Goal: Transaction & Acquisition: Purchase product/service

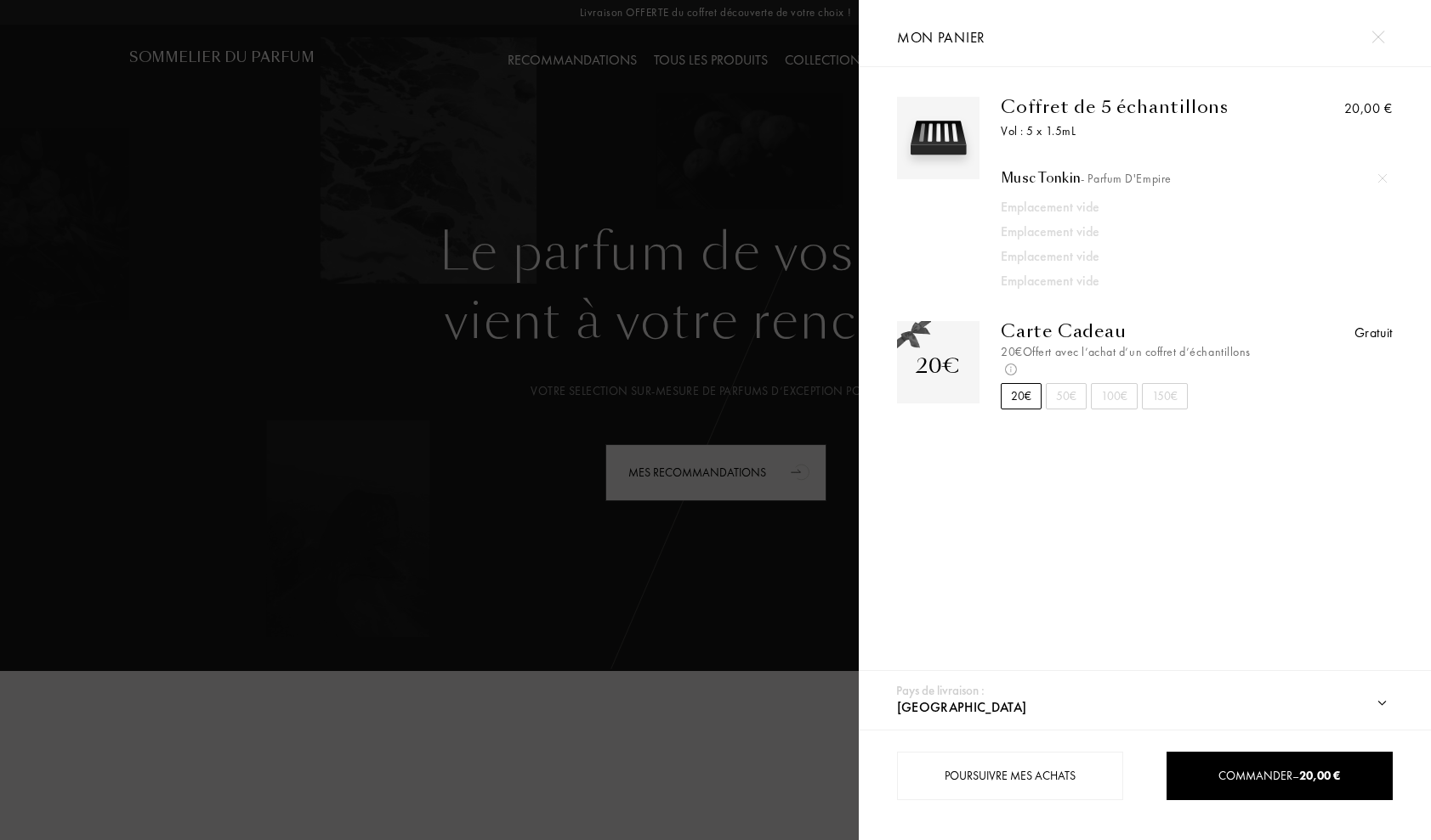
select select "FR"
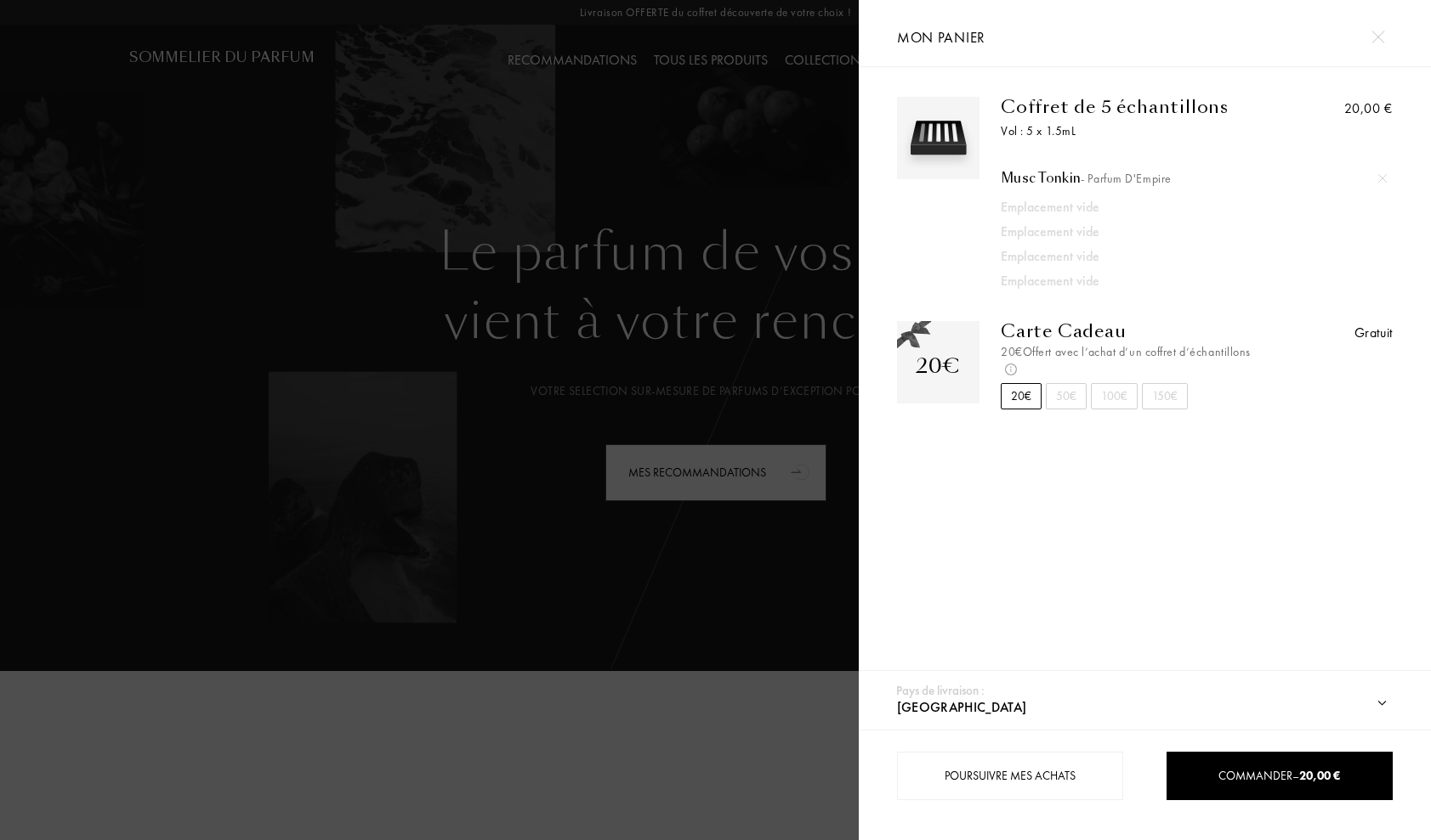
click at [1128, 180] on span "- Parfum d'Empire" at bounding box center [1126, 179] width 91 height 15
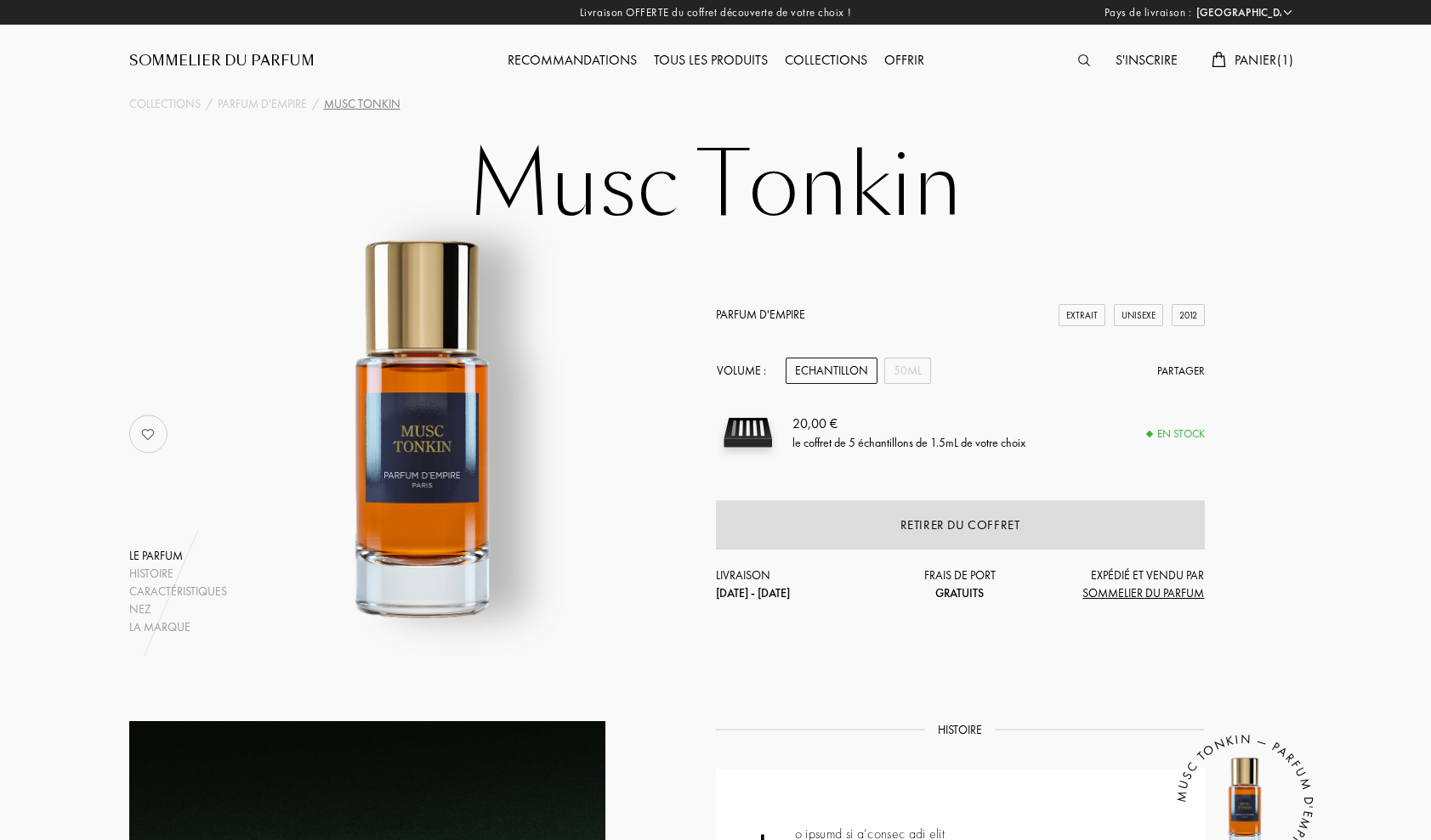
select select "FR"
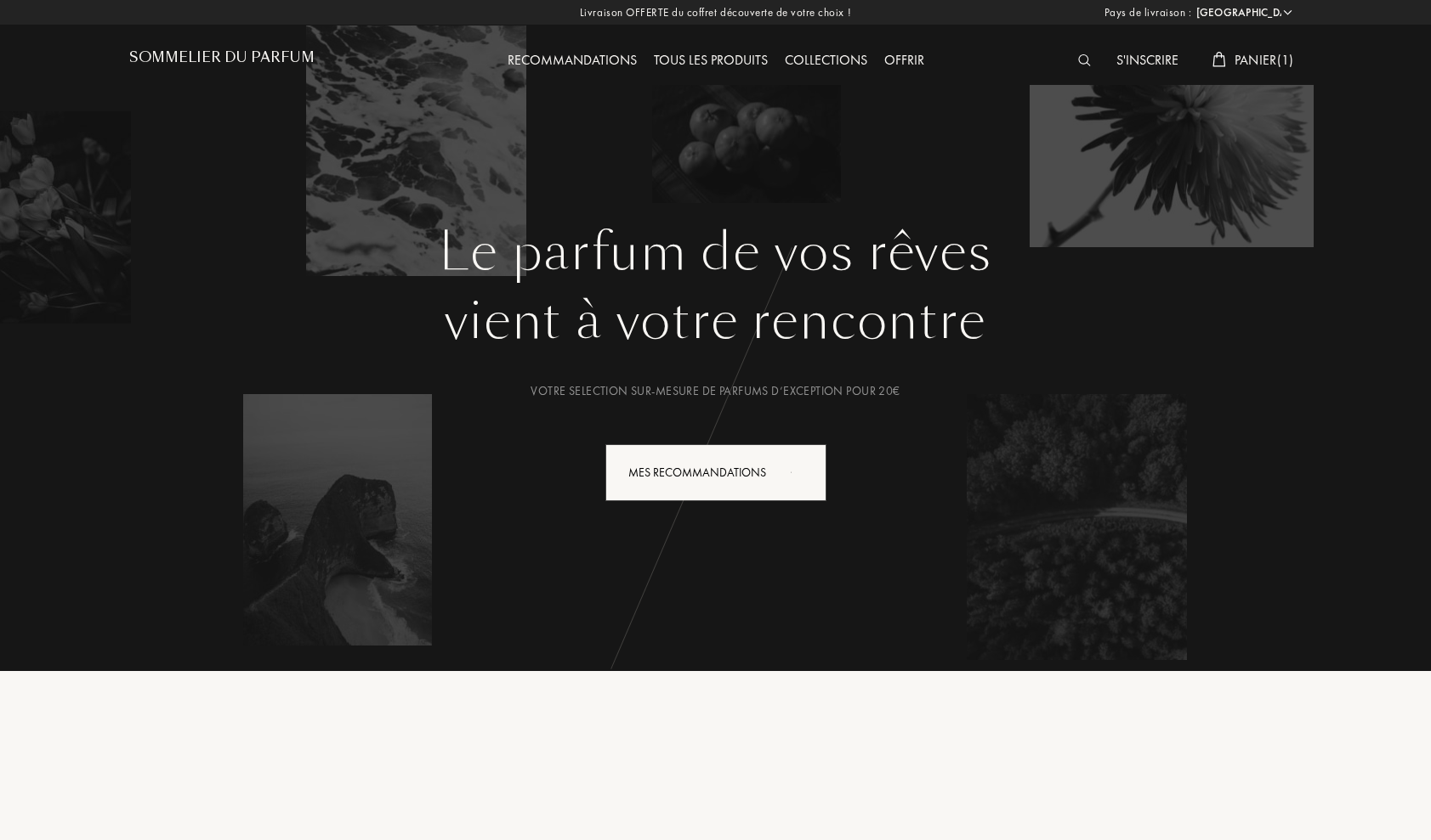
select select "FR"
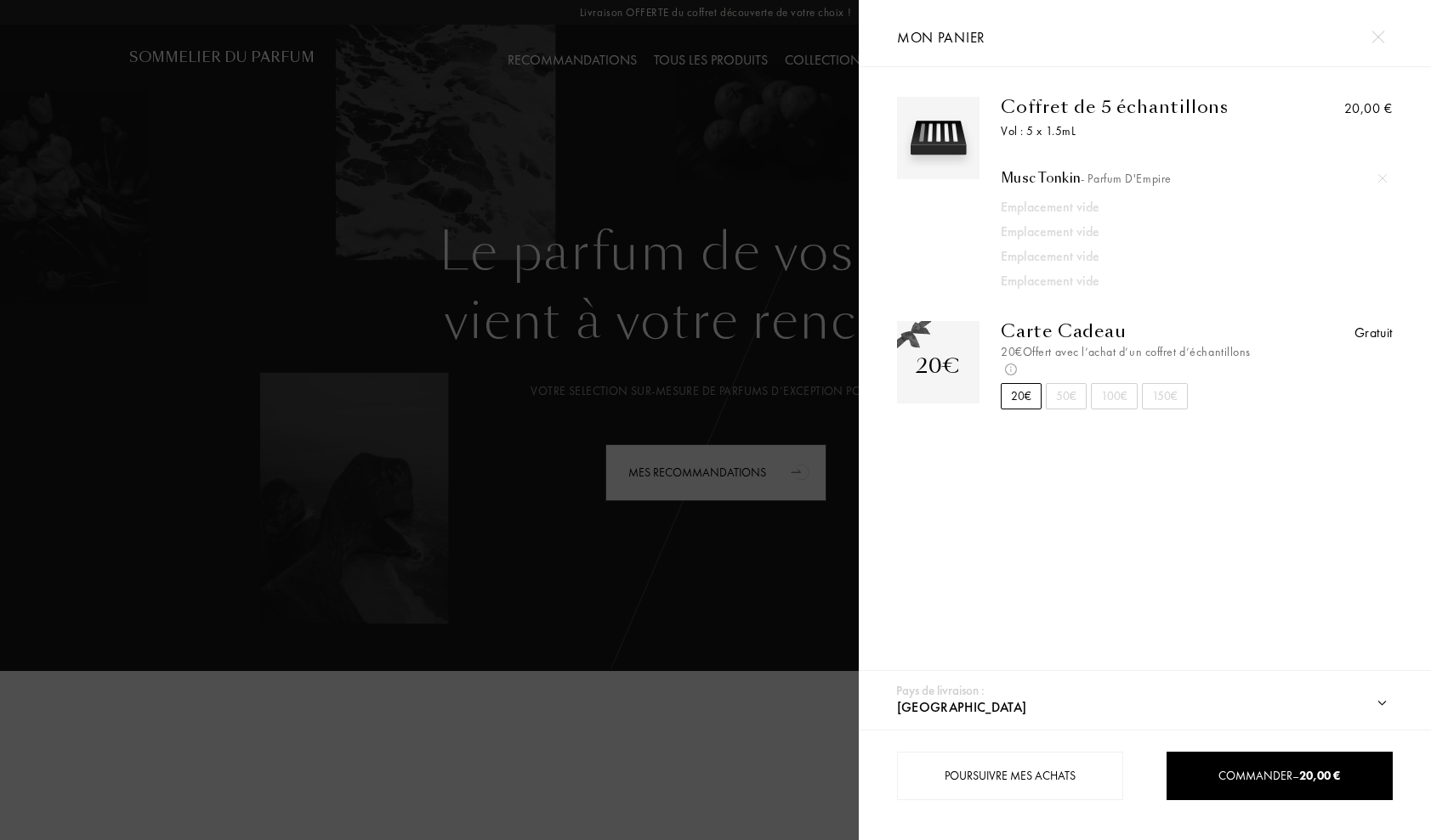
click at [1388, 179] on div at bounding box center [1381, 178] width 25 height 25
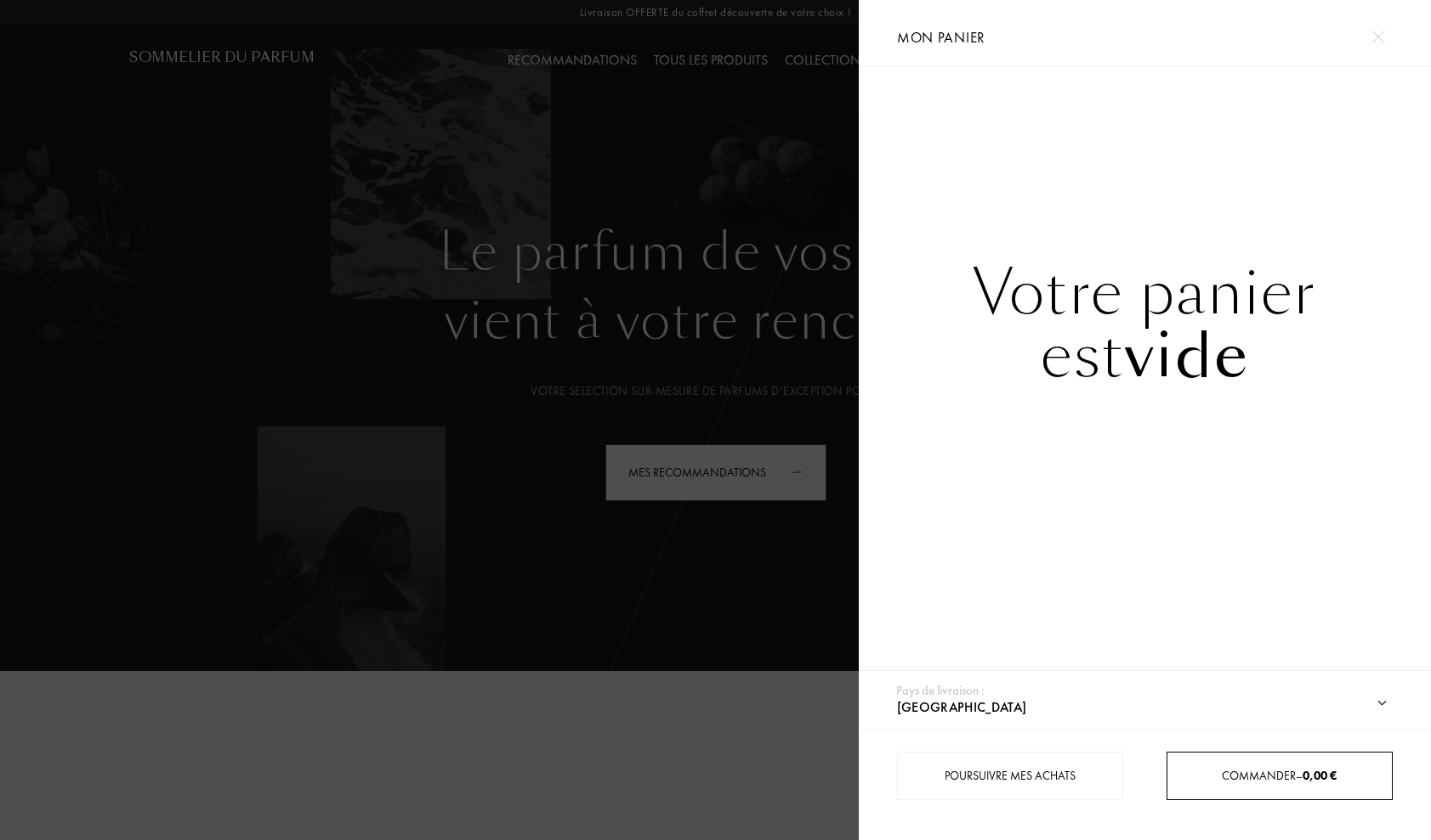
click at [1278, 780] on div "Commander – 0,00 €" at bounding box center [1279, 775] width 225 height 18
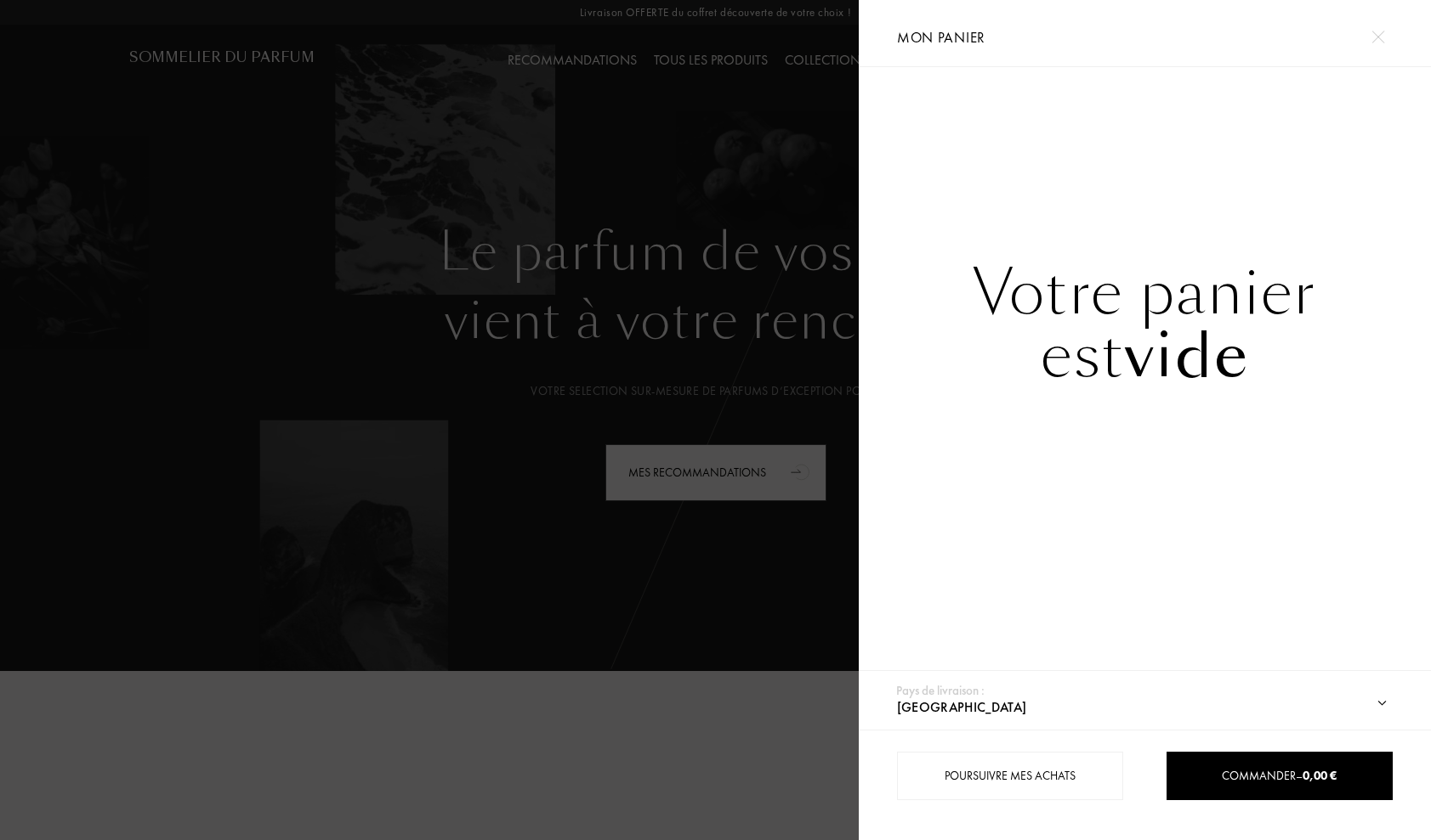
click at [893, 686] on select "Afghanistan Afrique du Sud Albanie Algérie Allemagne Andorre Angola Anguilla An…" at bounding box center [1156, 707] width 526 height 44
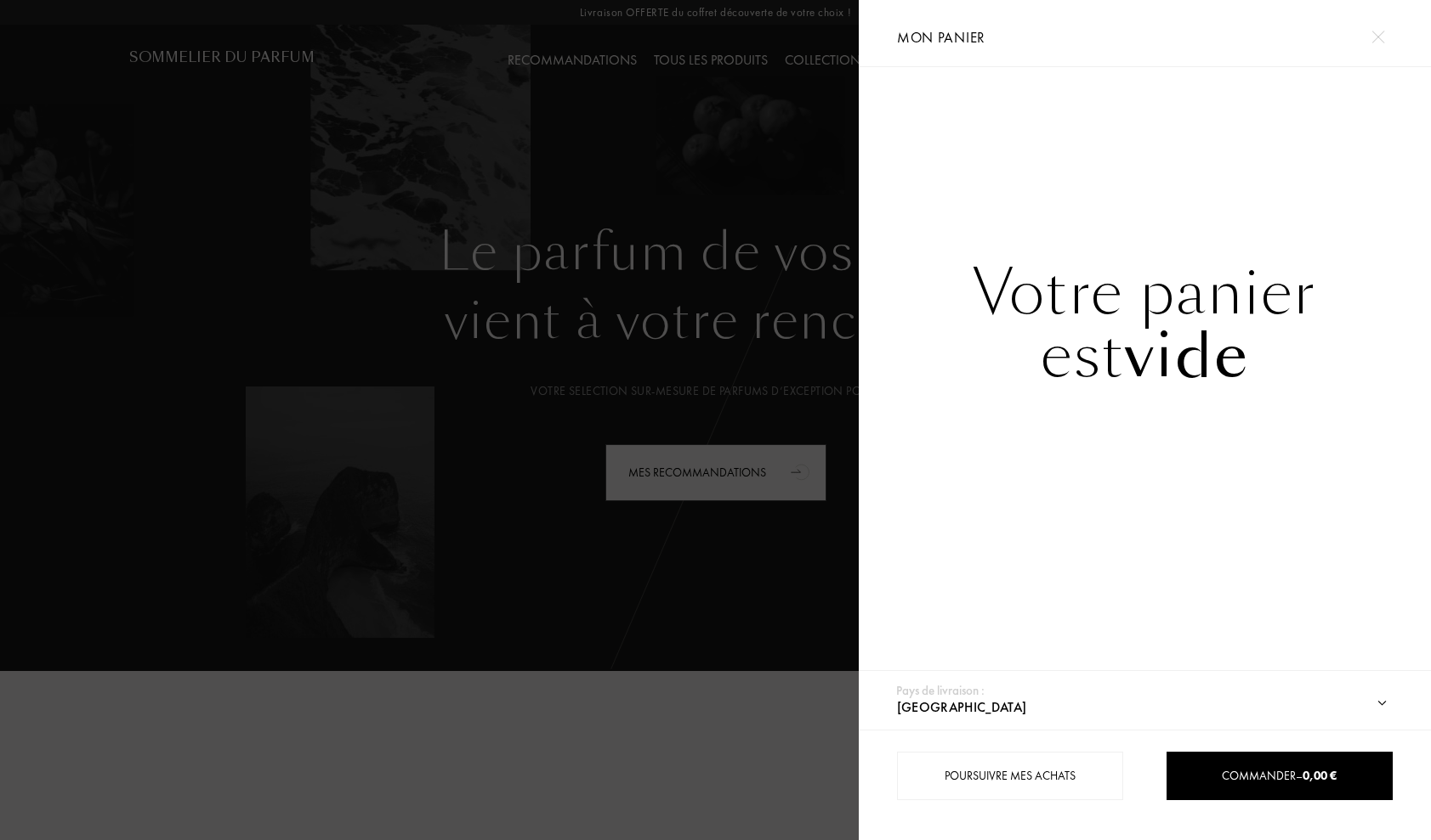
click at [603, 234] on div at bounding box center [430, 420] width 859 height 840
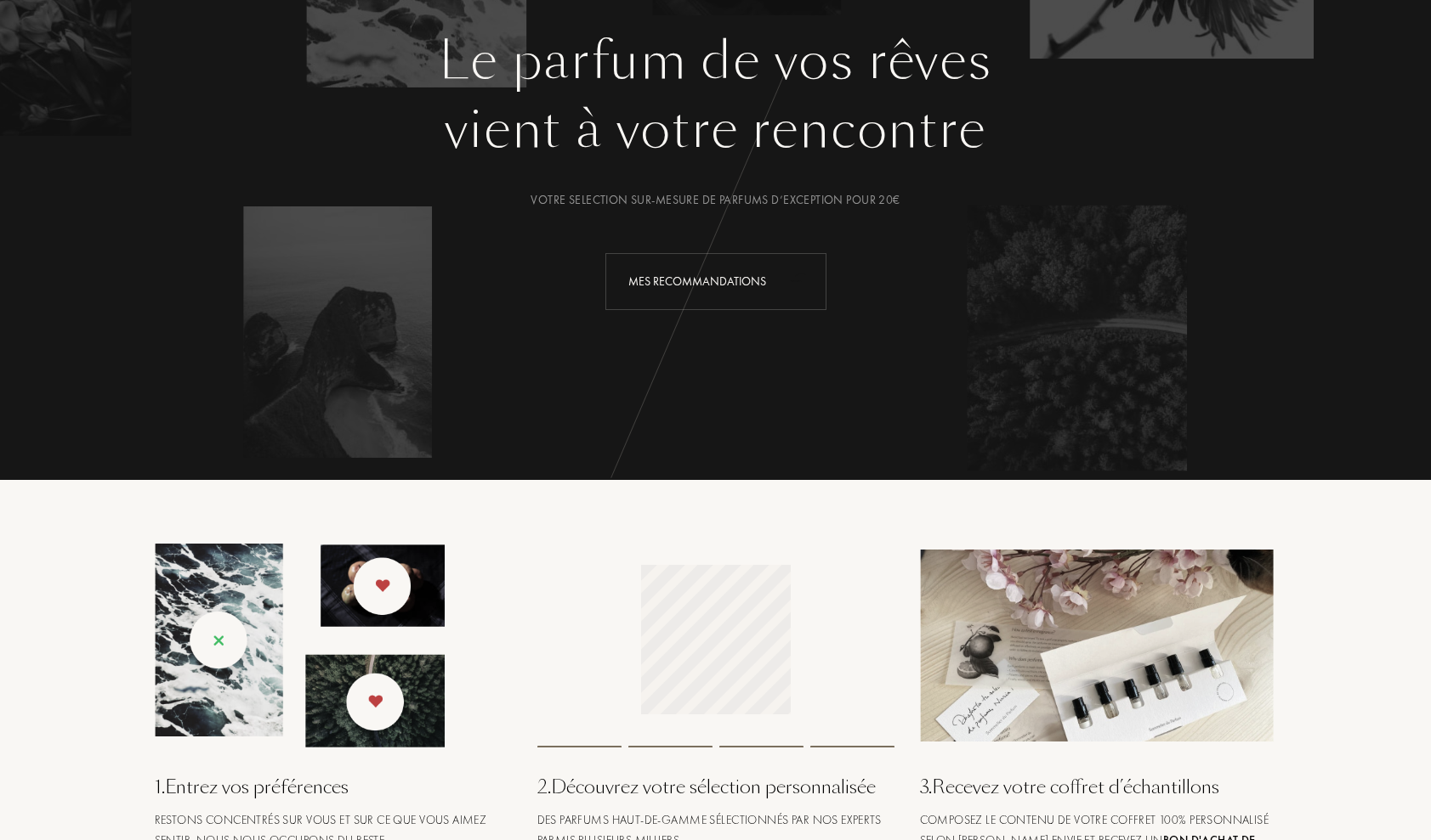
scroll to position [184, 0]
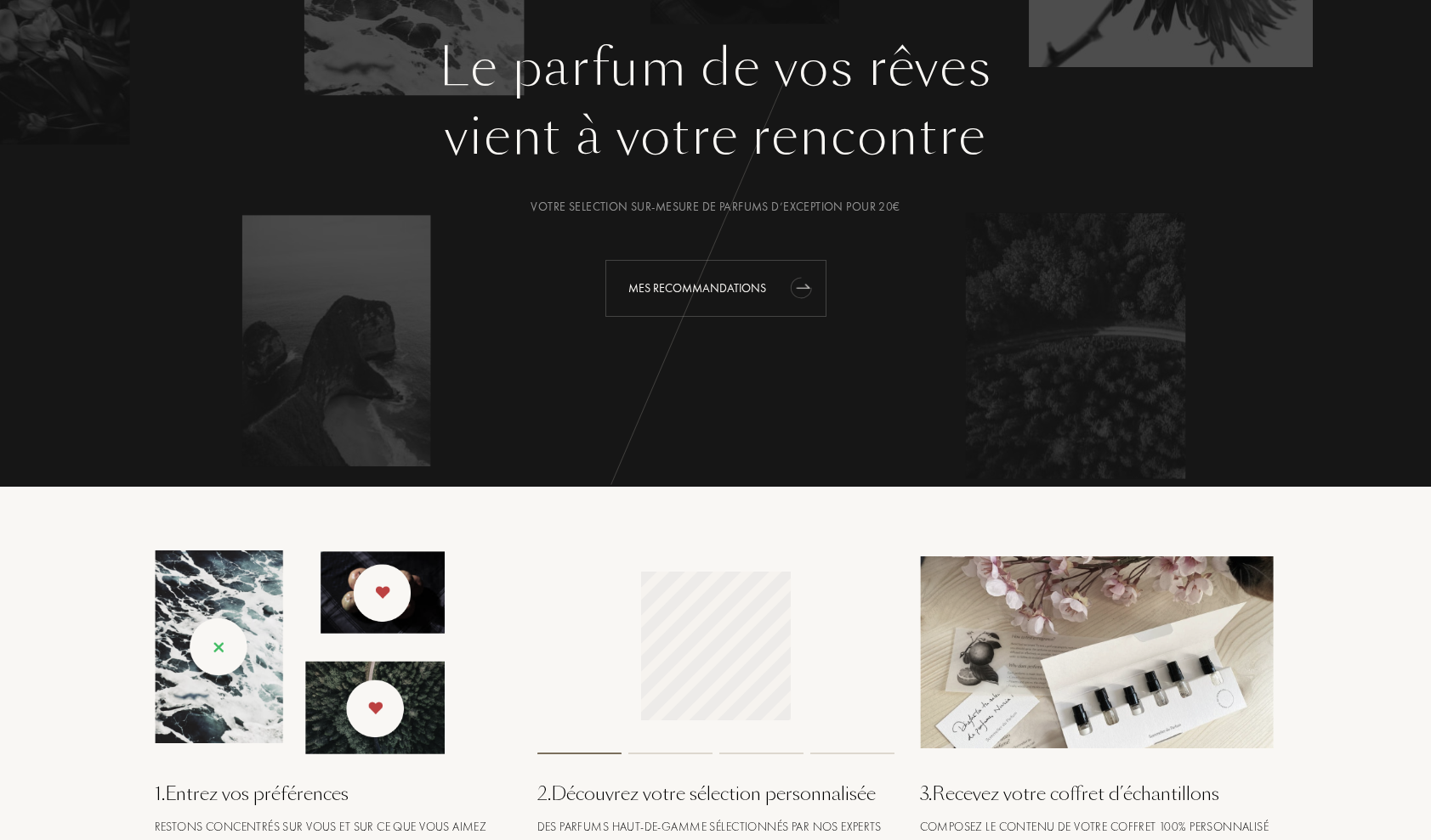
click at [667, 292] on div "Mes Recommandations" at bounding box center [716, 288] width 221 height 57
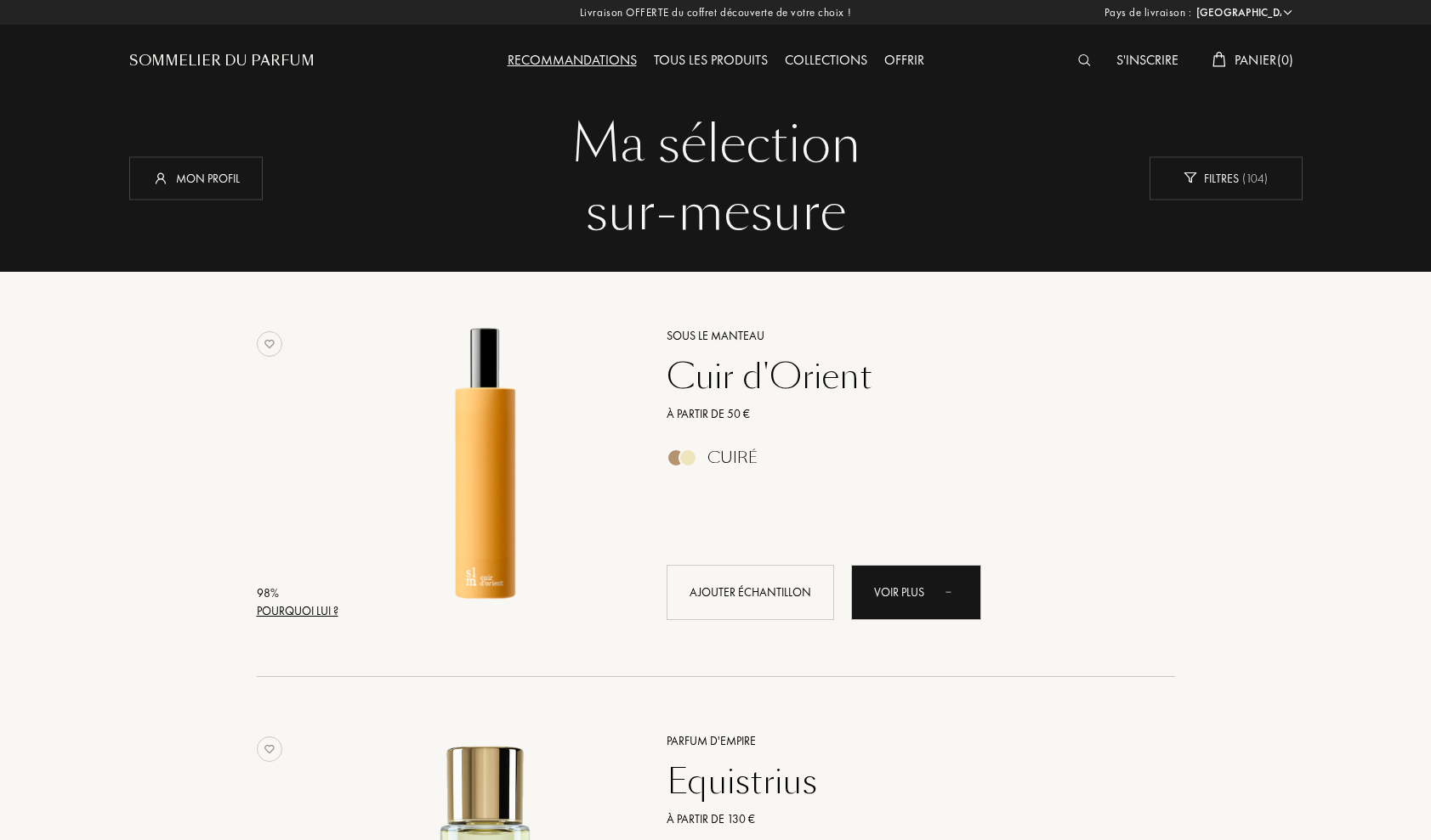
select select "FR"
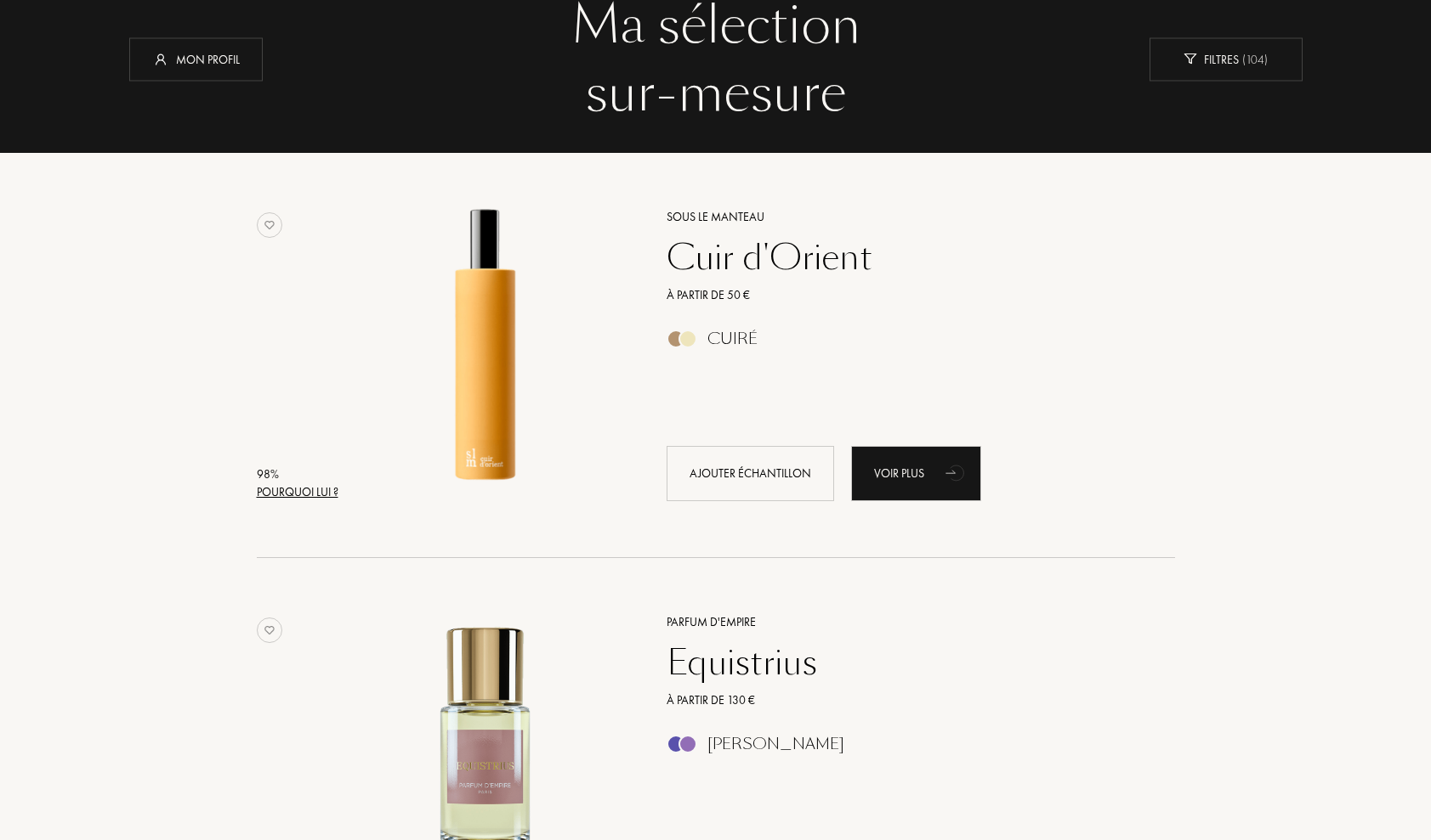
scroll to position [120, 0]
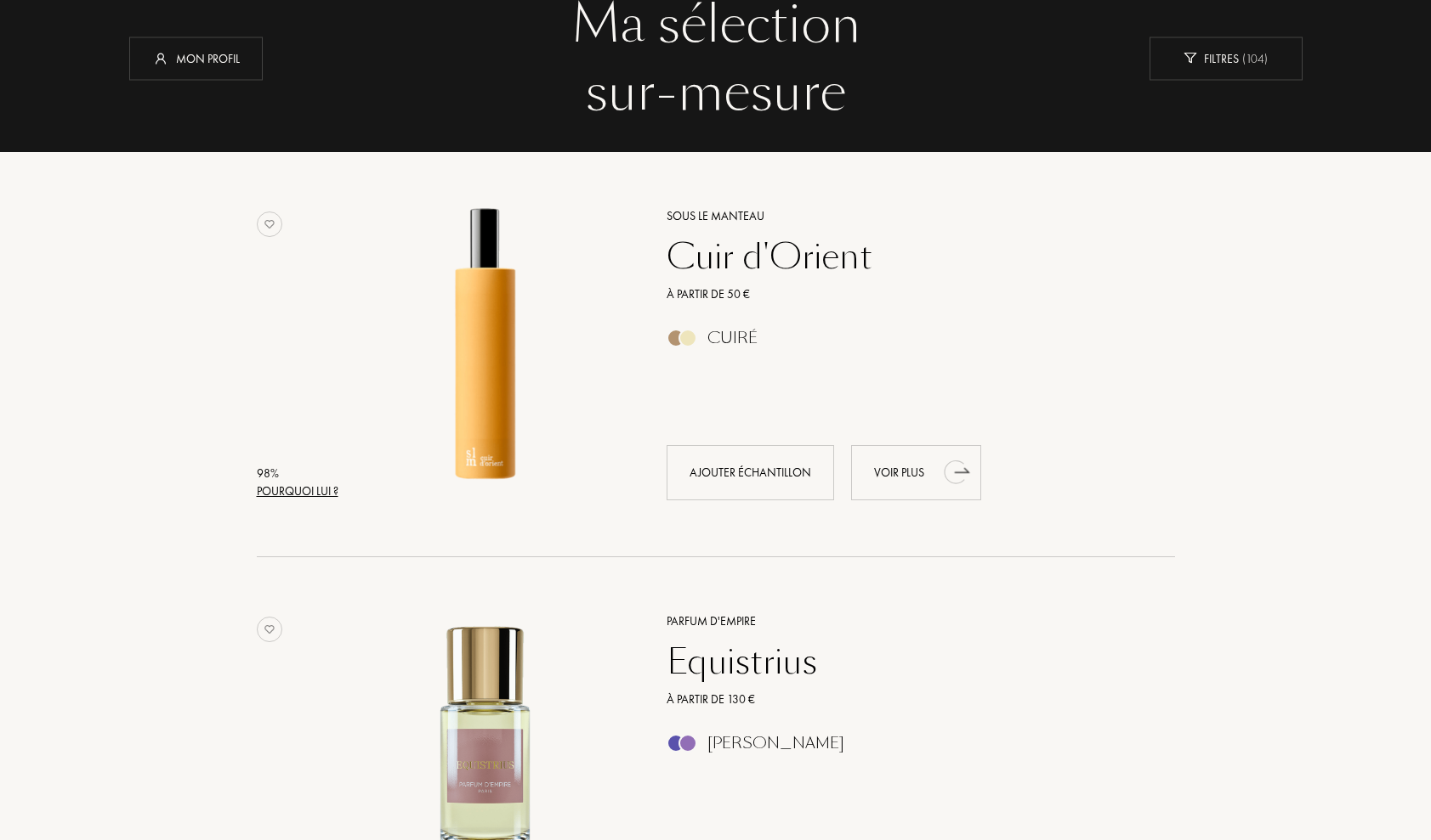
click at [911, 478] on div "Voir plus" at bounding box center [915, 472] width 130 height 55
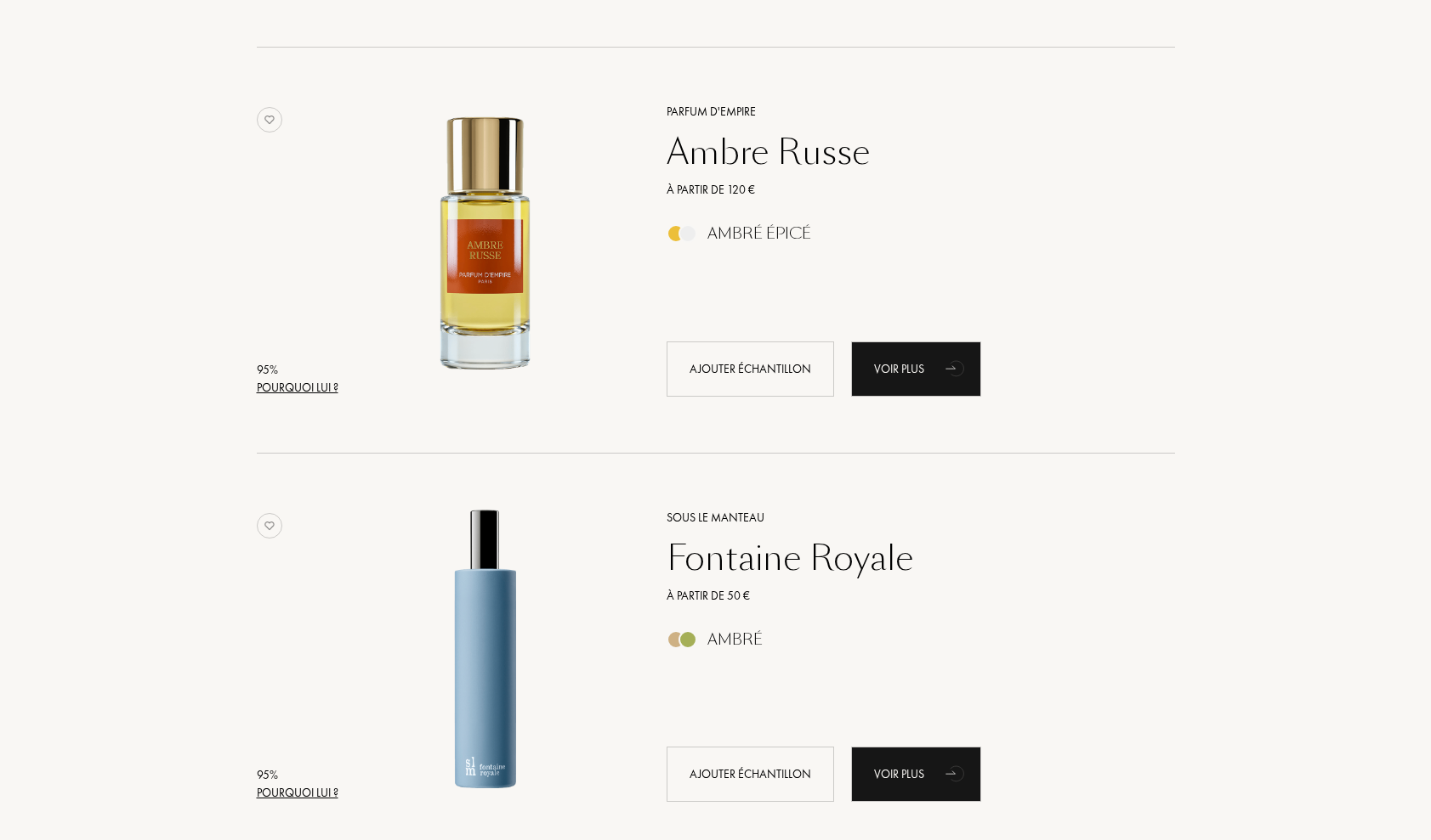
scroll to position [2253, 0]
click at [887, 368] on div "Voir plus" at bounding box center [915, 368] width 130 height 55
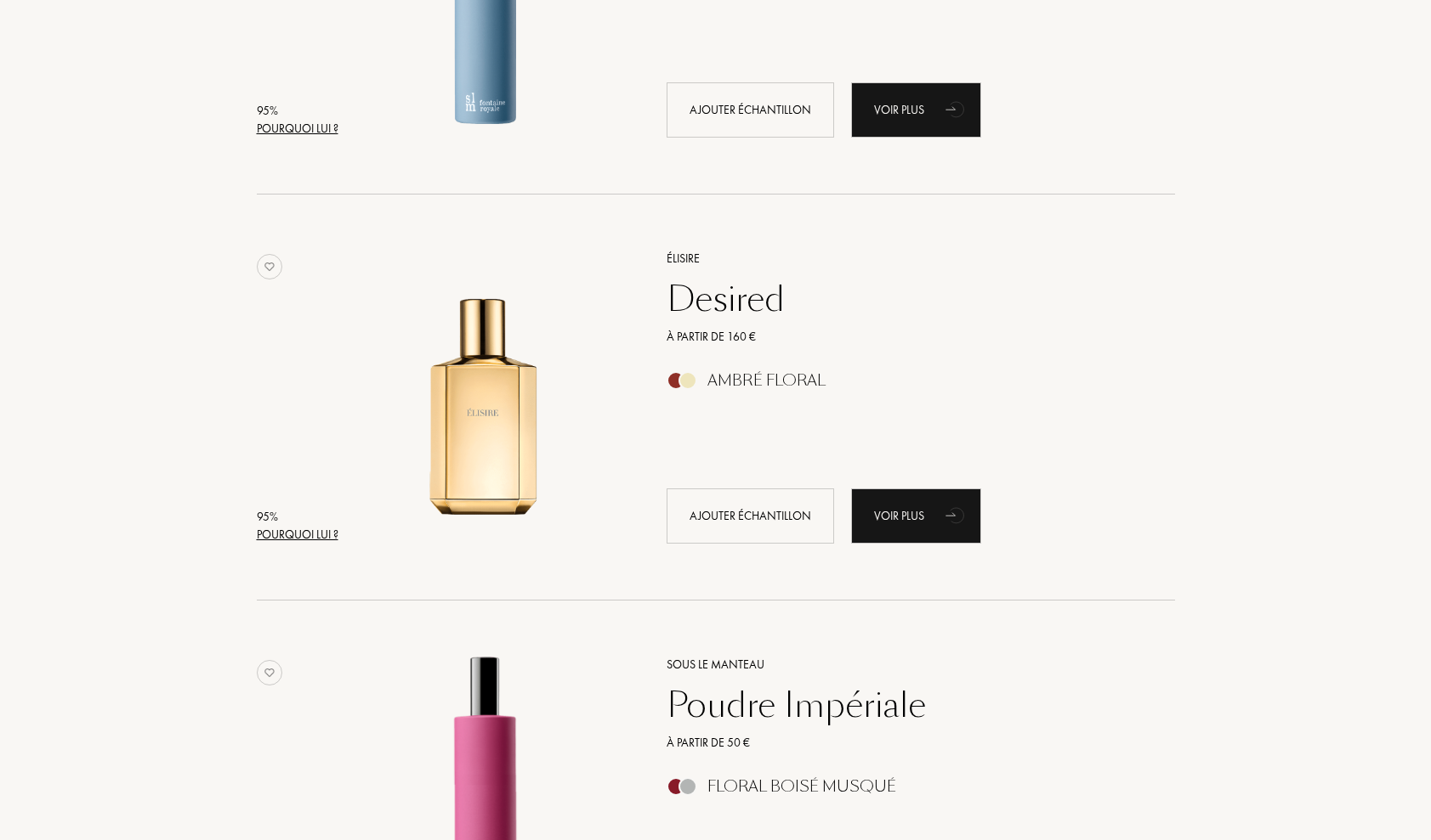
scroll to position [2915, 0]
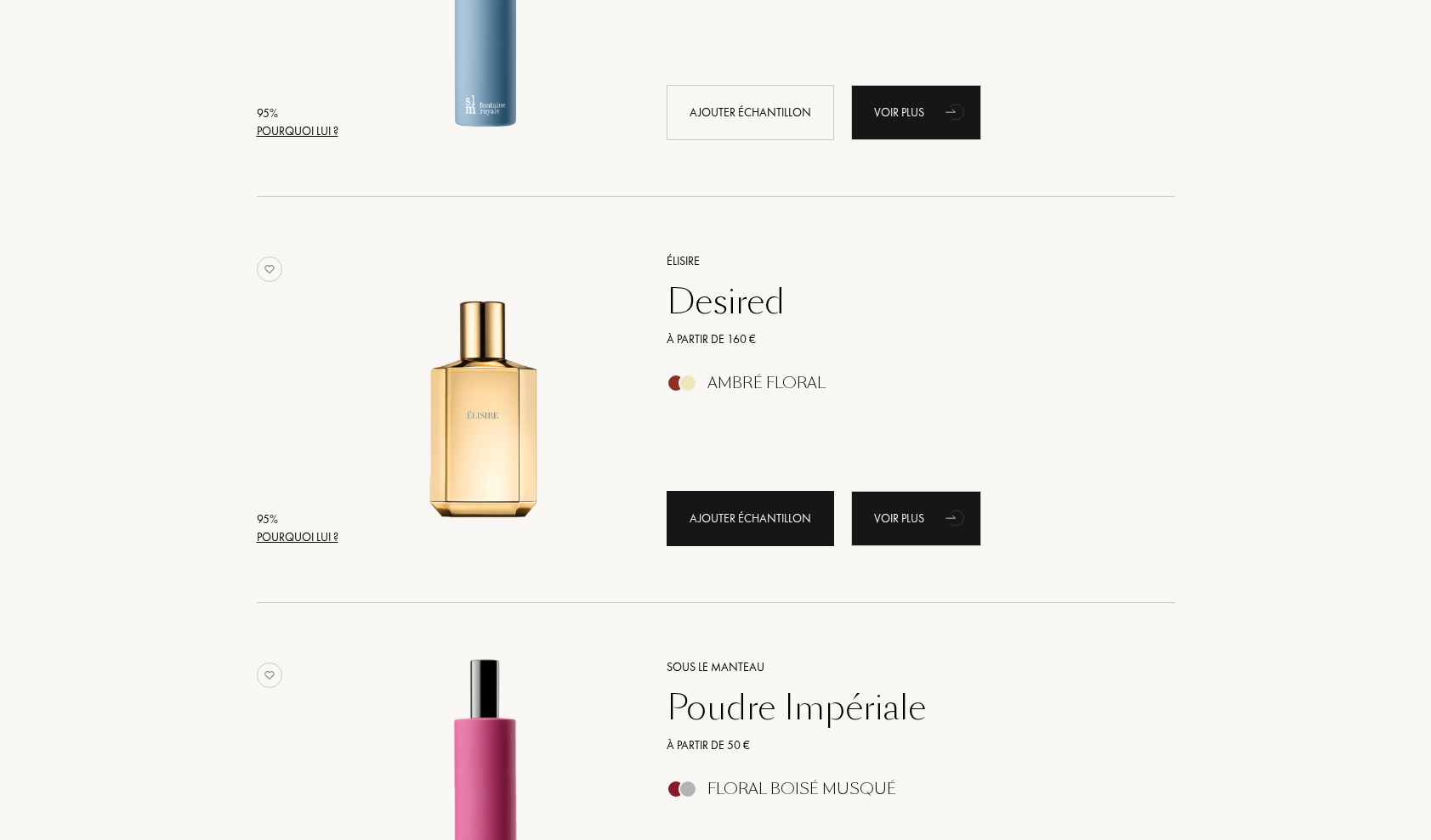
click at [759, 516] on div "Ajouter échantillon" at bounding box center [750, 518] width 168 height 55
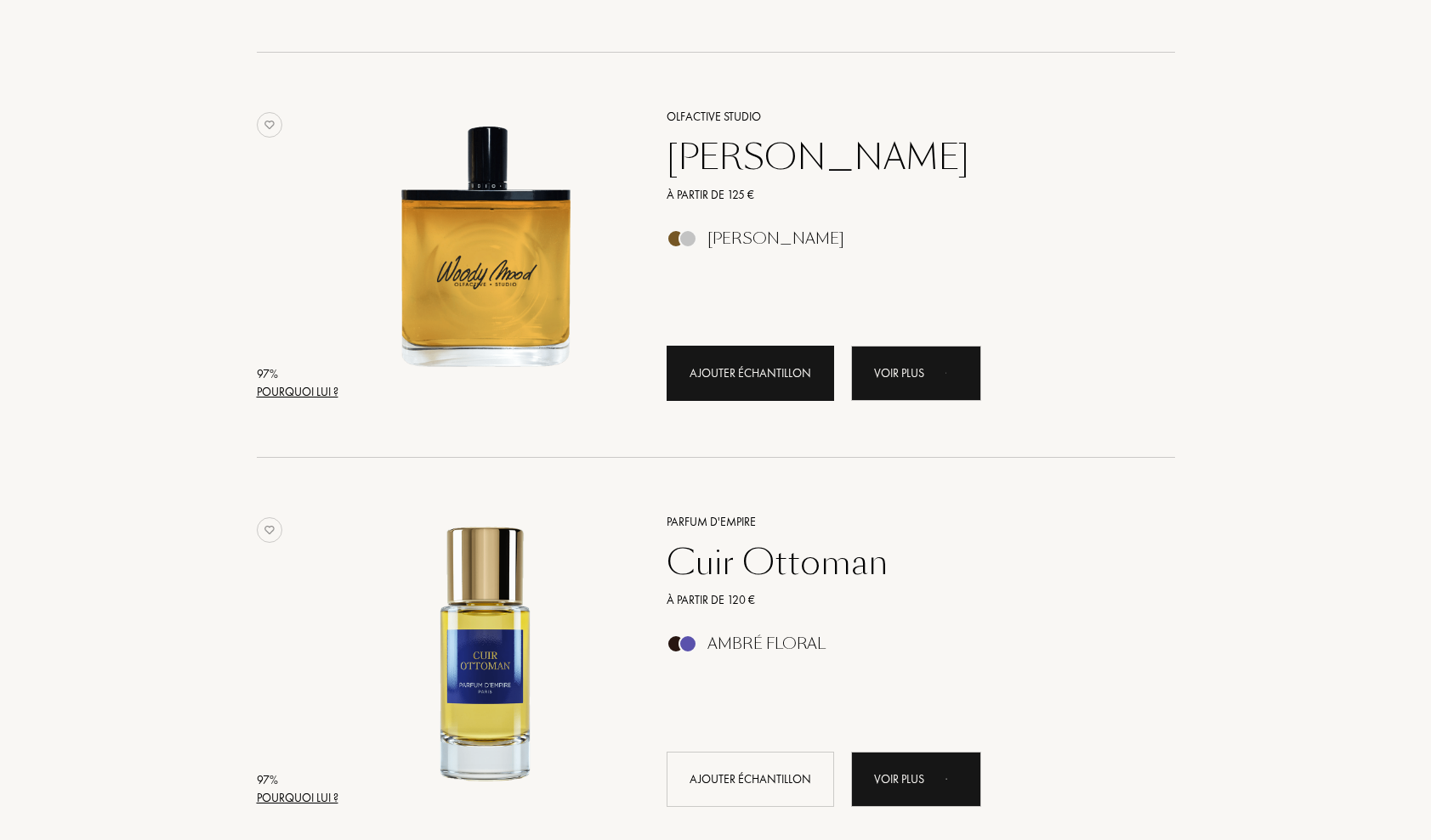
scroll to position [1027, 0]
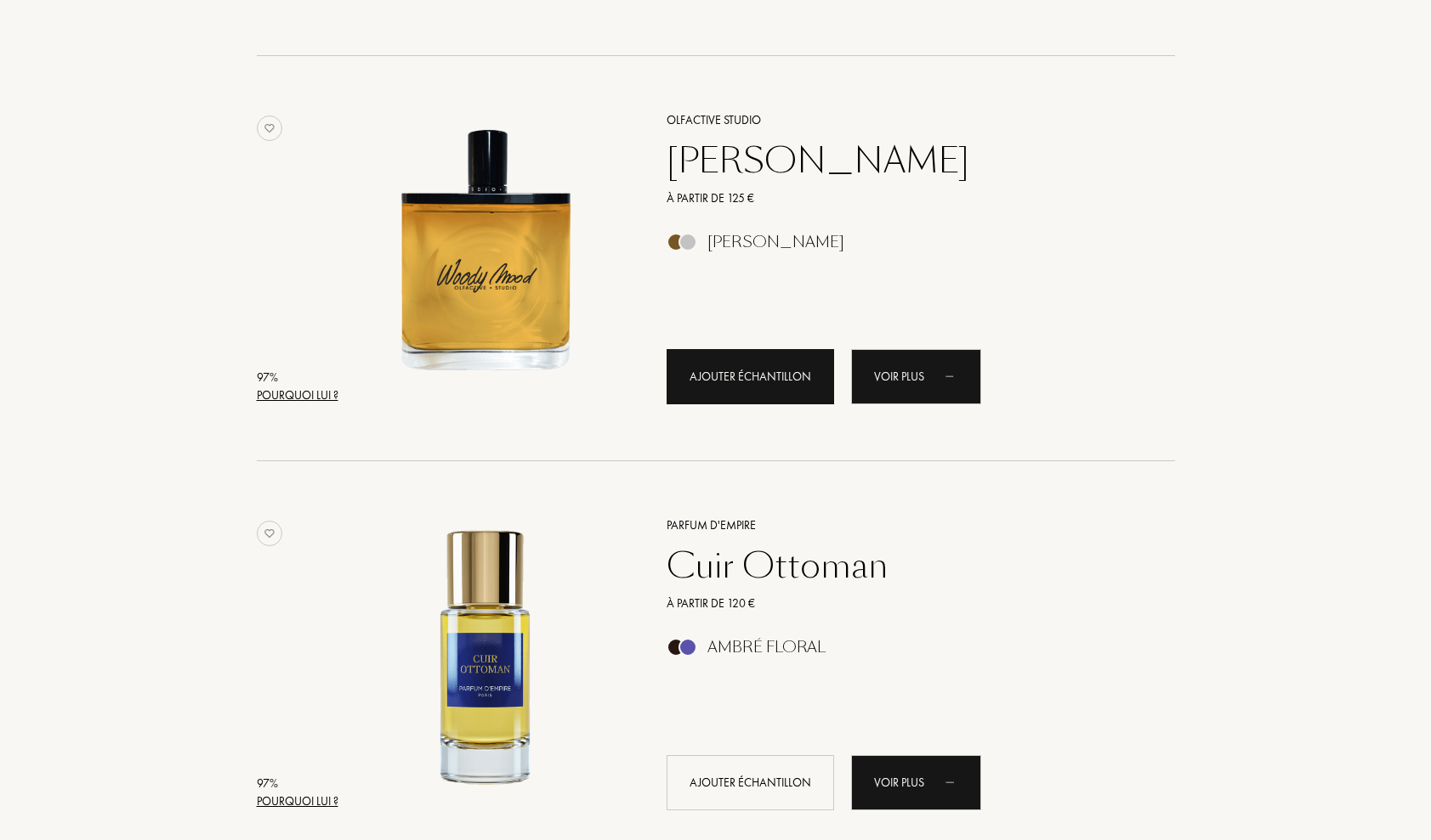
click at [708, 375] on div "Ajouter échantillon" at bounding box center [750, 376] width 168 height 55
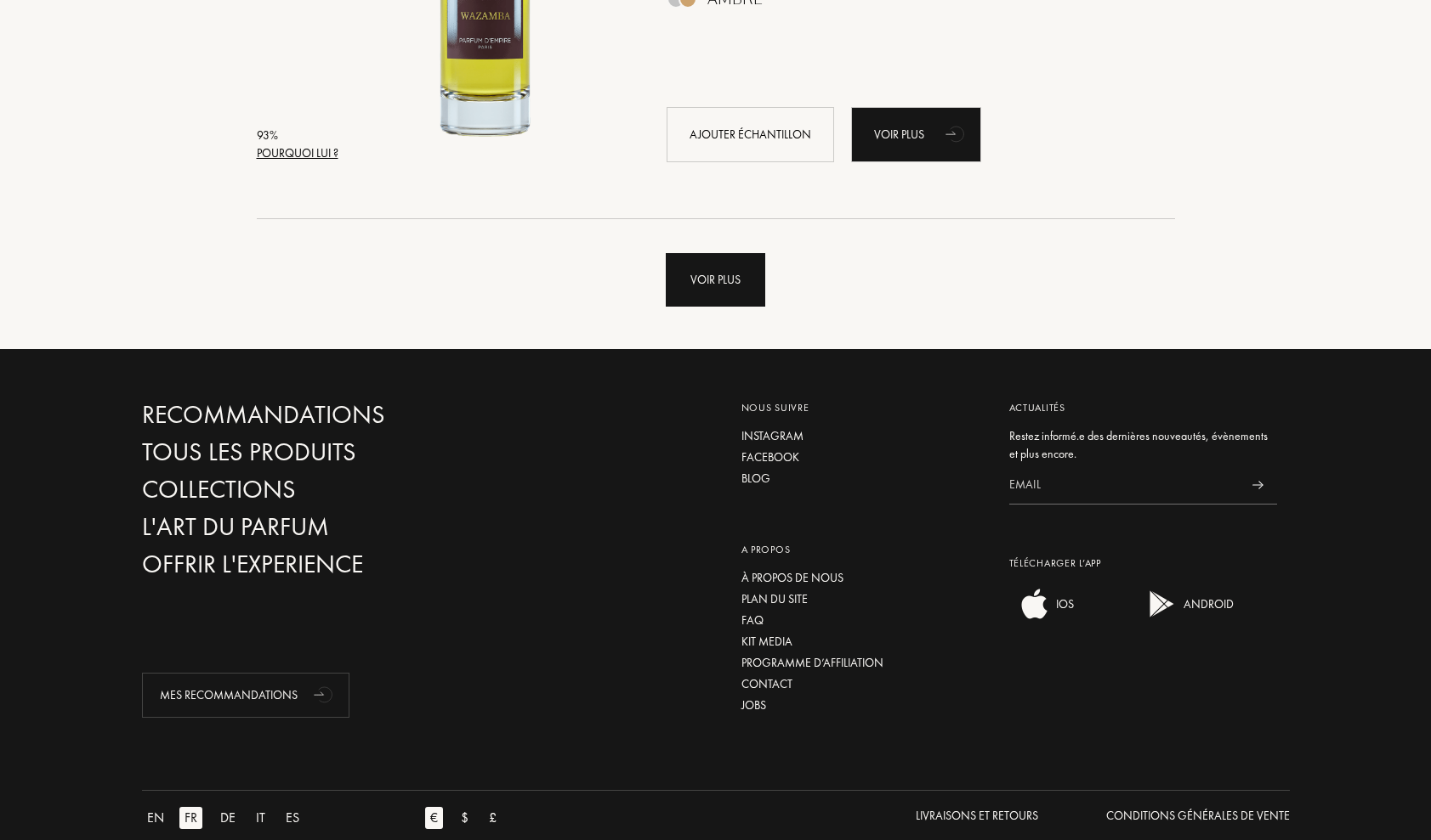
scroll to position [4112, 0]
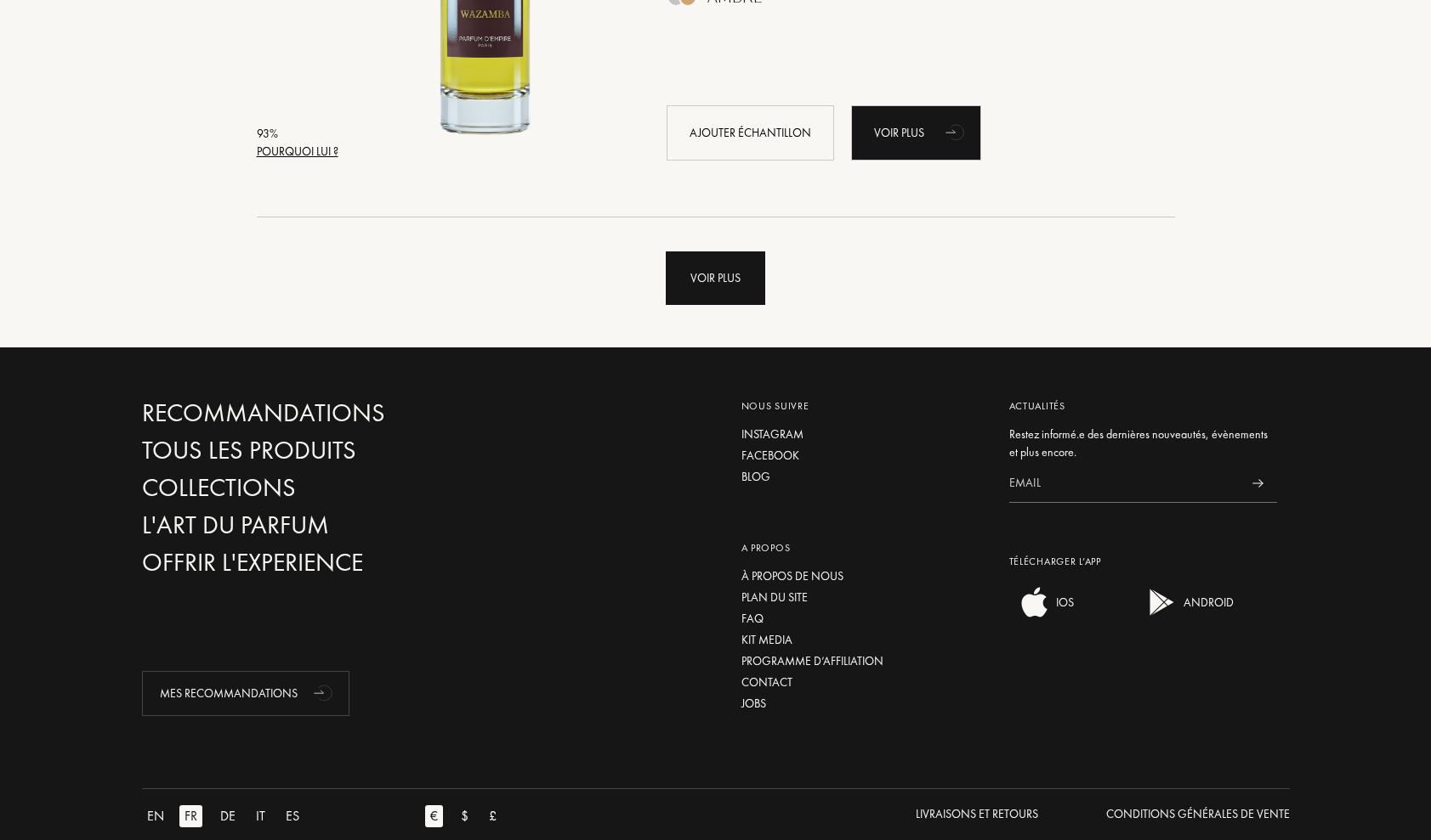
click at [721, 297] on div "Voir plus" at bounding box center [715, 278] width 99 height 53
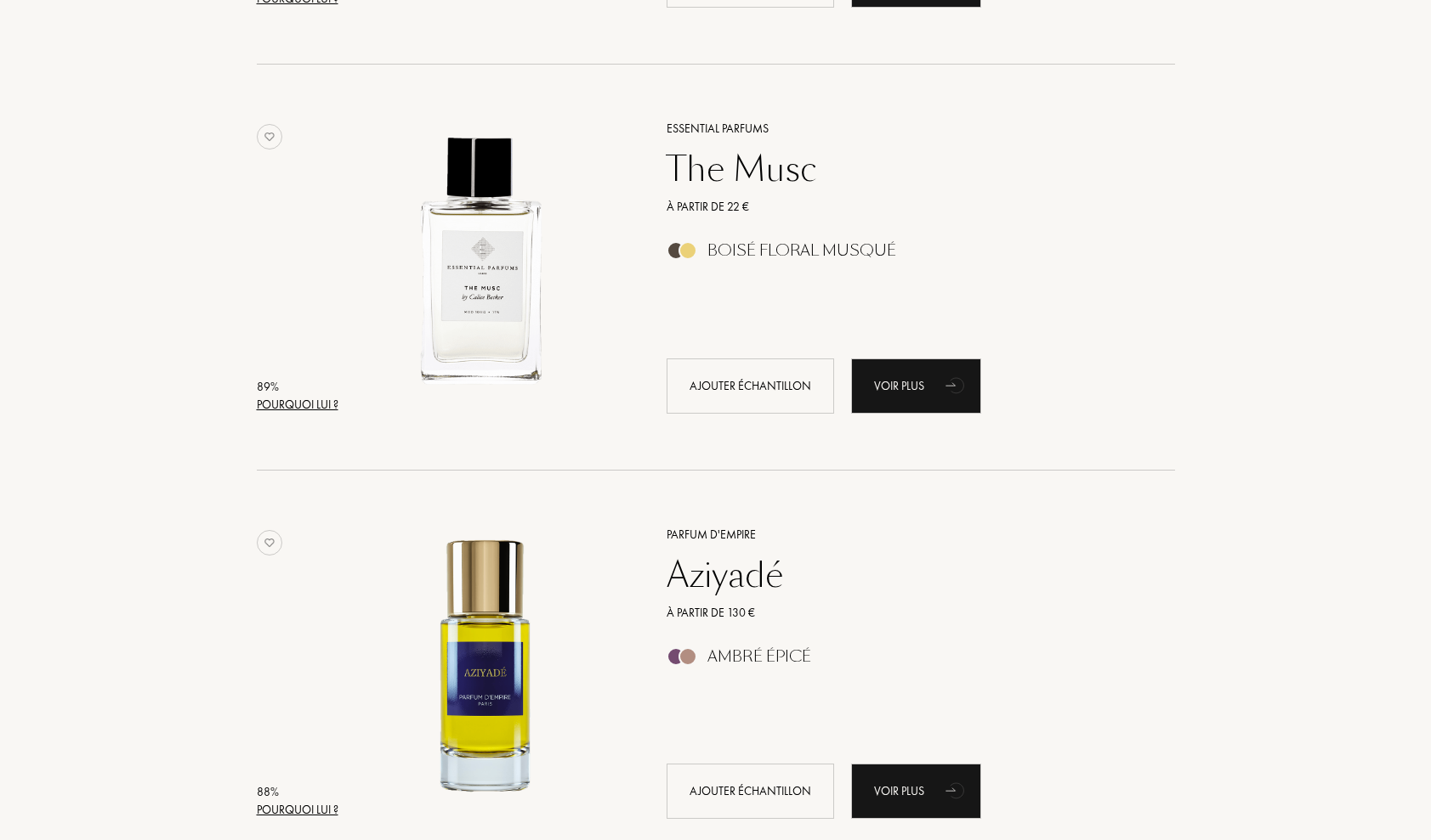
scroll to position [5477, 0]
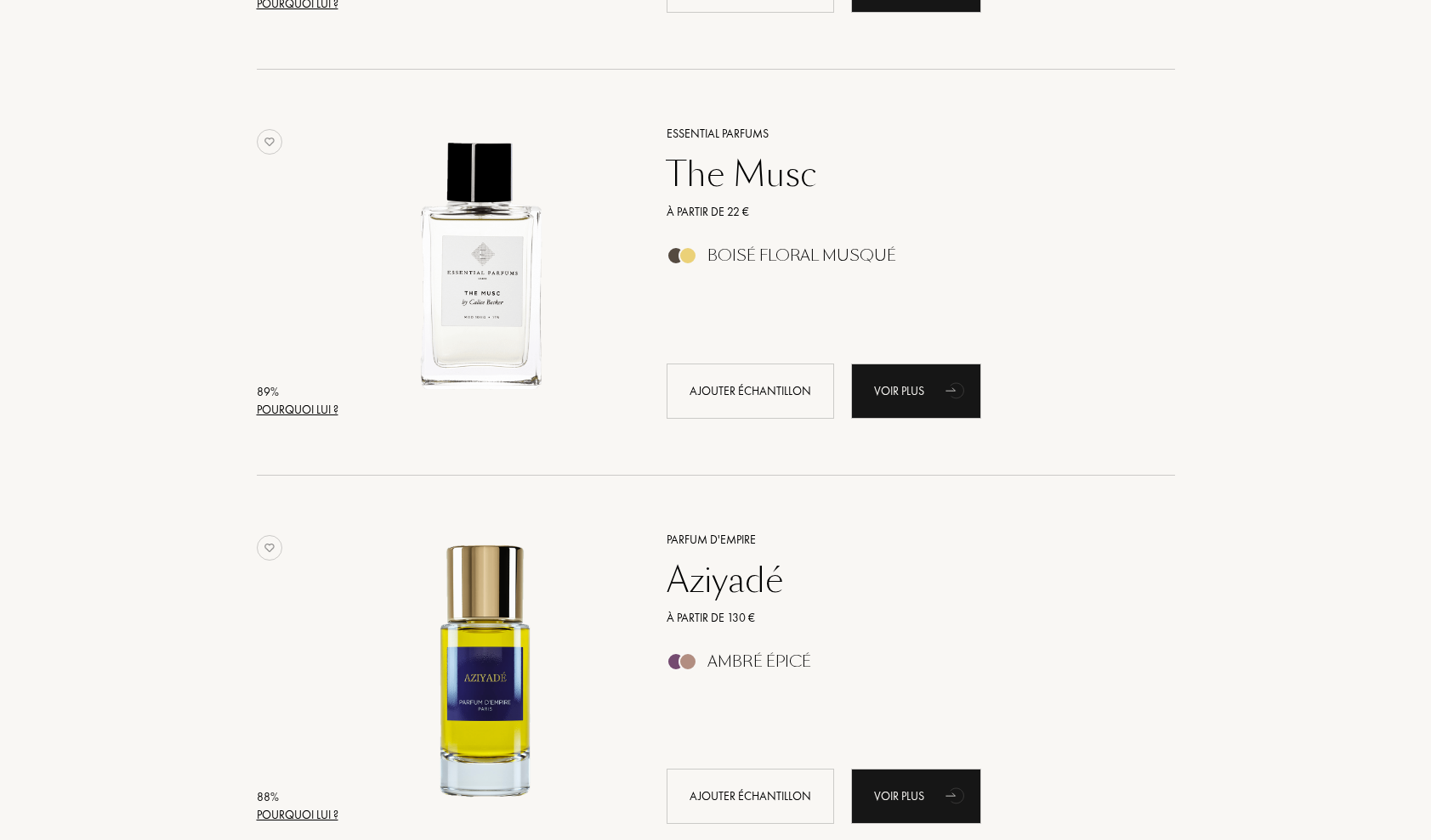
click at [704, 137] on div "Essential Parfums" at bounding box center [902, 134] width 496 height 18
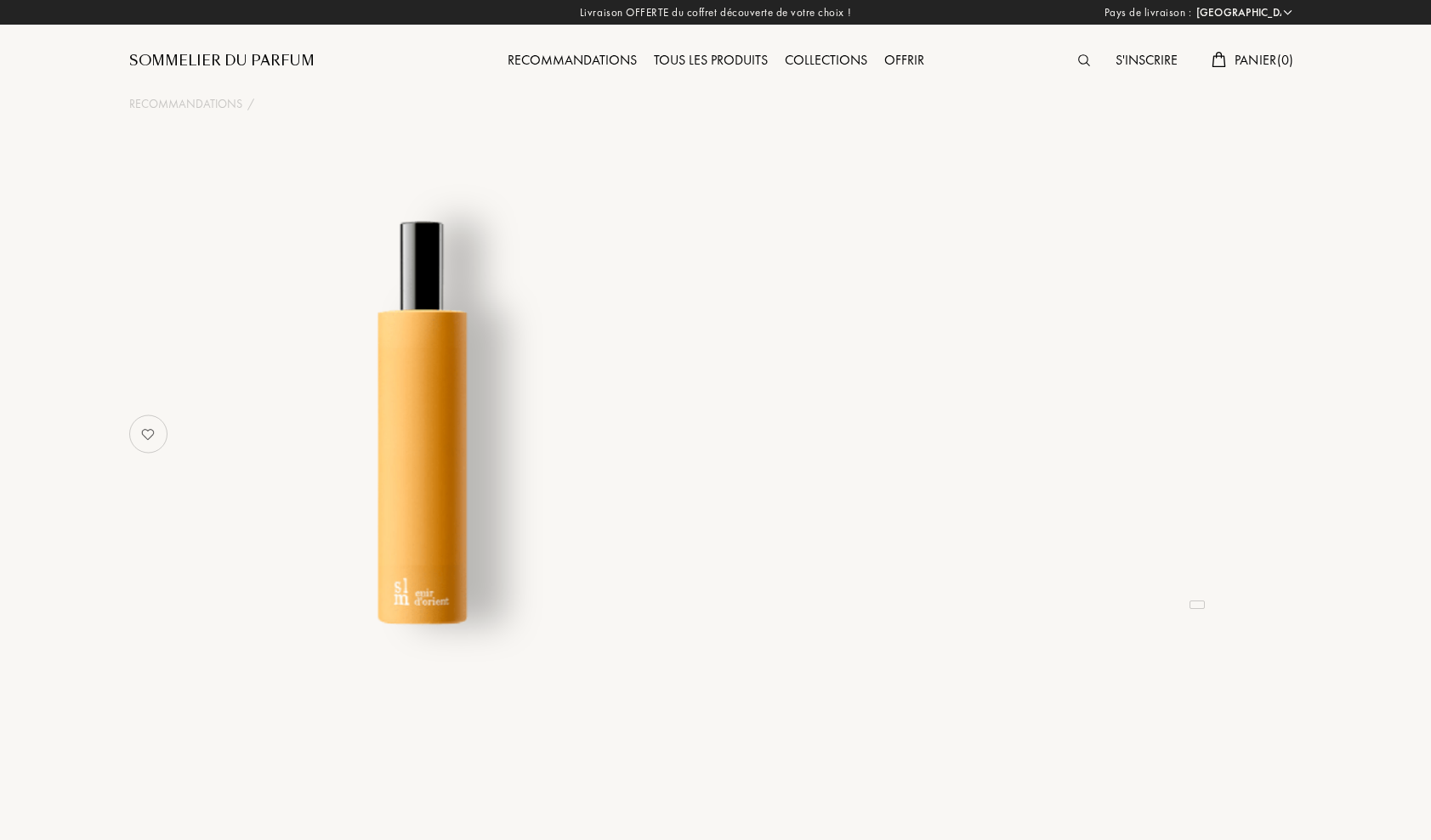
select select "FR"
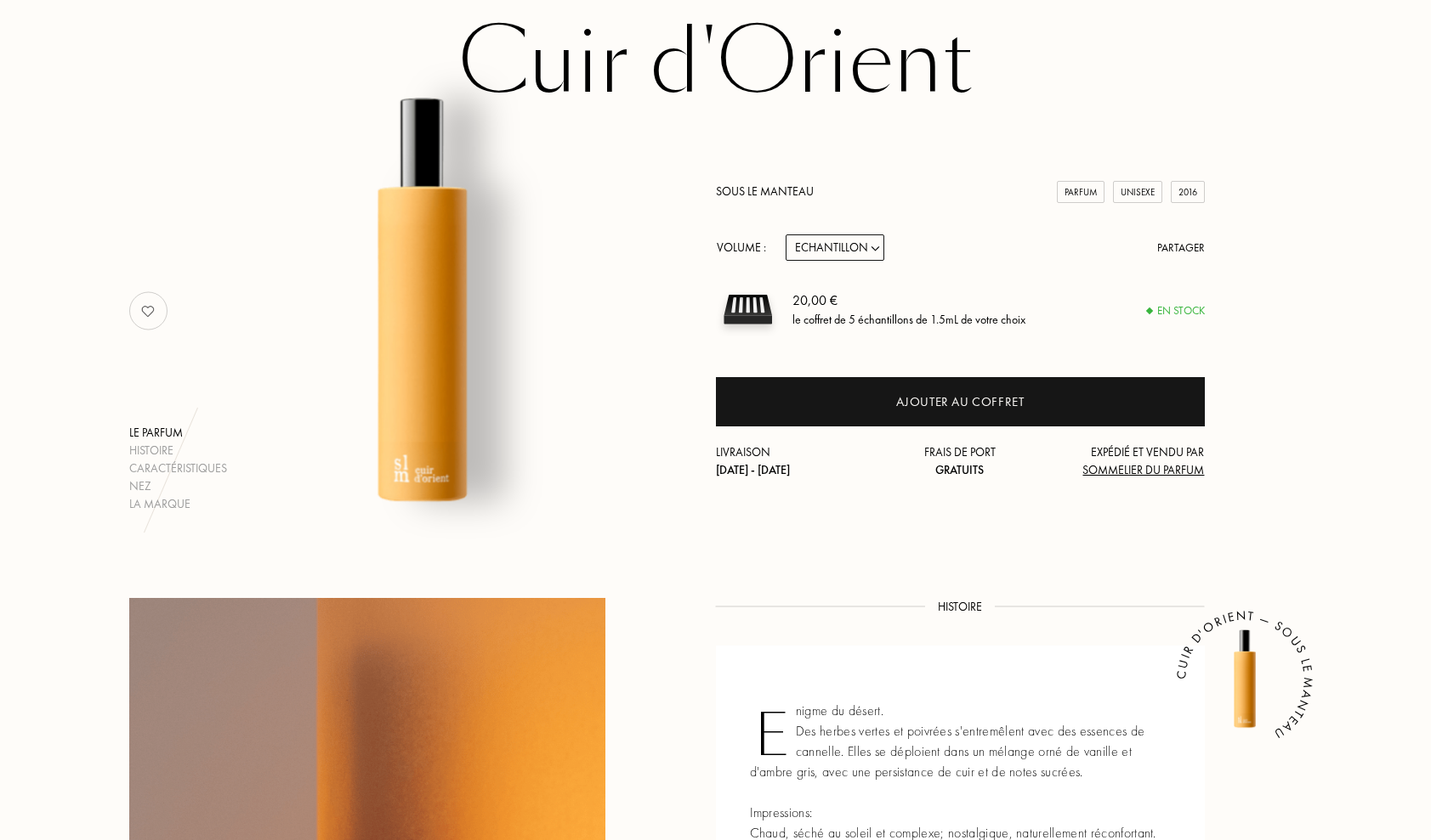
scroll to position [125, 0]
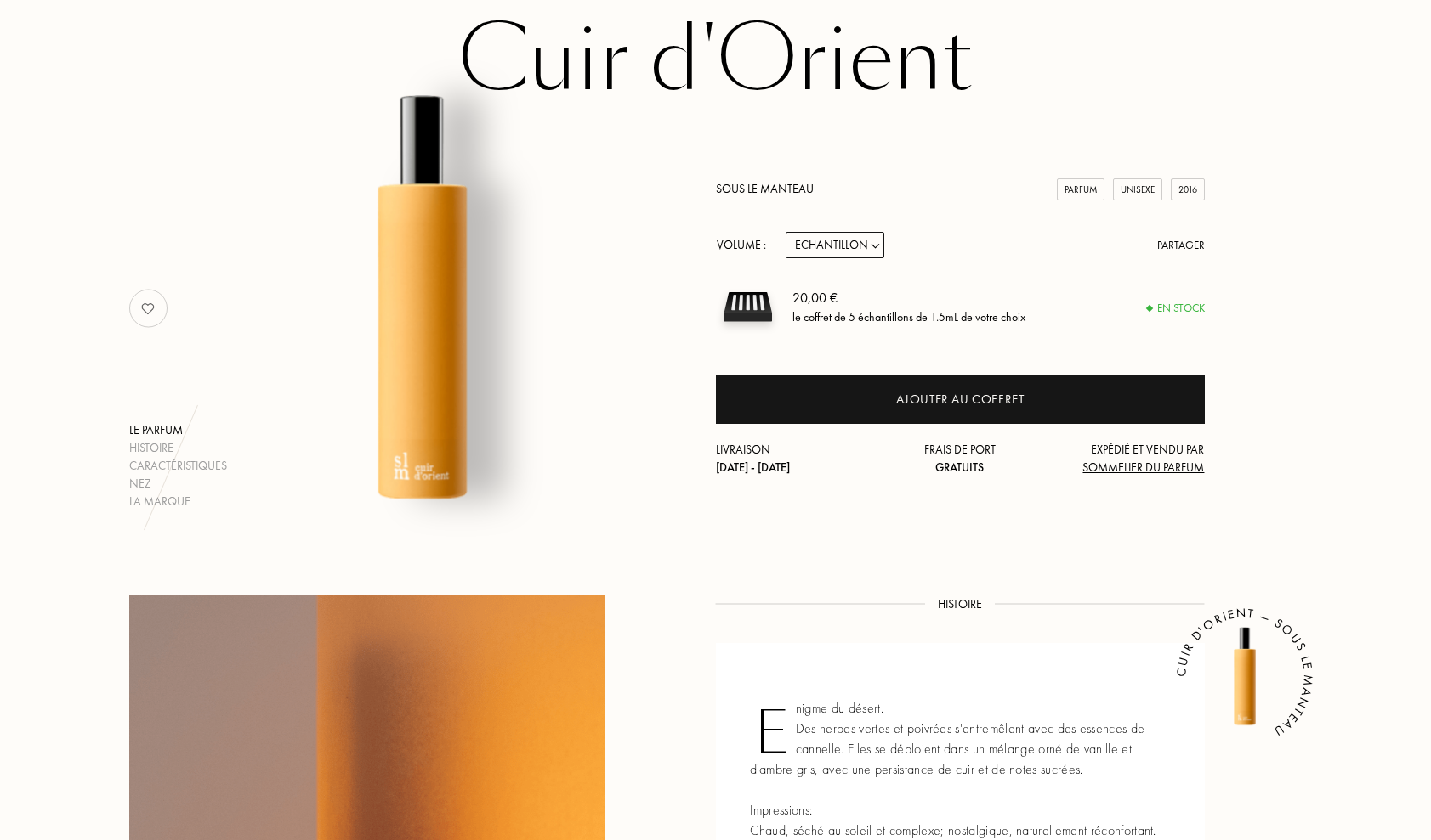
select select "3"
click option "100mL" at bounding box center [0, 0] width 0 height 0
select select "3"
select select "2"
click option "50mL" at bounding box center [0, 0] width 0 height 0
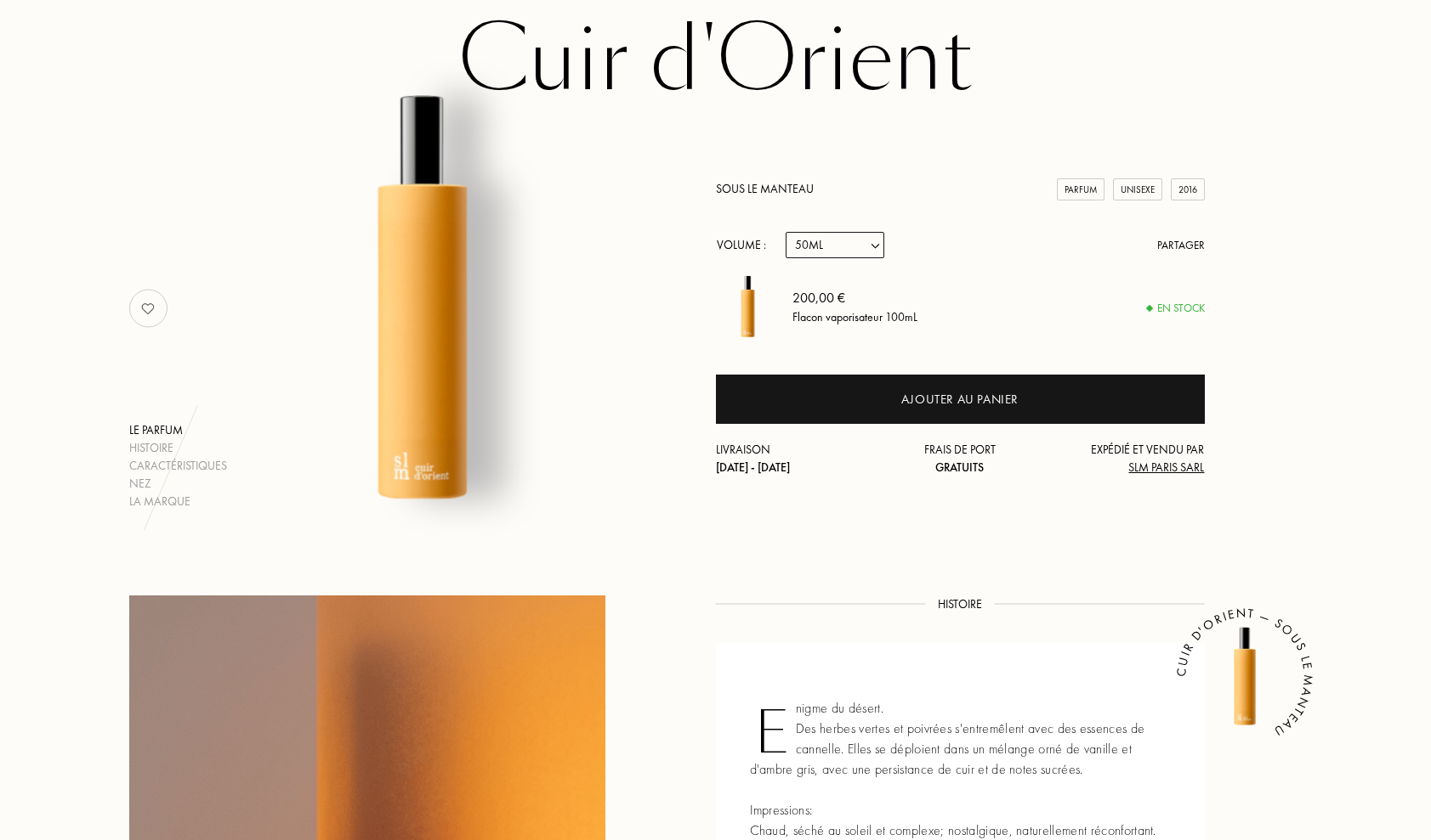
select select "2"
select select "1"
click option "14mL" at bounding box center [0, 0] width 0 height 0
select select "1"
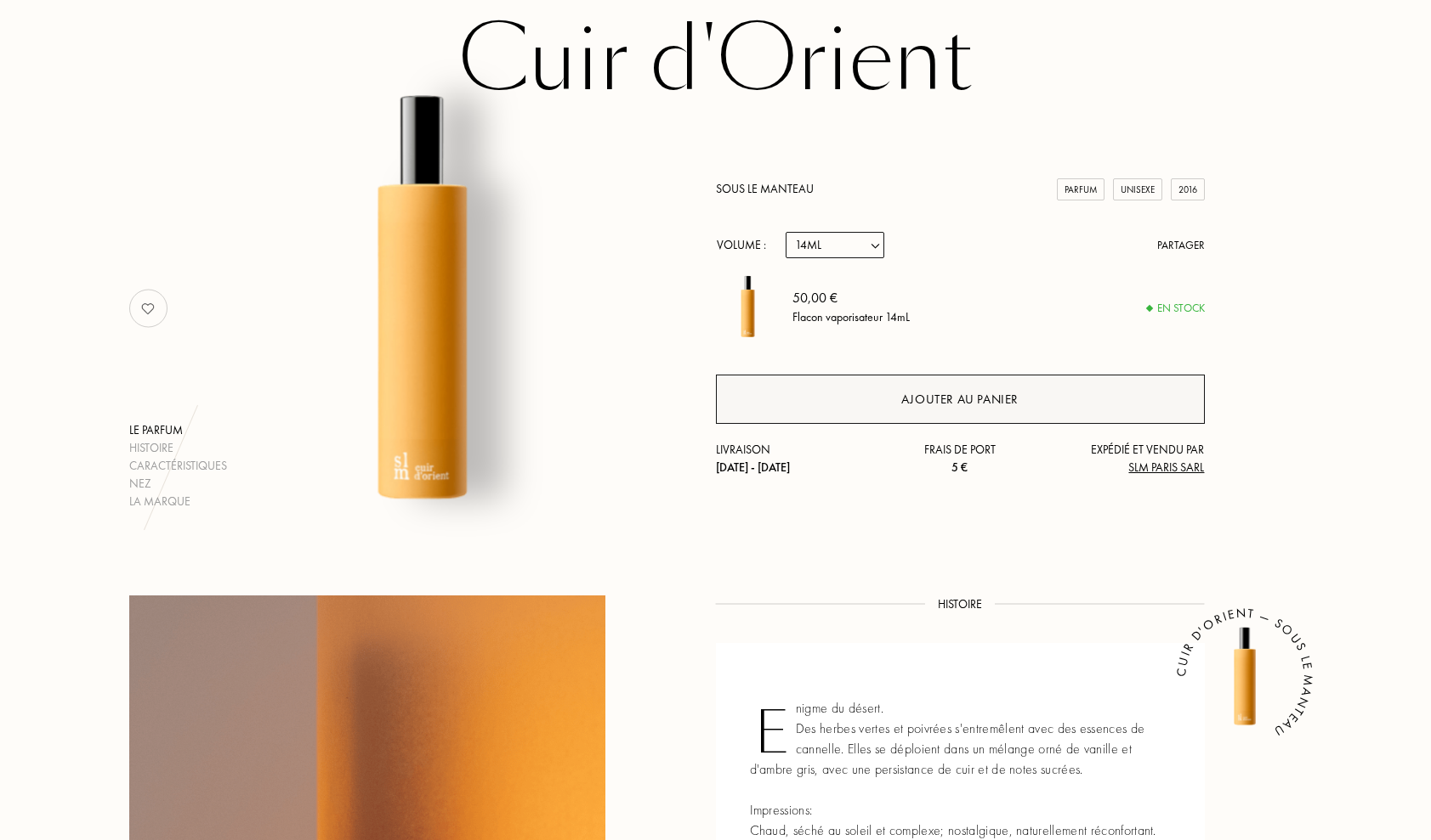
click at [898, 408] on div "Ajouter au panier" at bounding box center [960, 399] width 489 height 50
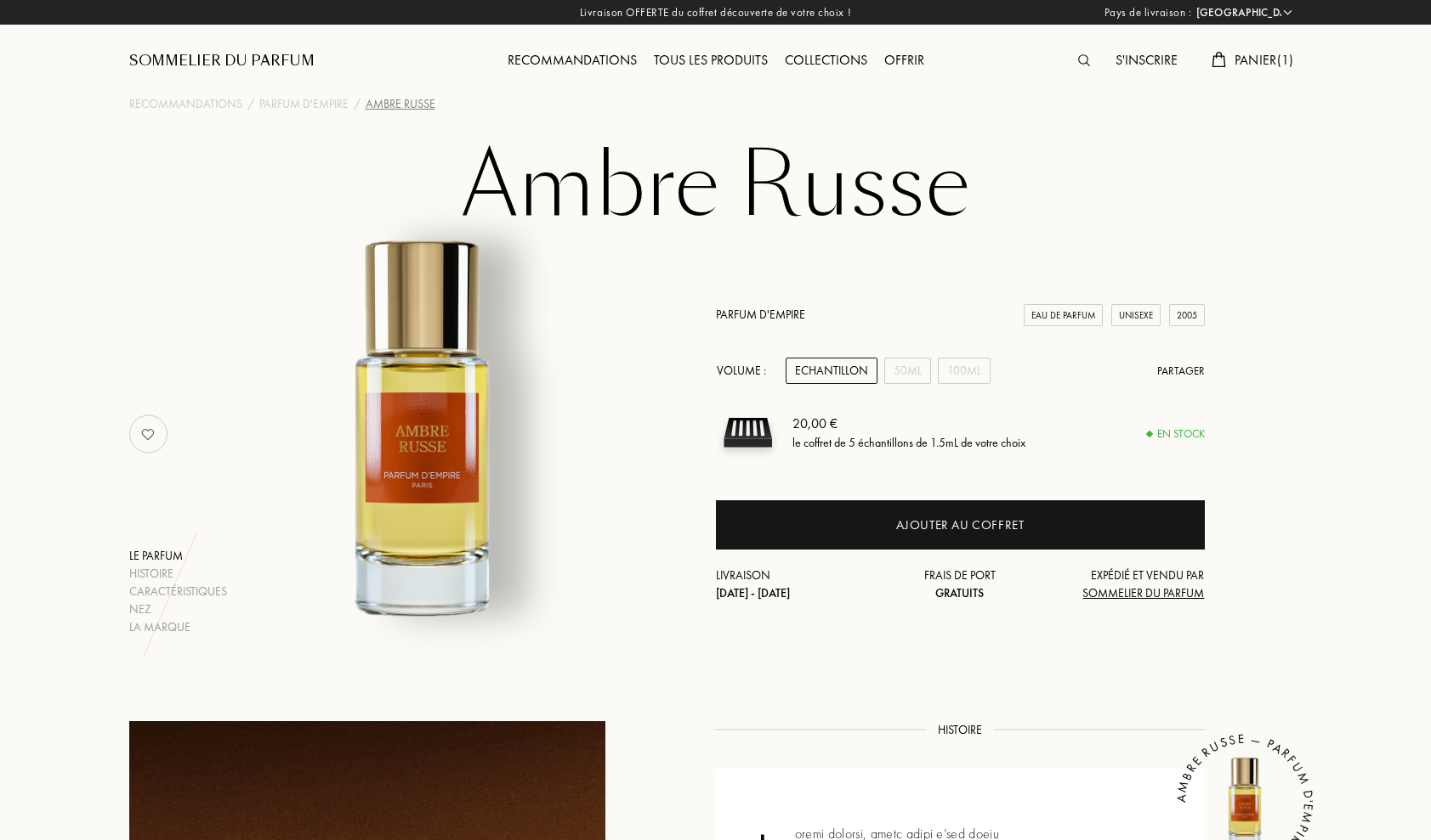
select select "FR"
click at [907, 379] on div "50mL" at bounding box center [908, 370] width 47 height 26
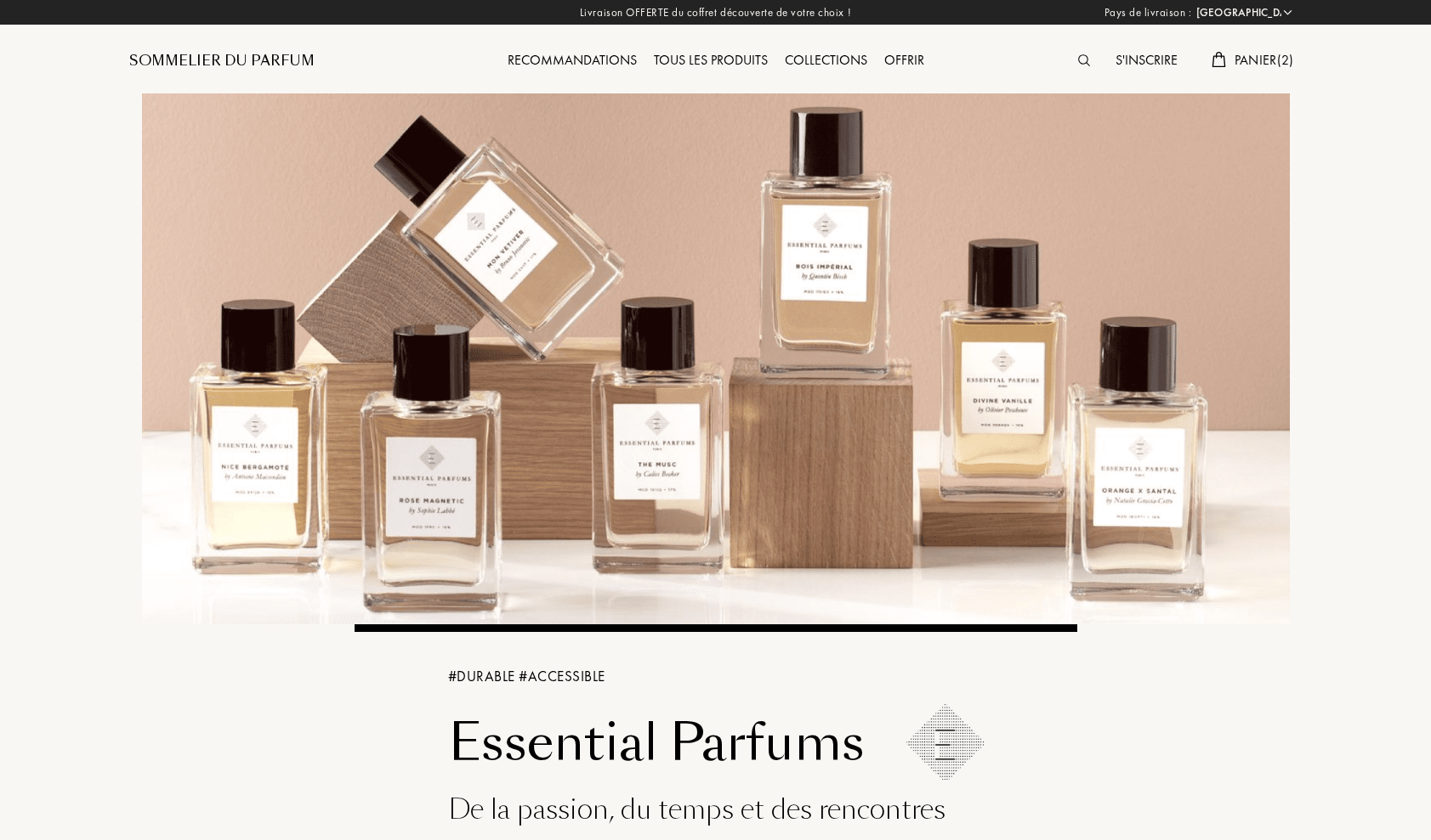
select select "FR"
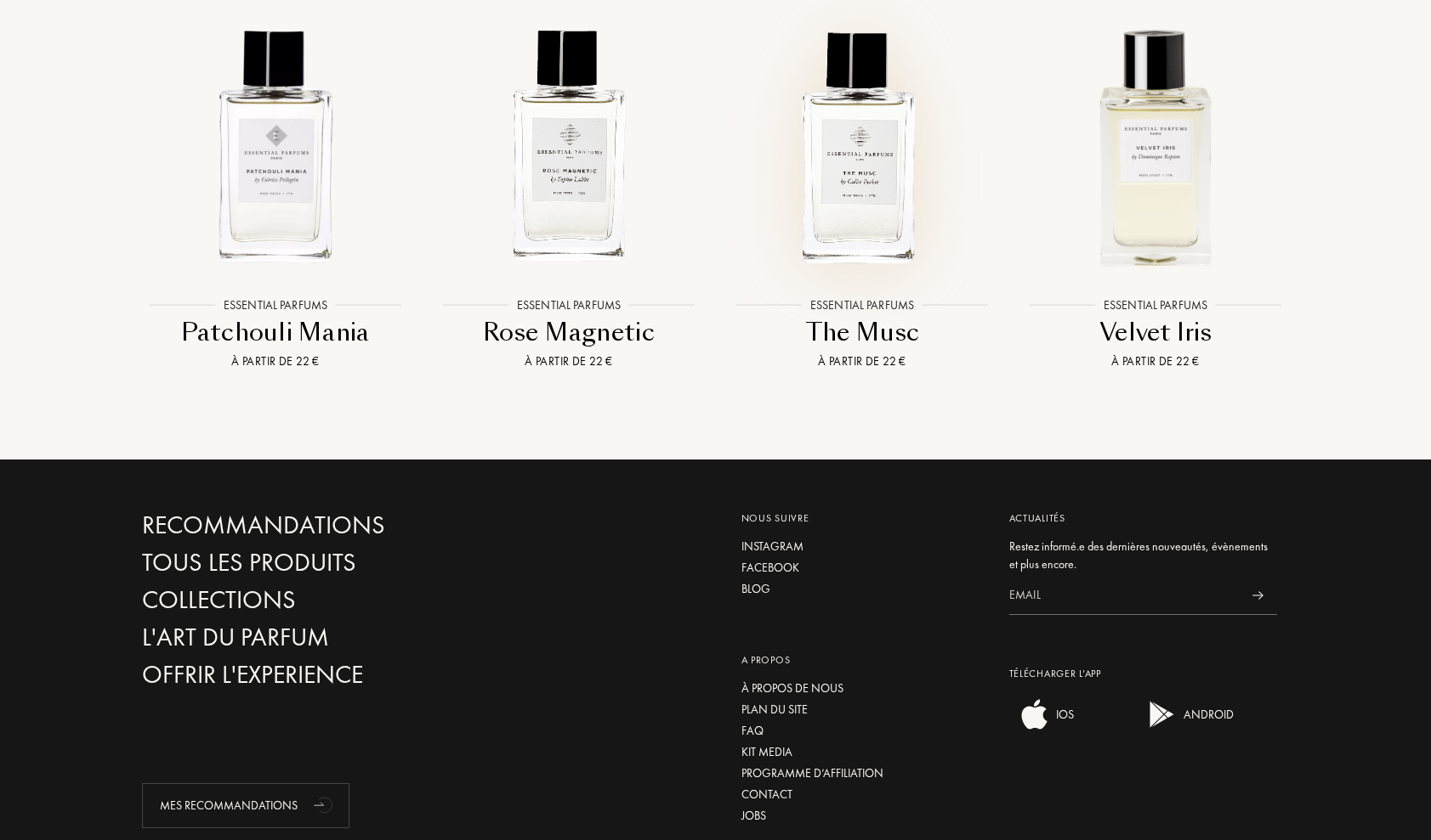
scroll to position [3045, 0]
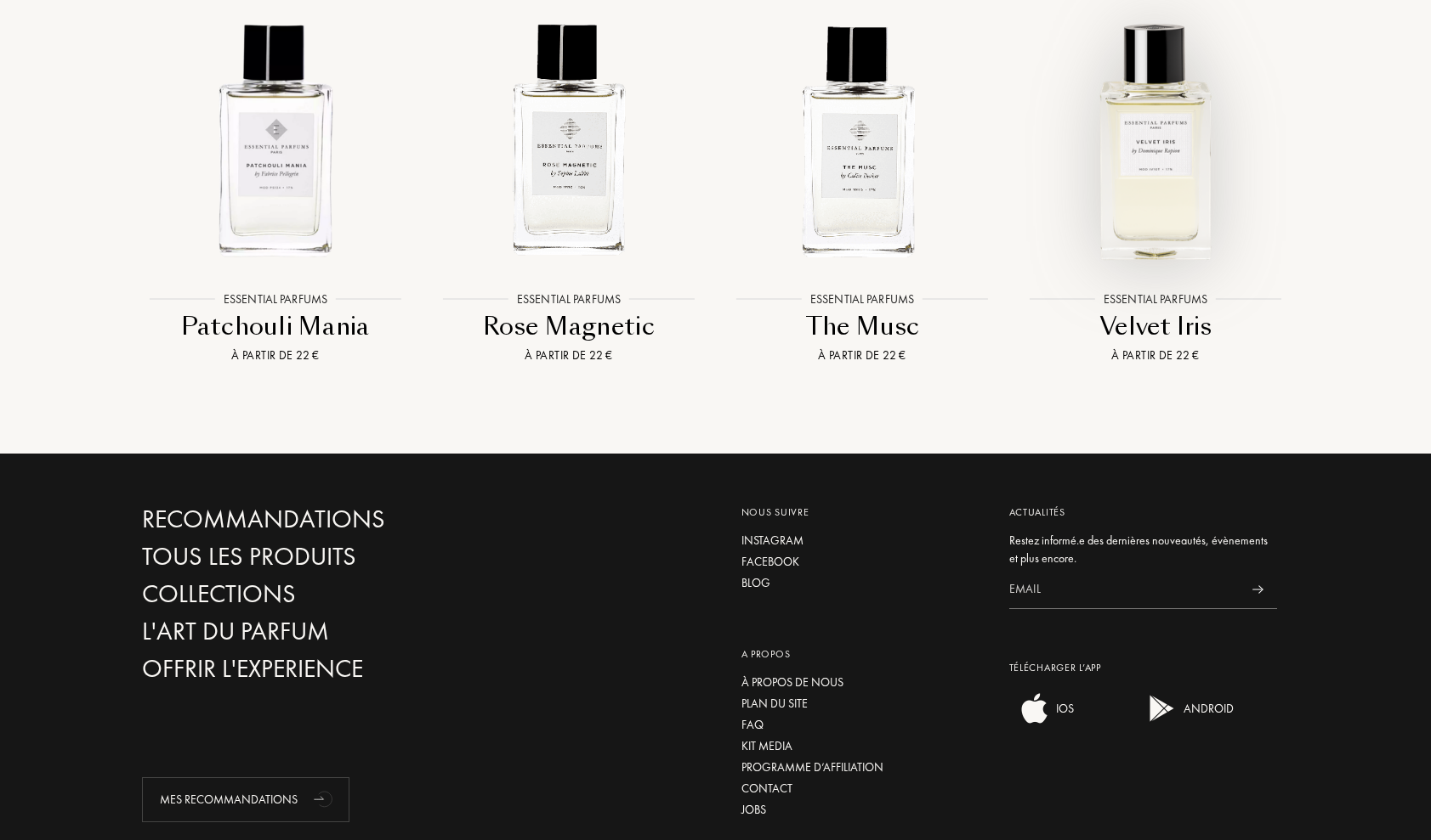
click at [1133, 272] on img at bounding box center [1156, 139] width 265 height 265
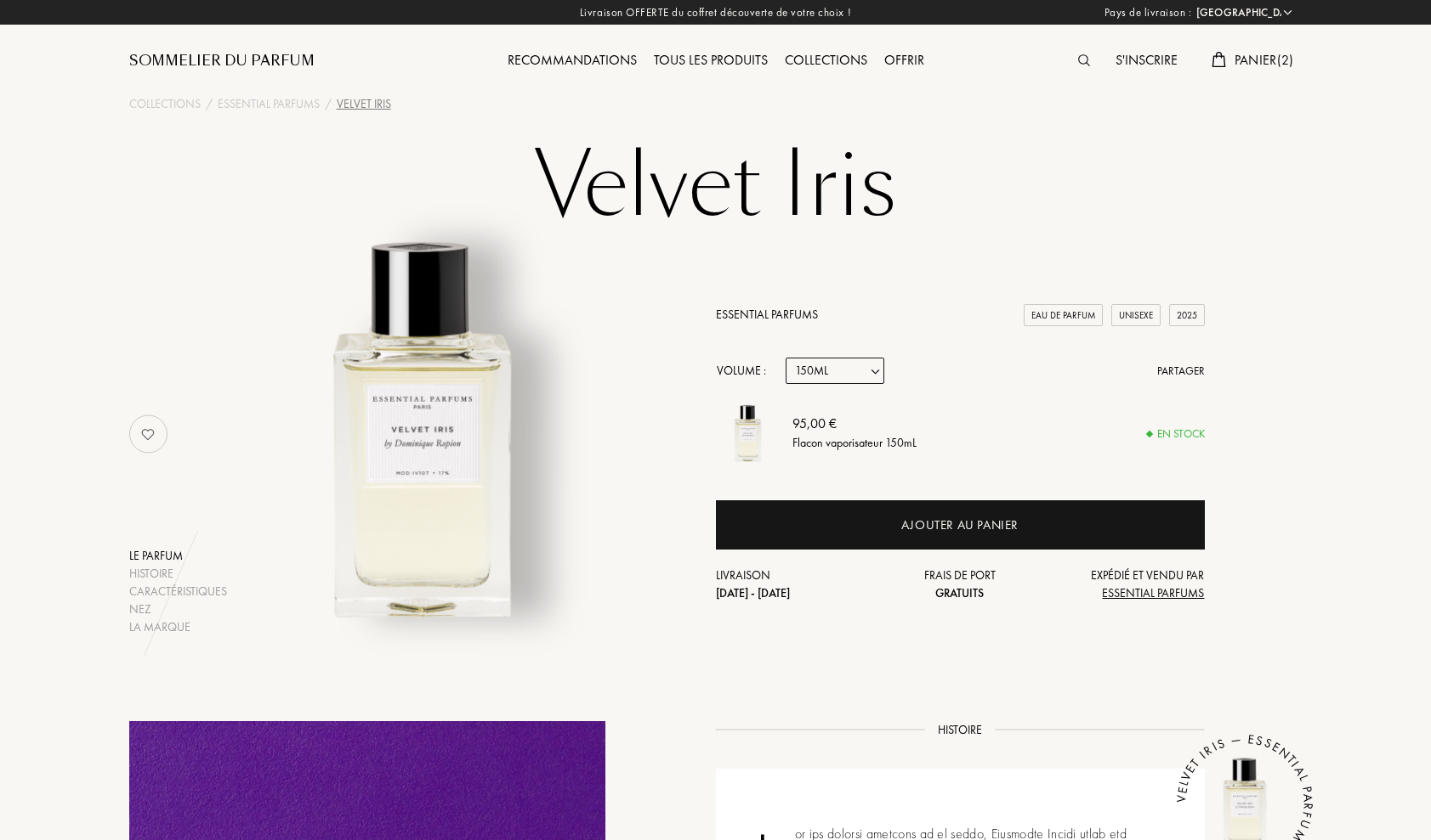
select select "FR"
select select "3"
select select "2"
click option "100mL" at bounding box center [0, 0] width 0 height 0
select select "2"
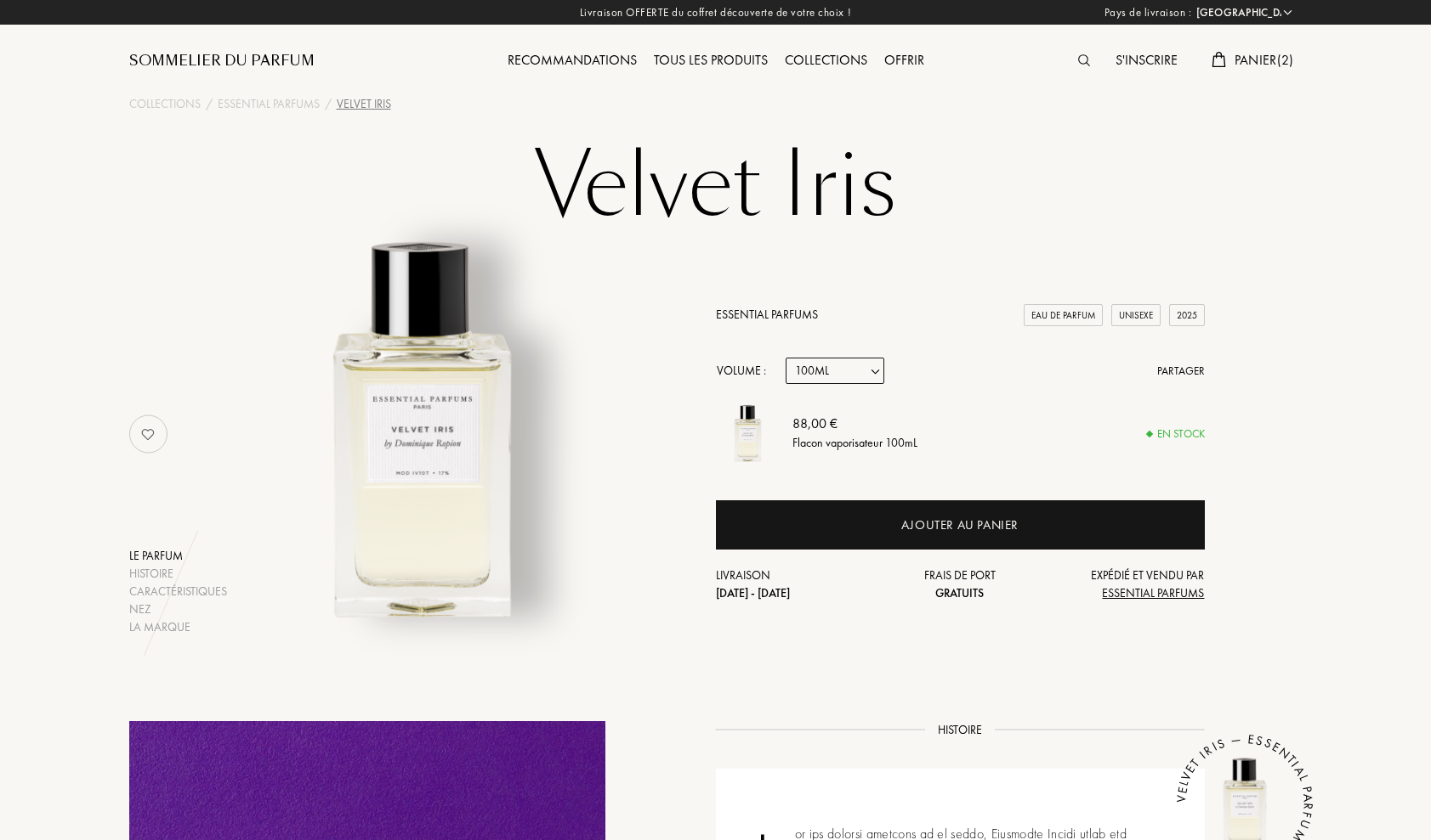
select select "1"
click option "10mL" at bounding box center [0, 0] width 0 height 0
select select "1"
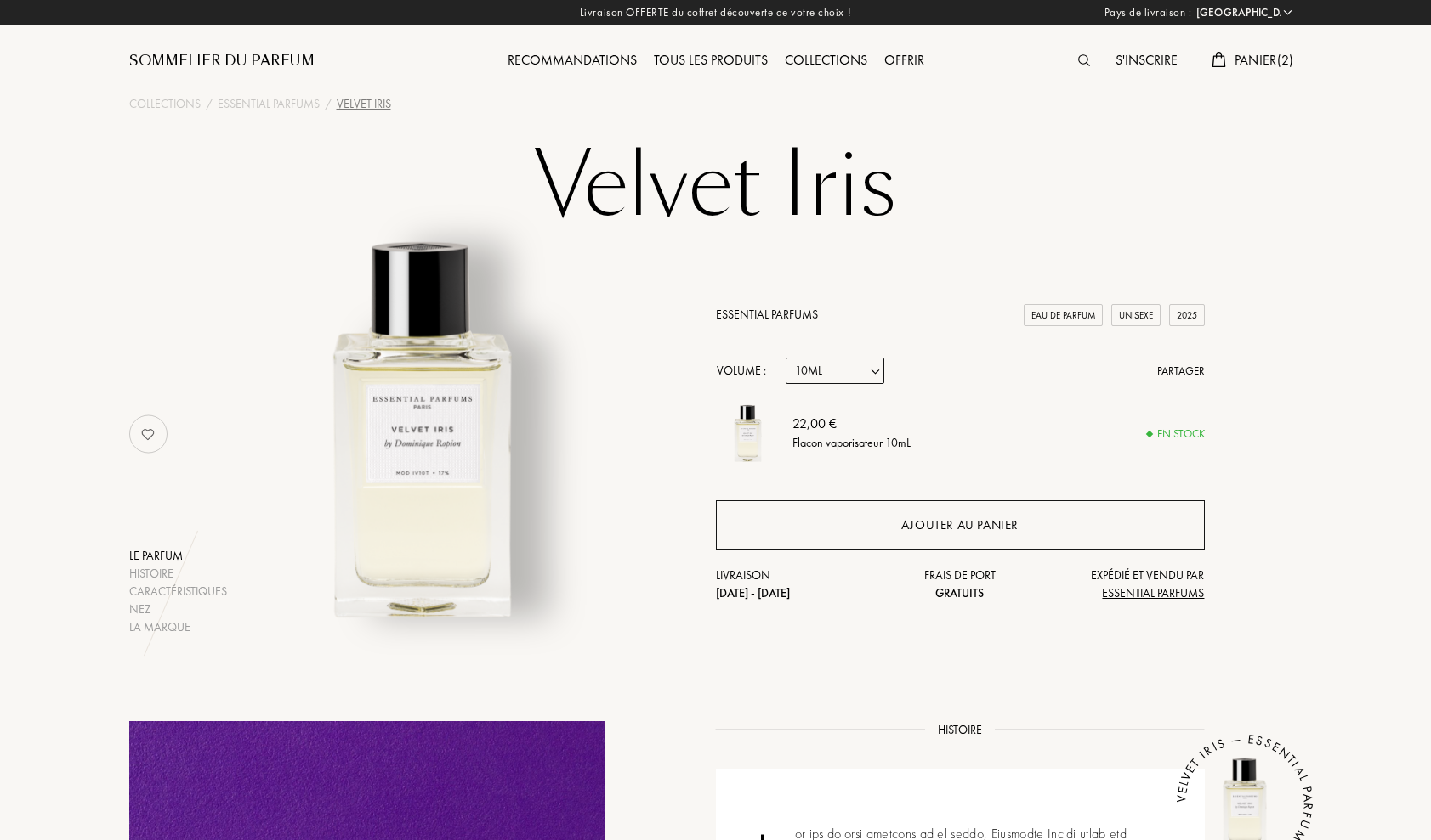
click at [887, 529] on div "Ajouter au panier" at bounding box center [960, 525] width 489 height 50
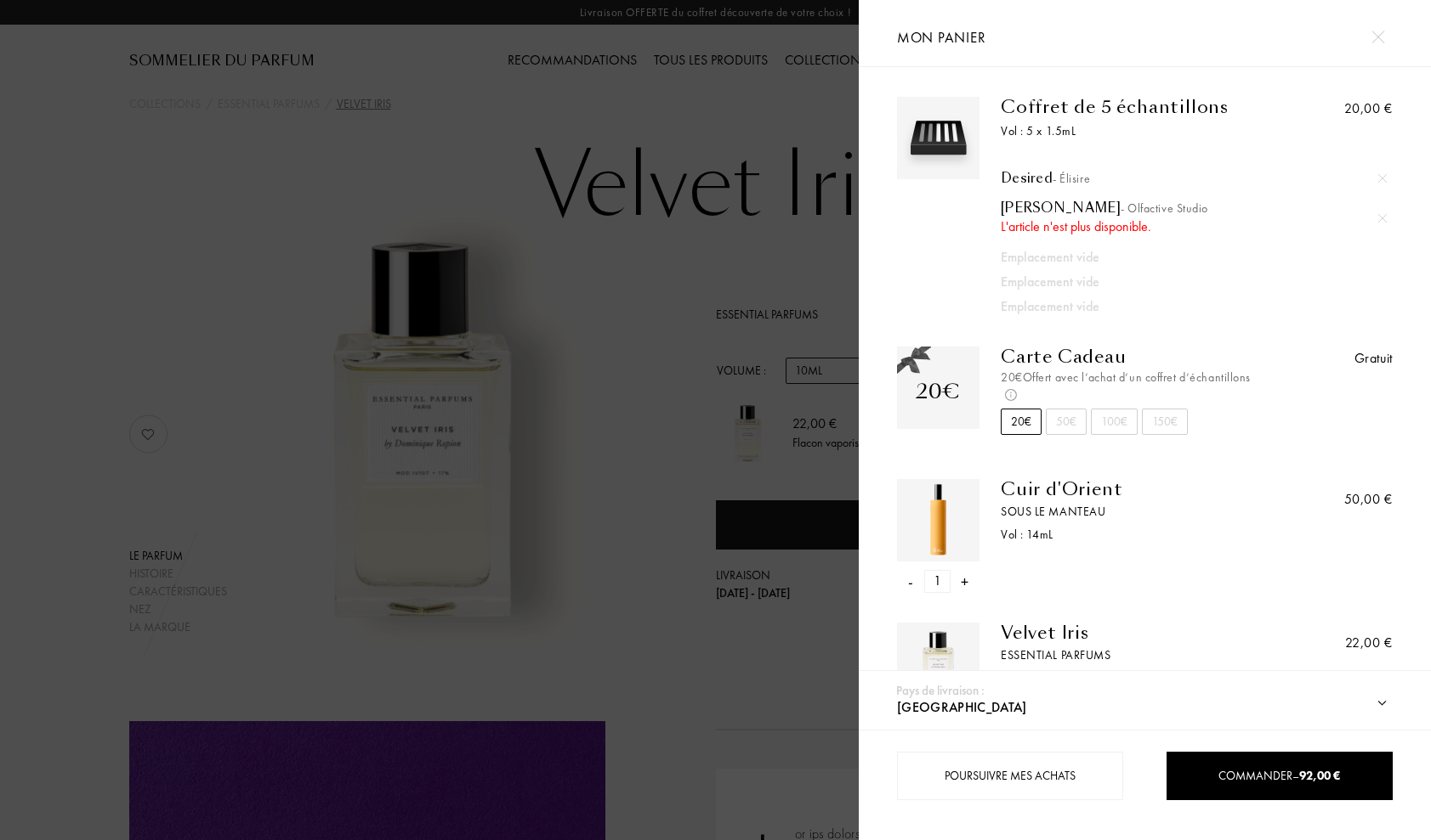
click at [1382, 181] on img at bounding box center [1382, 178] width 8 height 8
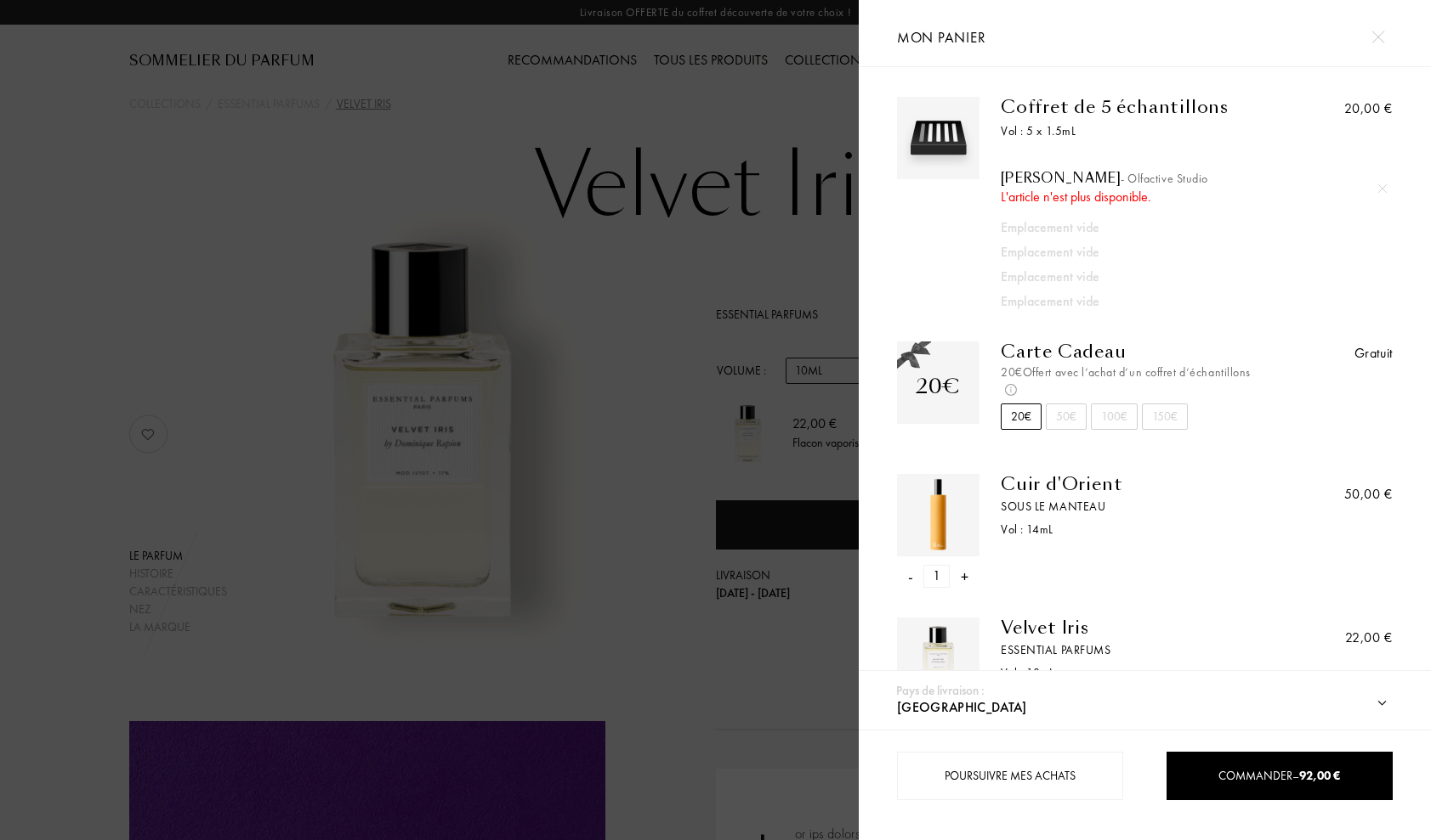
click at [1382, 181] on div at bounding box center [1381, 188] width 25 height 25
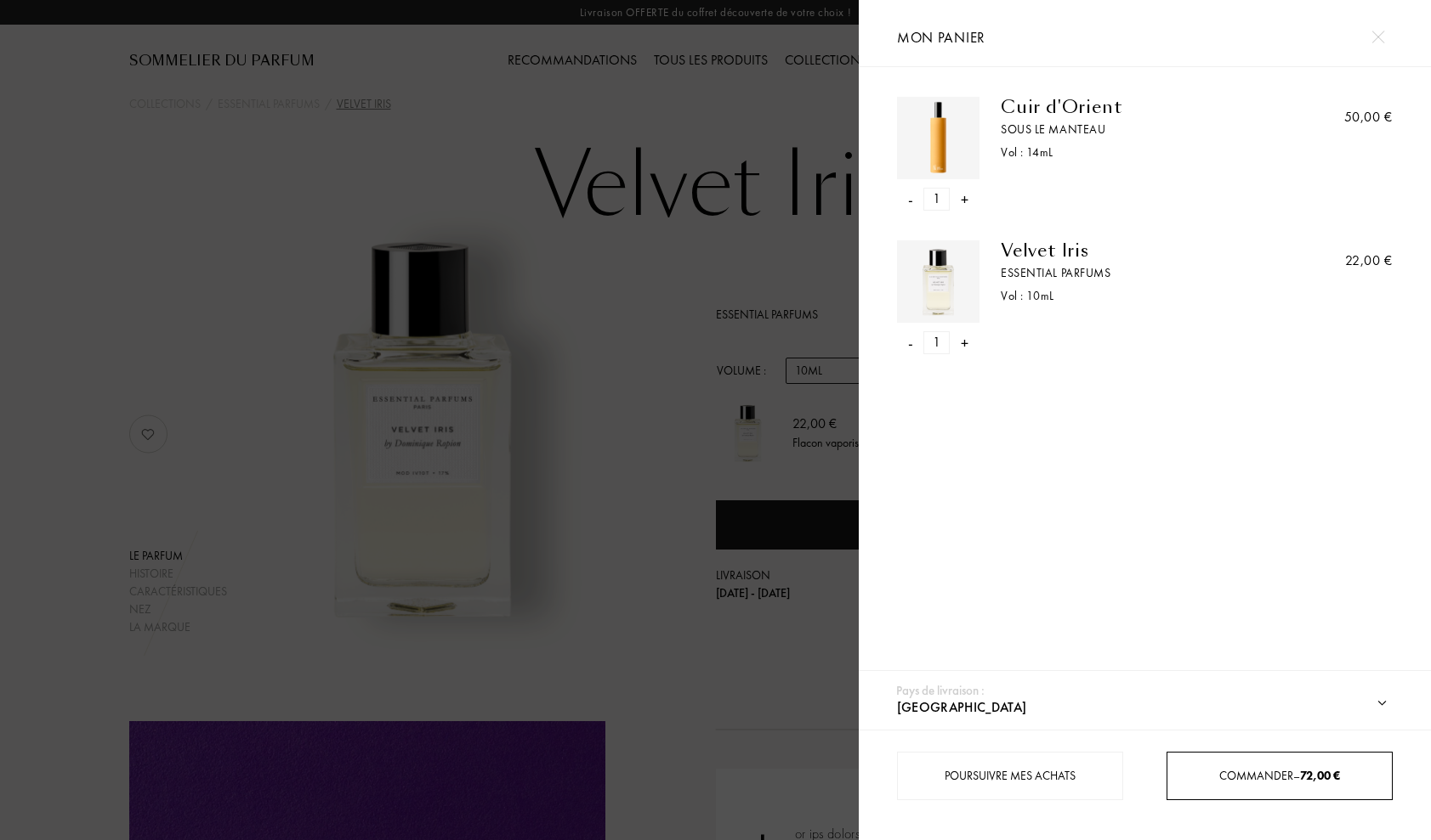
click at [1268, 789] on div "Commander – 72,00 €" at bounding box center [1279, 776] width 226 height 49
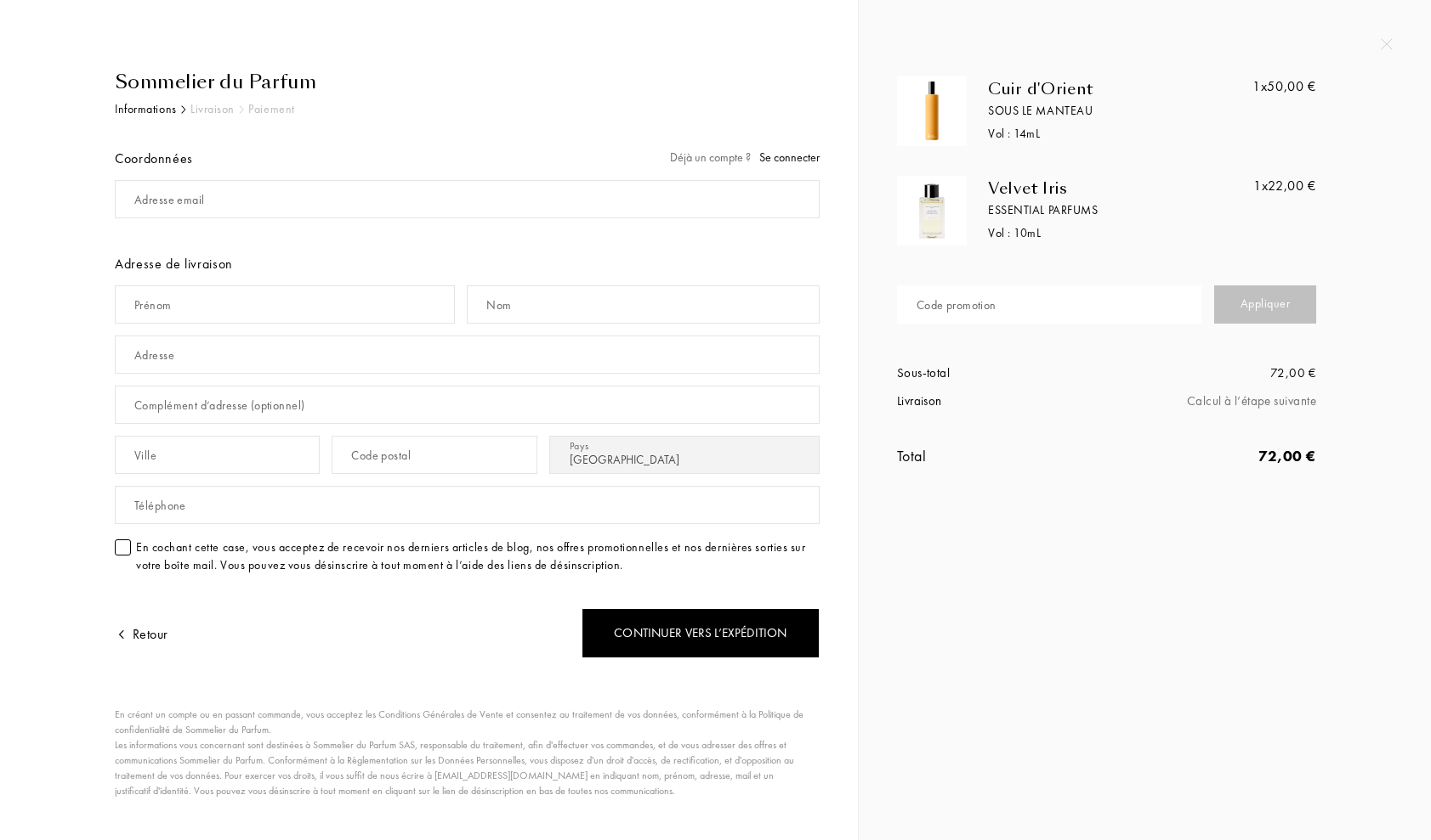
select select "FR"
click at [1053, 305] on input "text" at bounding box center [1048, 304] width 304 height 38
paste input "L2KT7-MS5QY"
type input "L2KT7-MS5QY"
click at [1277, 311] on div "Appliquer" at bounding box center [1264, 304] width 102 height 38
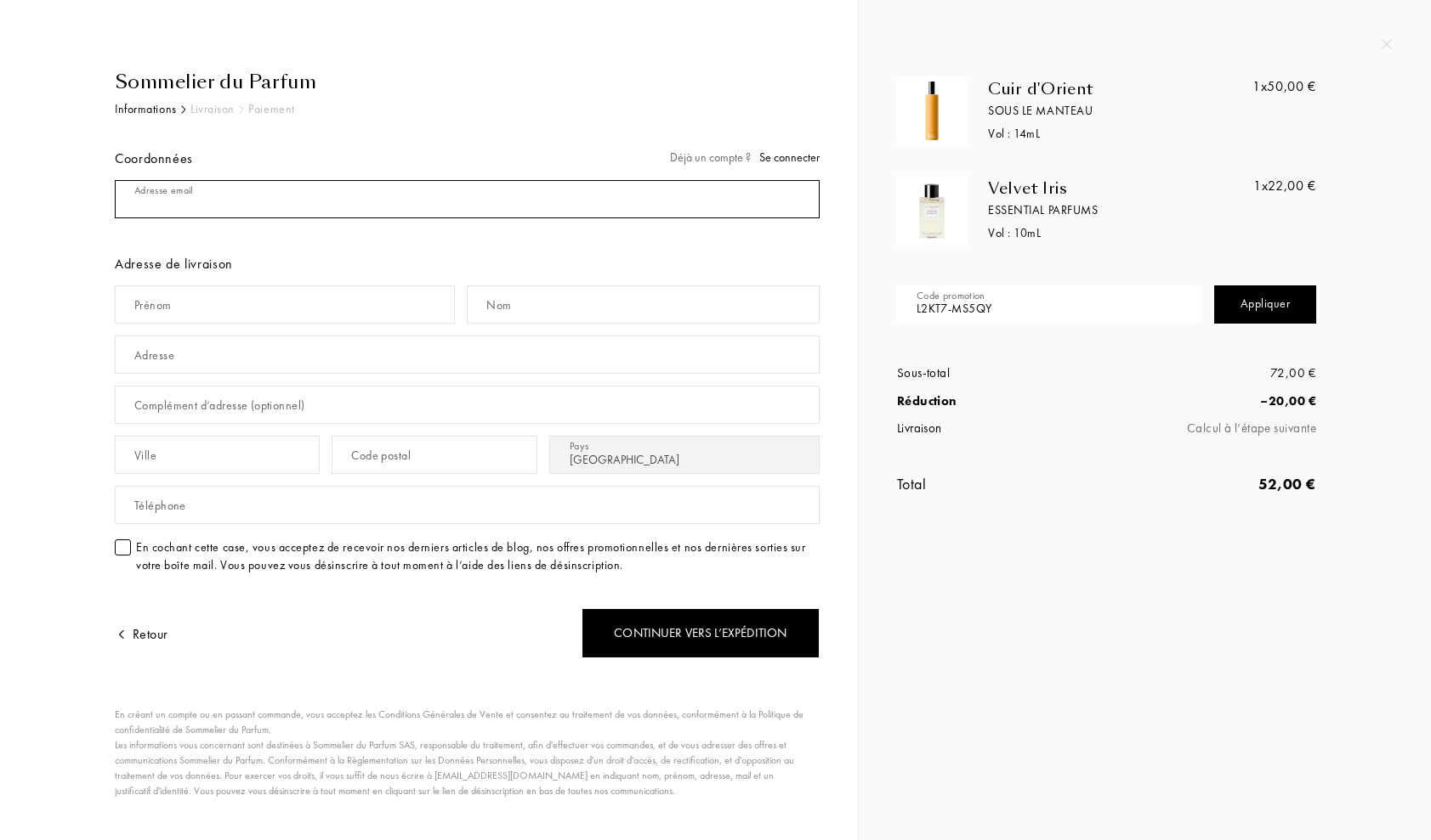
click at [229, 198] on input "mail" at bounding box center [467, 199] width 705 height 38
type input "[EMAIL_ADDRESS][DOMAIN_NAME]"
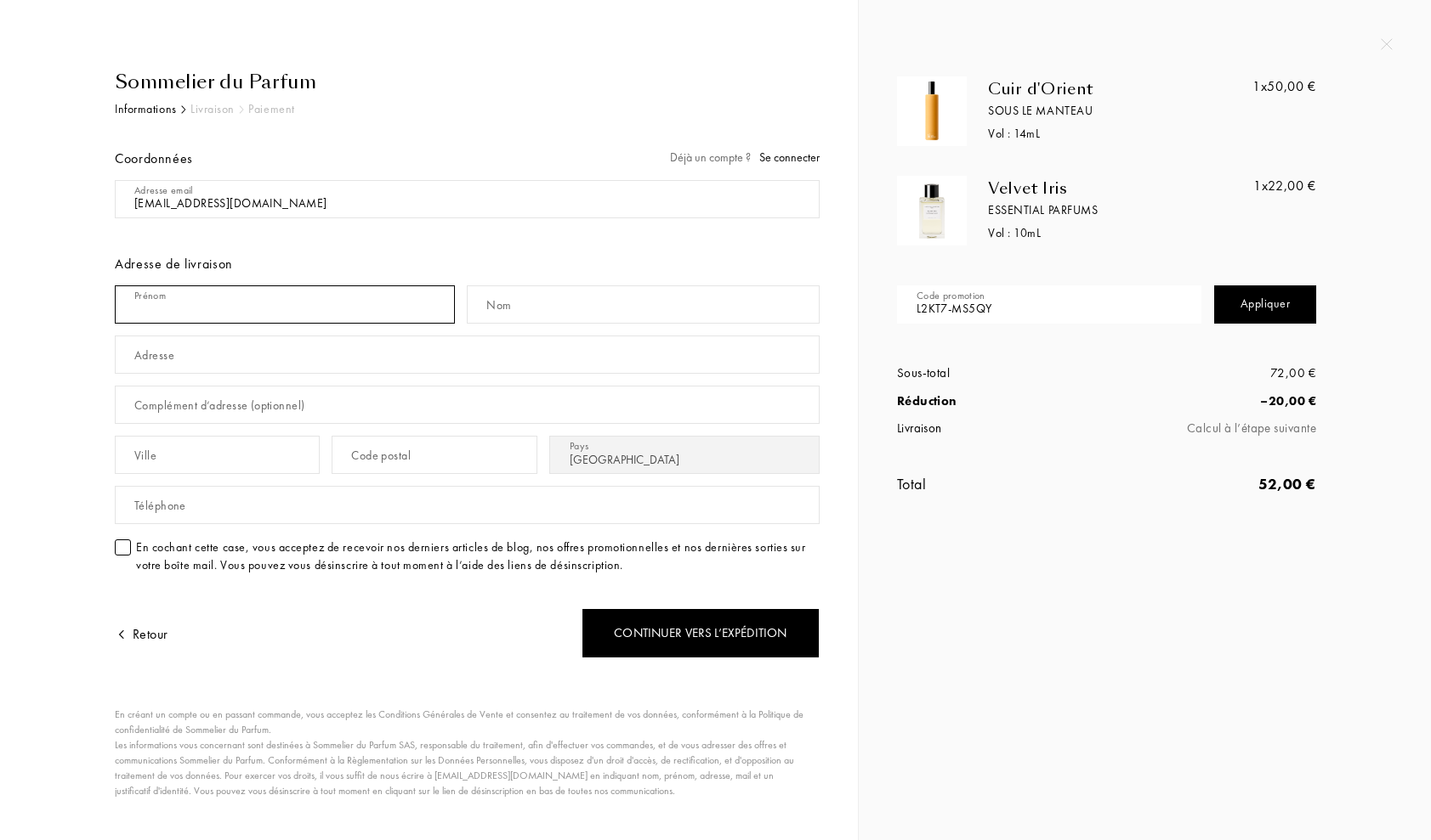
click at [329, 313] on input "text" at bounding box center [285, 304] width 340 height 38
type input "Nathalie"
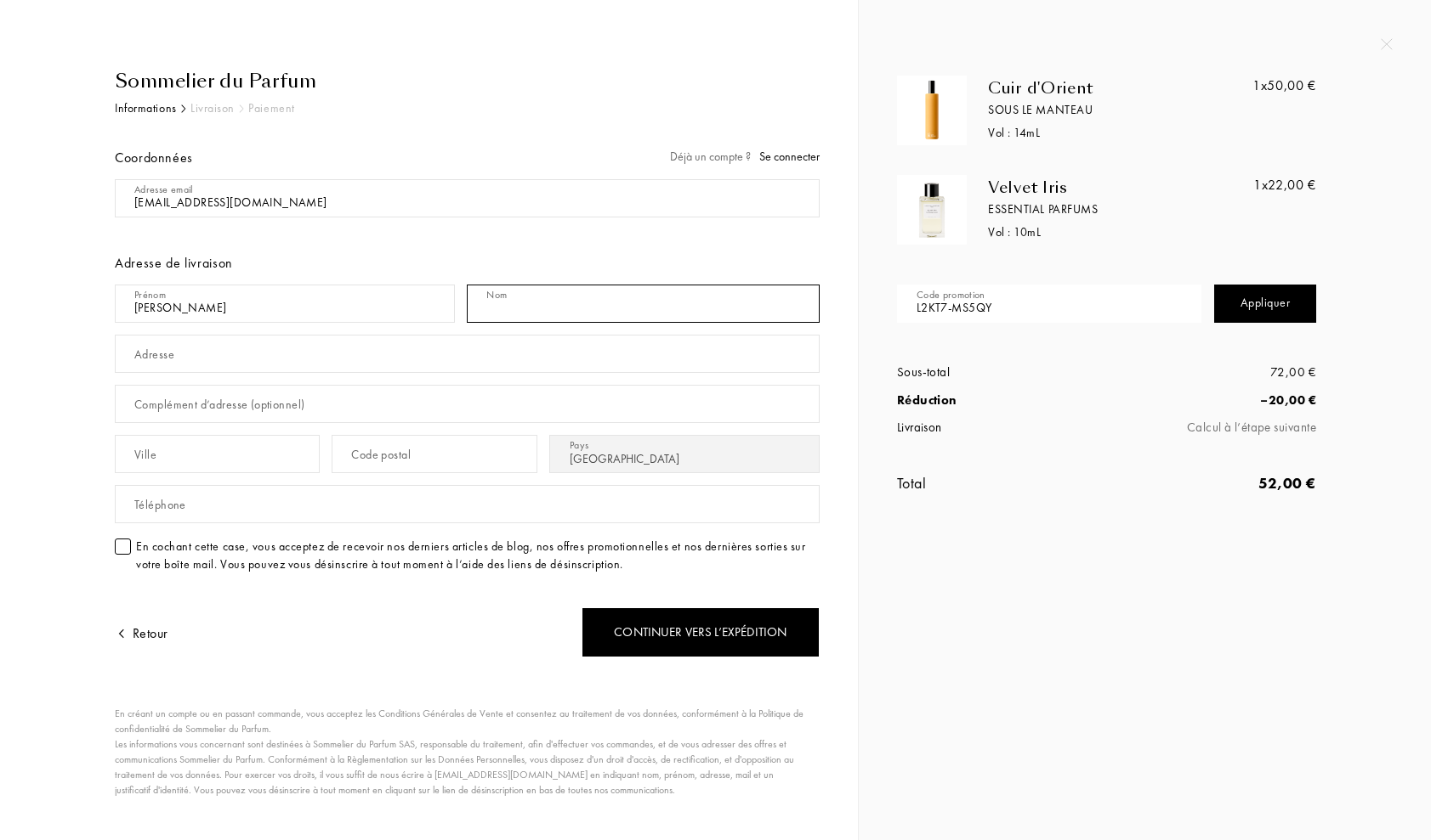
click at [538, 302] on input "text" at bounding box center [643, 303] width 352 height 38
click at [808, 163] on span "Se connecter" at bounding box center [789, 156] width 60 height 15
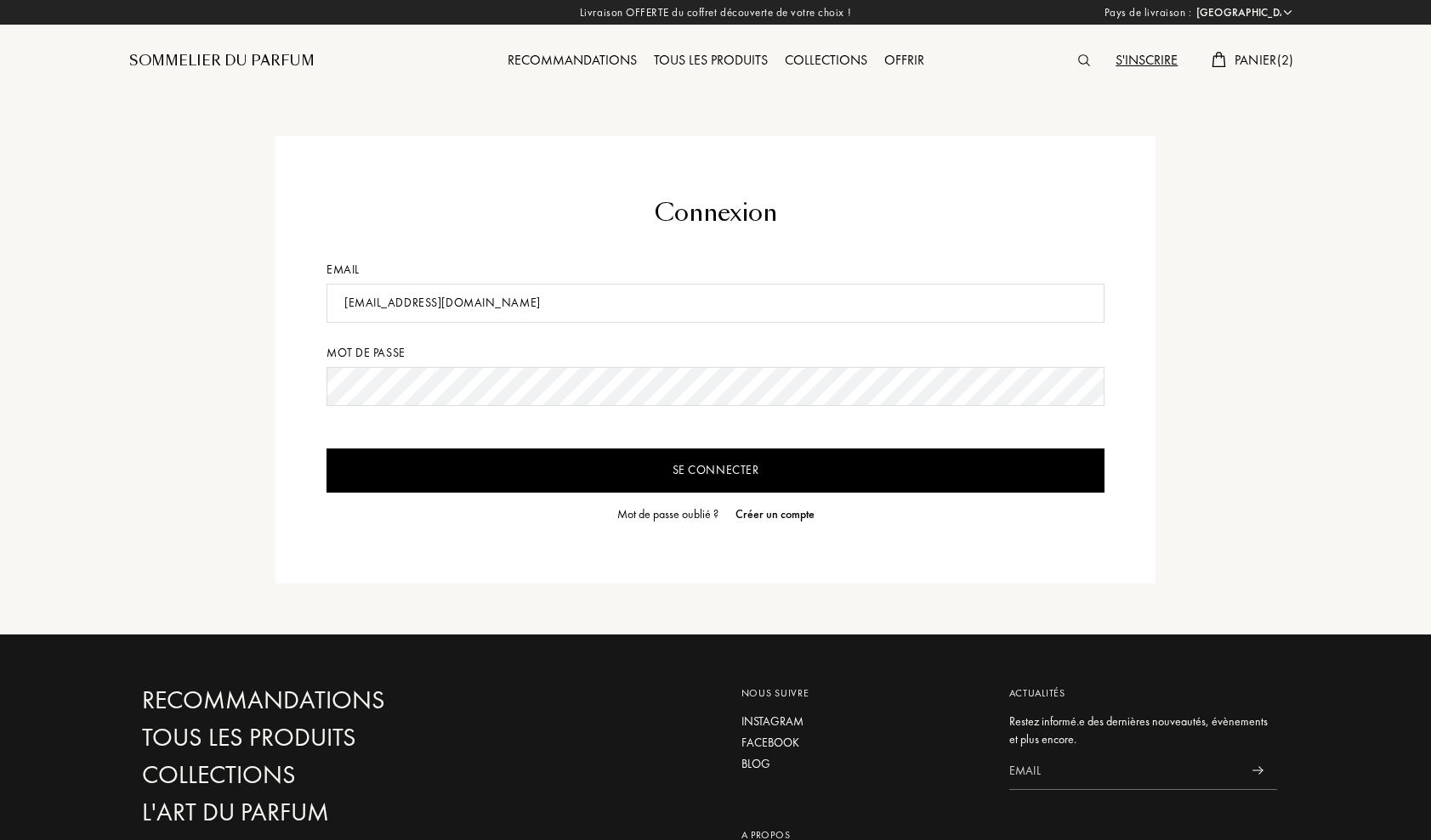
select select "FR"
click at [696, 469] on input "Se connecter" at bounding box center [715, 471] width 778 height 44
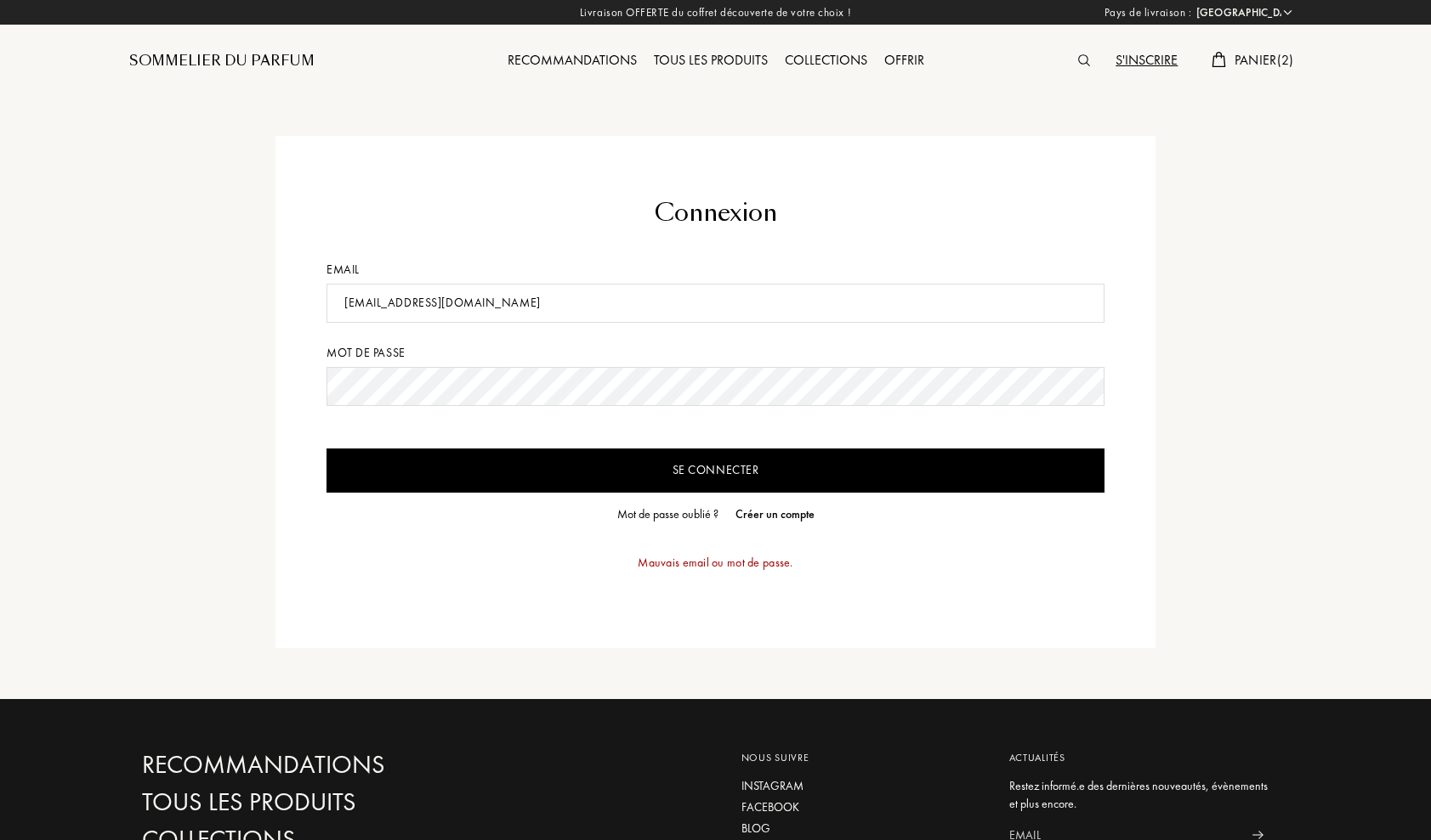
click at [504, 300] on input "antares67600@gmail.com" at bounding box center [715, 303] width 778 height 39
click at [639, 471] on input "Se connecter" at bounding box center [715, 471] width 778 height 44
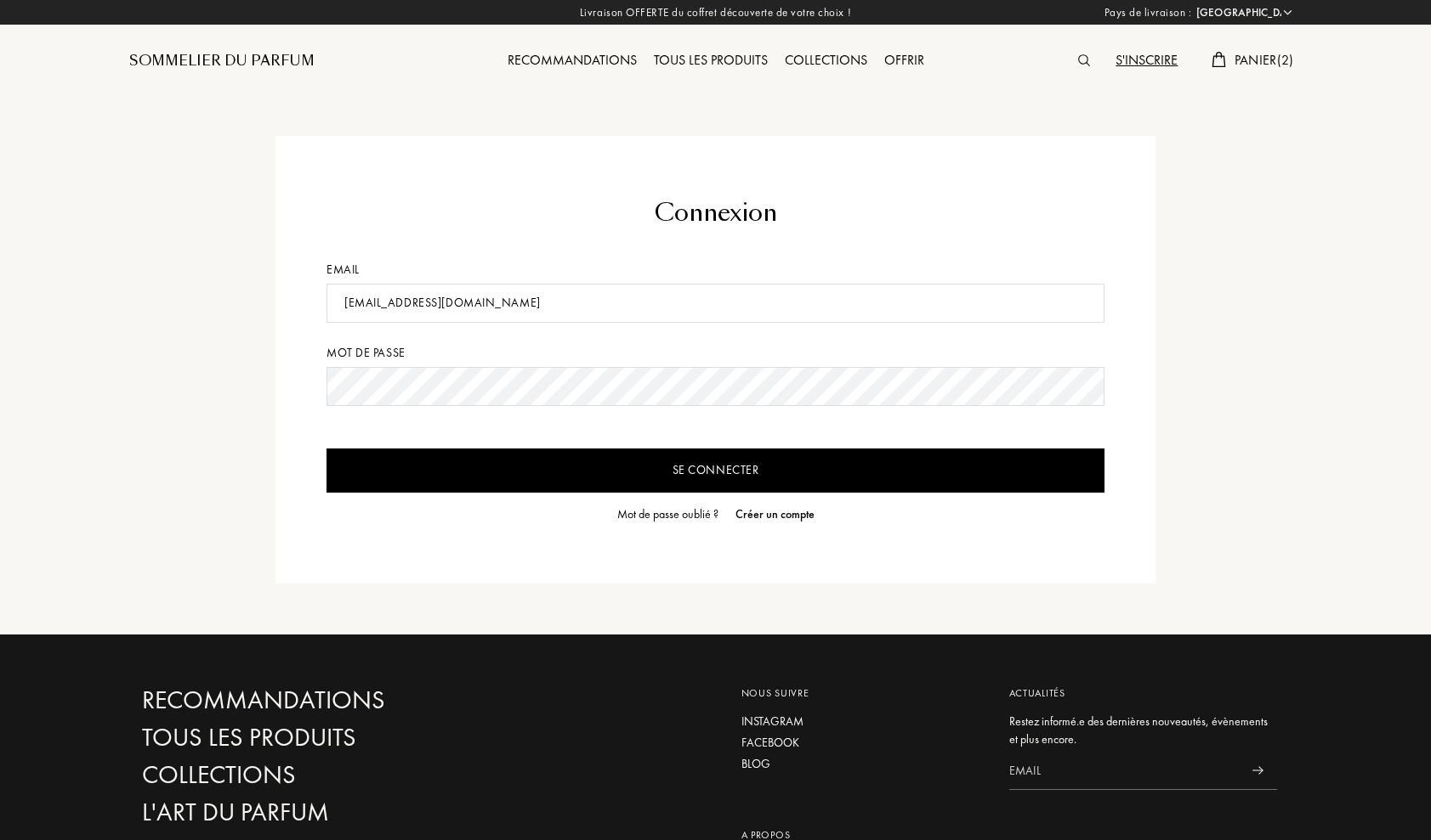
click at [1130, 62] on div "S'inscrire" at bounding box center [1146, 62] width 79 height 22
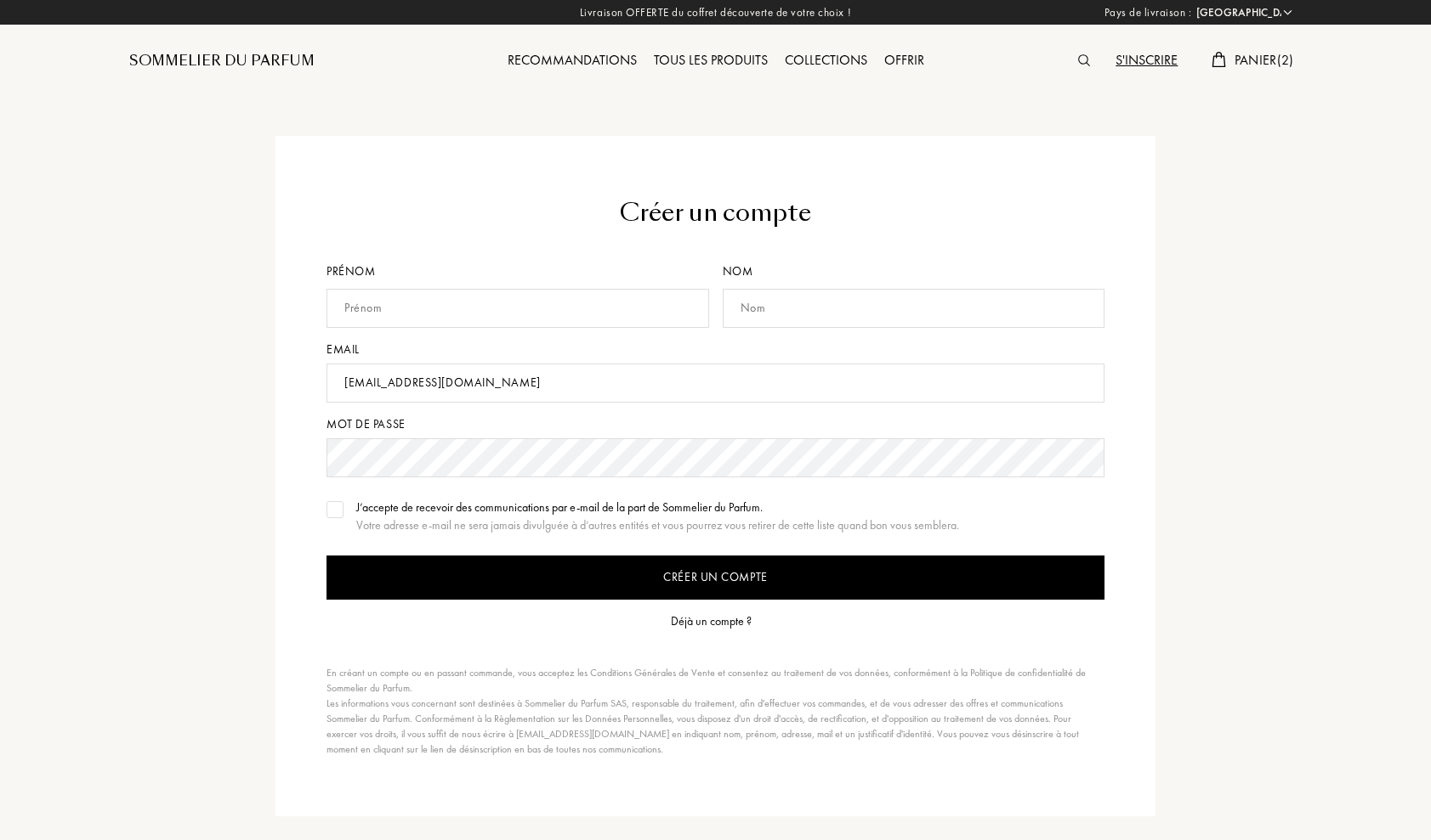
select select "FR"
click at [338, 517] on div at bounding box center [335, 510] width 17 height 17
click at [327, 556] on input "Créer un compte" at bounding box center [715, 577] width 778 height 44
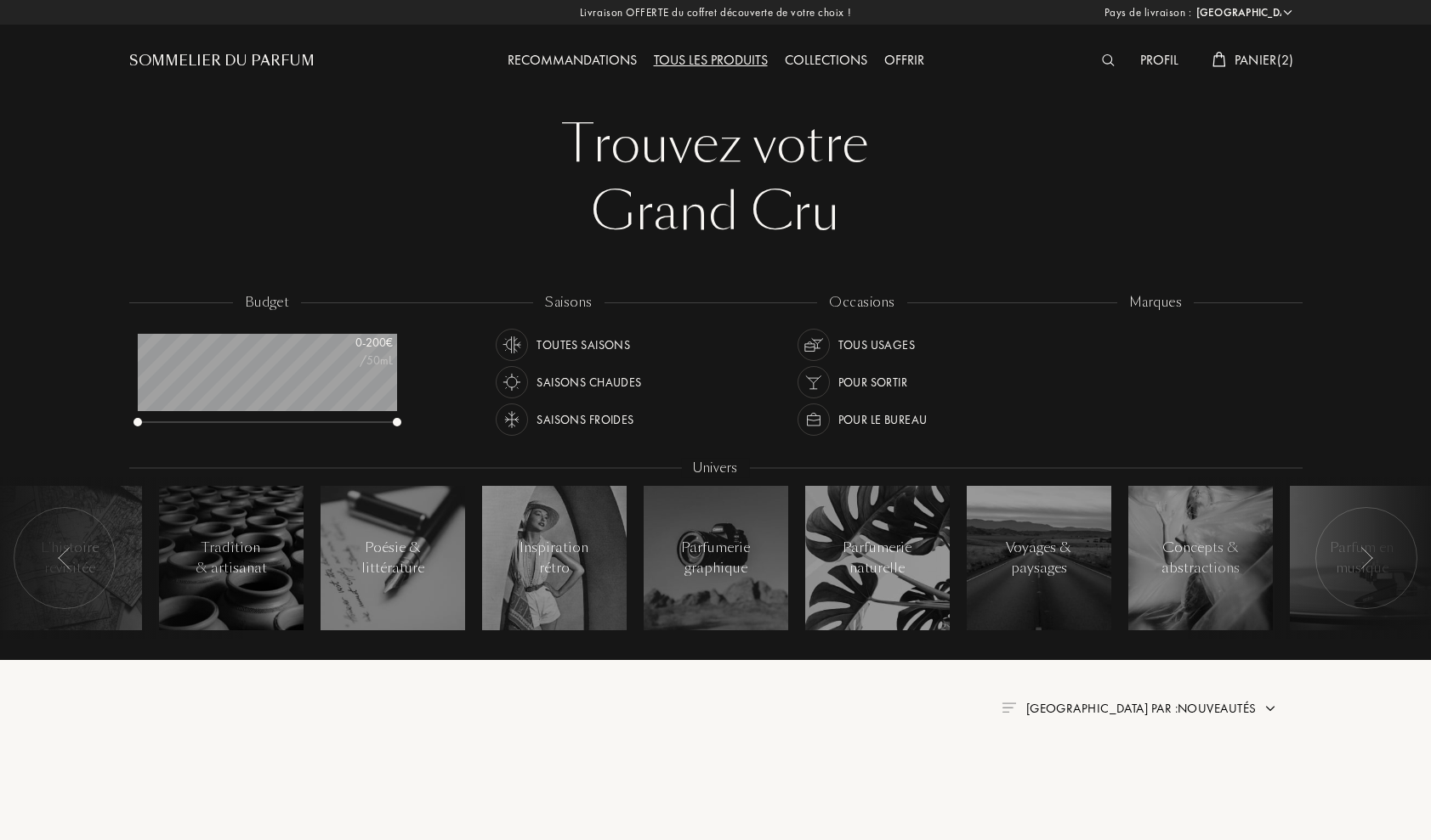
select select "FR"
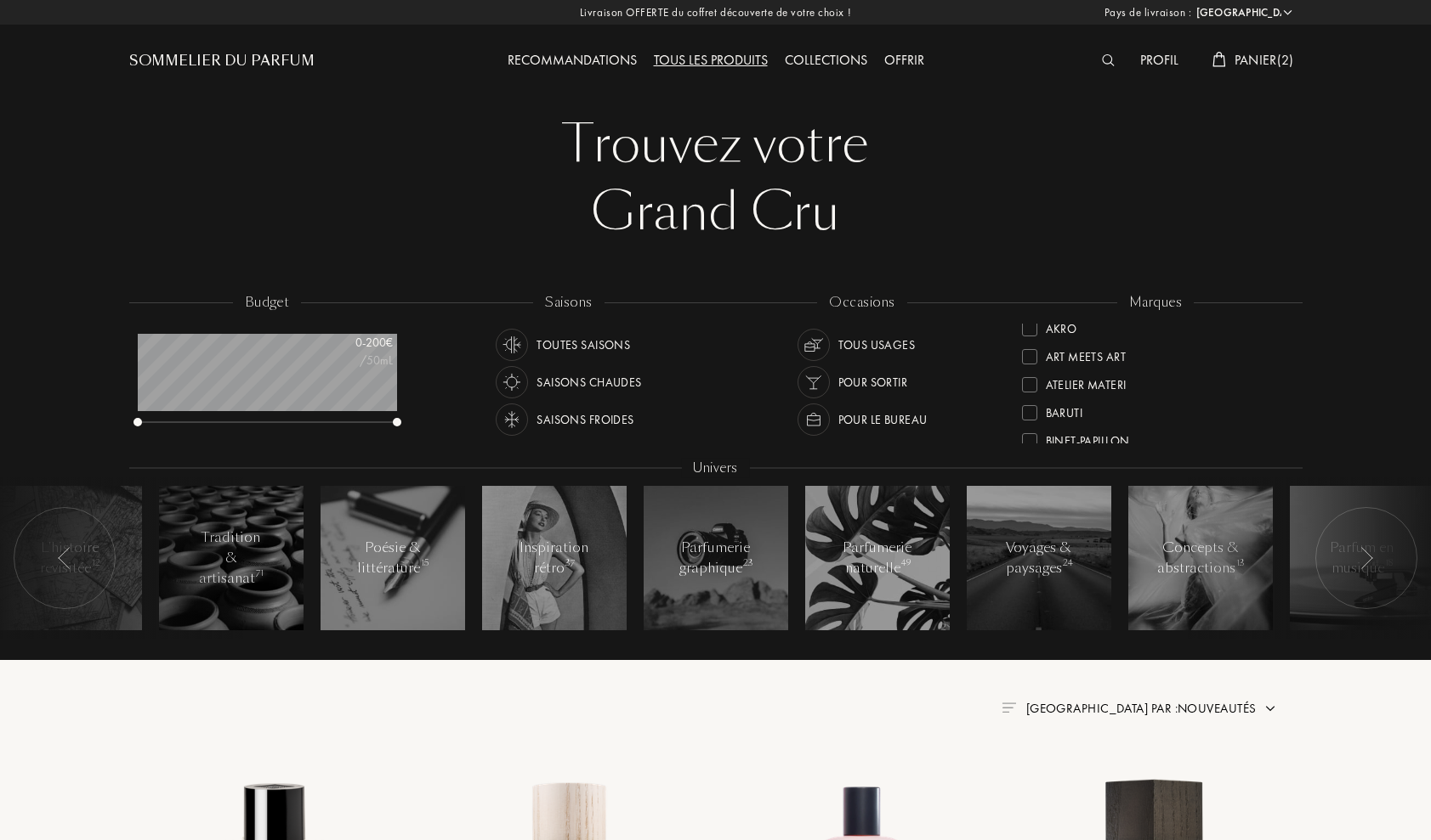
scroll to position [10, 0]
click at [1269, 65] on span "Panier ( 2 )" at bounding box center [1264, 60] width 60 height 18
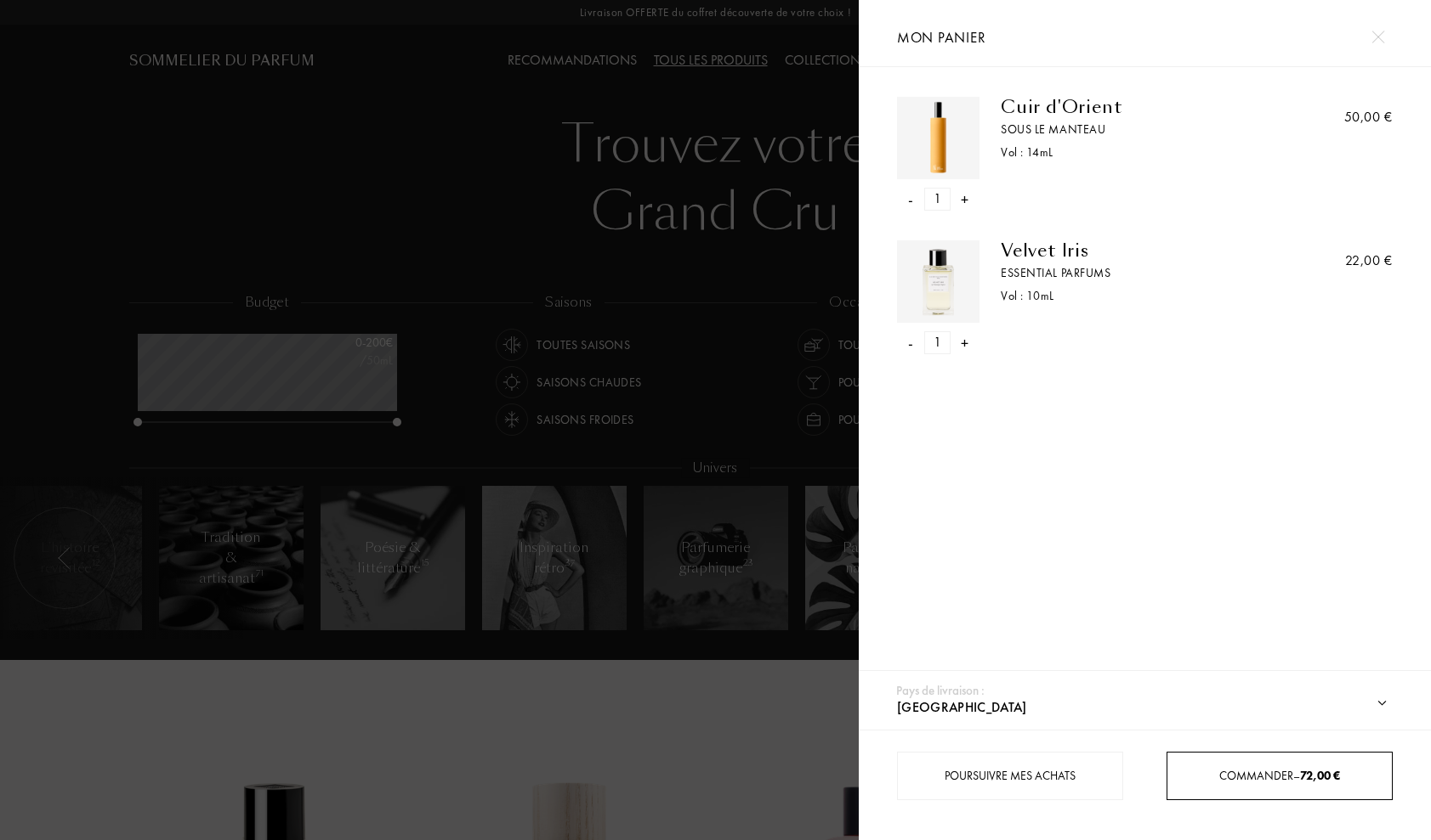
click at [1243, 777] on span "Commander – 72,00 €" at bounding box center [1279, 775] width 121 height 15
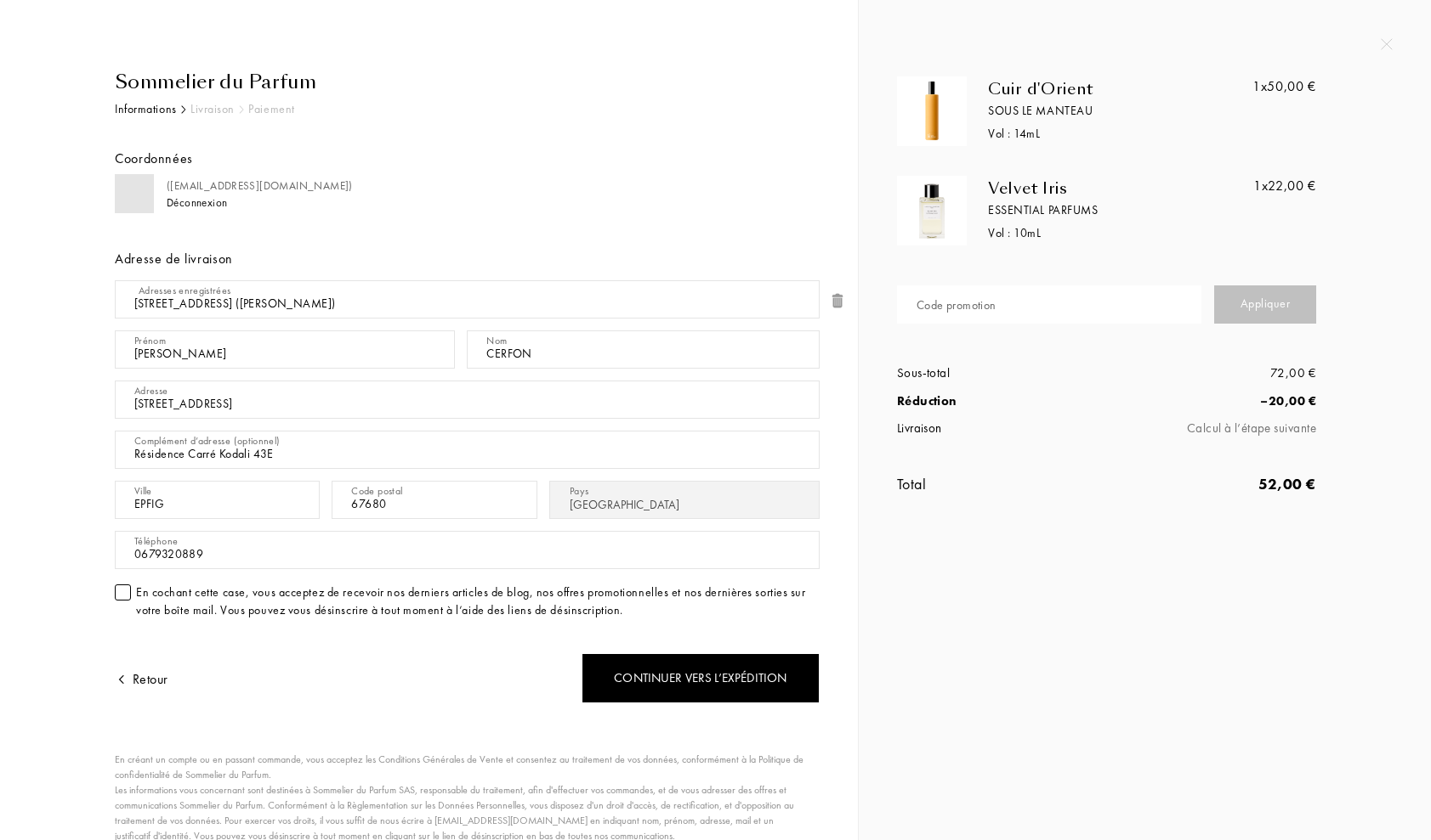
select select "FR"
click at [124, 588] on div at bounding box center [123, 592] width 16 height 16
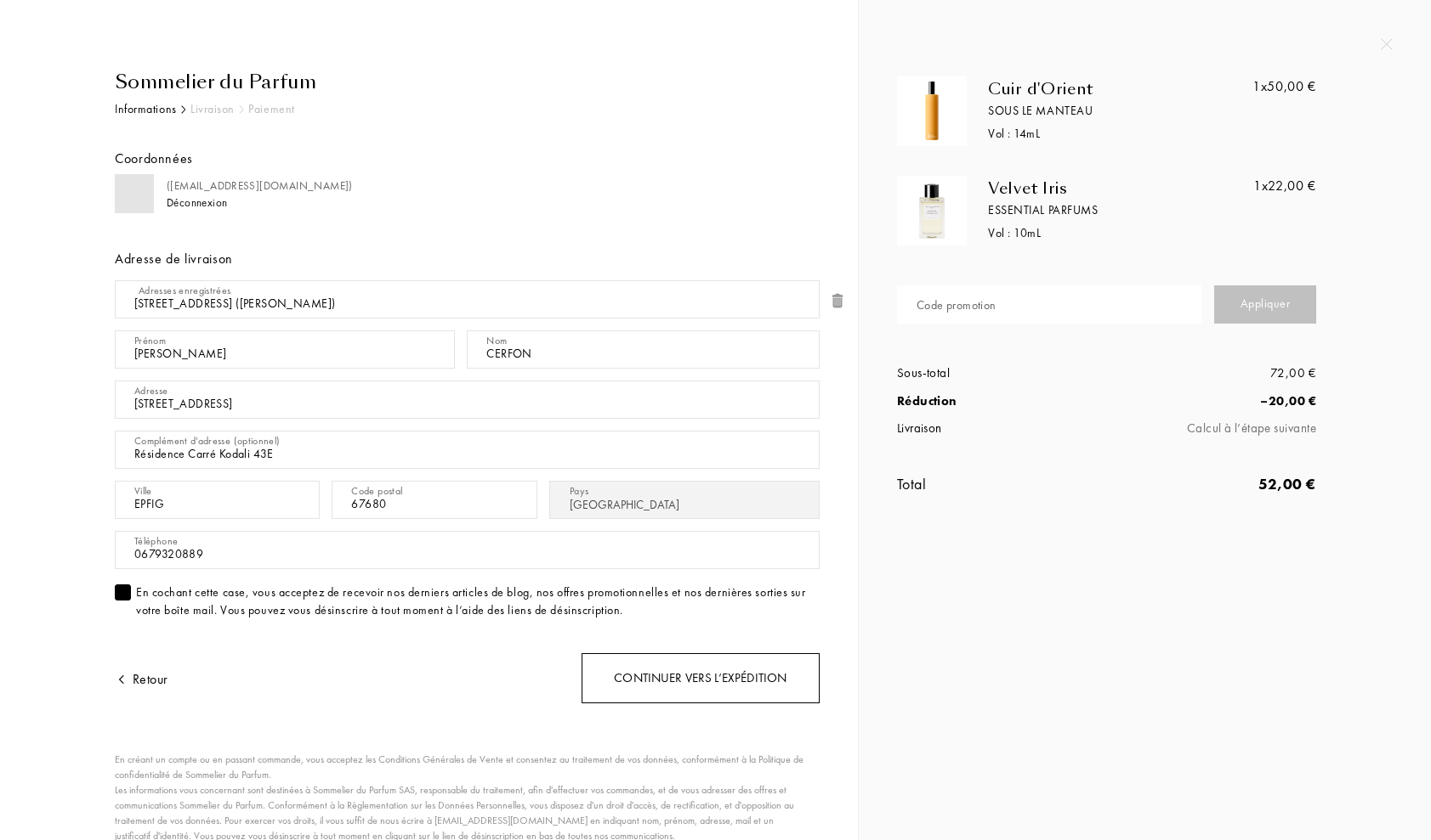
click at [739, 686] on div "Continuer vers l’expédition" at bounding box center [700, 679] width 238 height 51
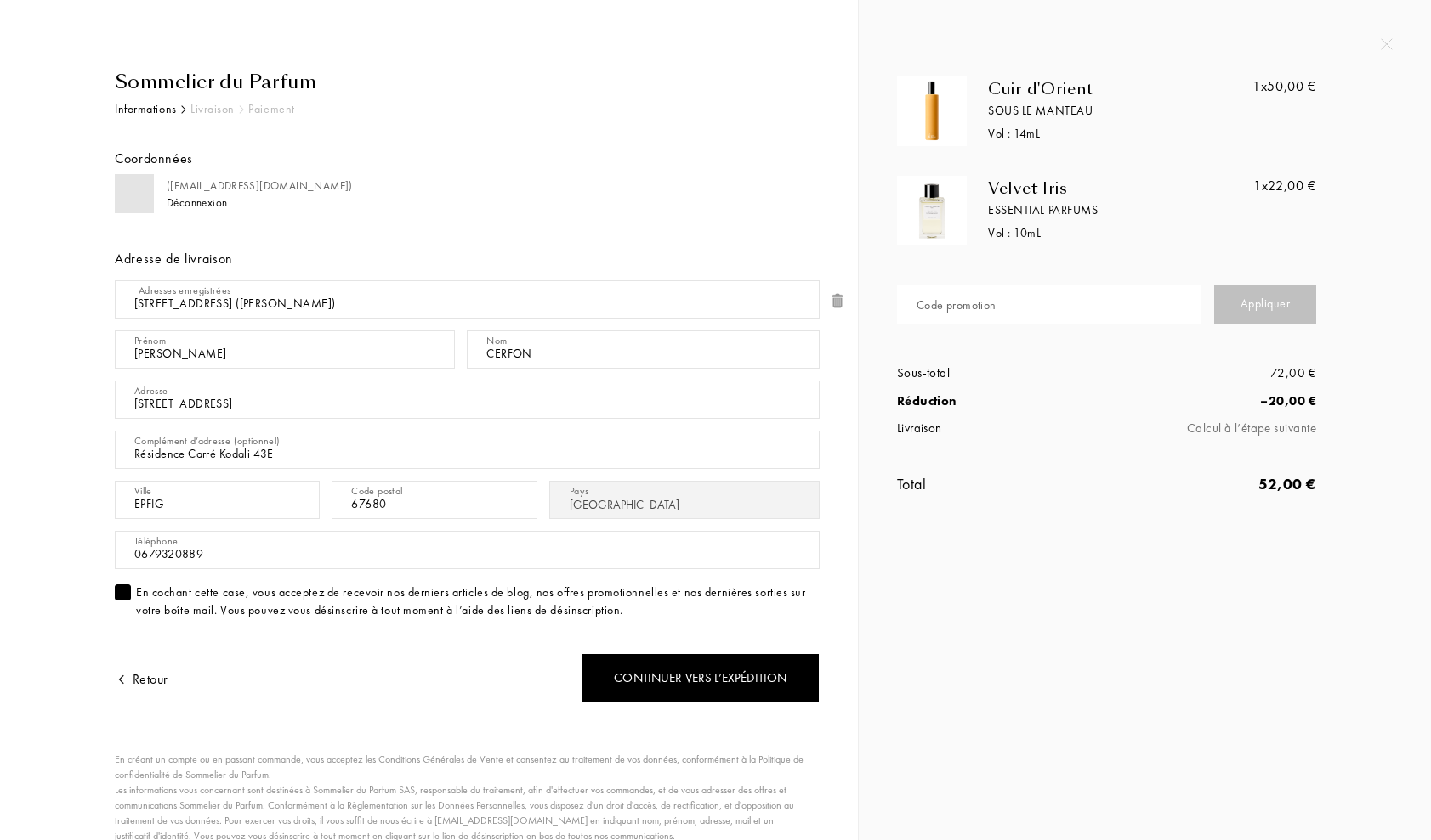
select select "FR"
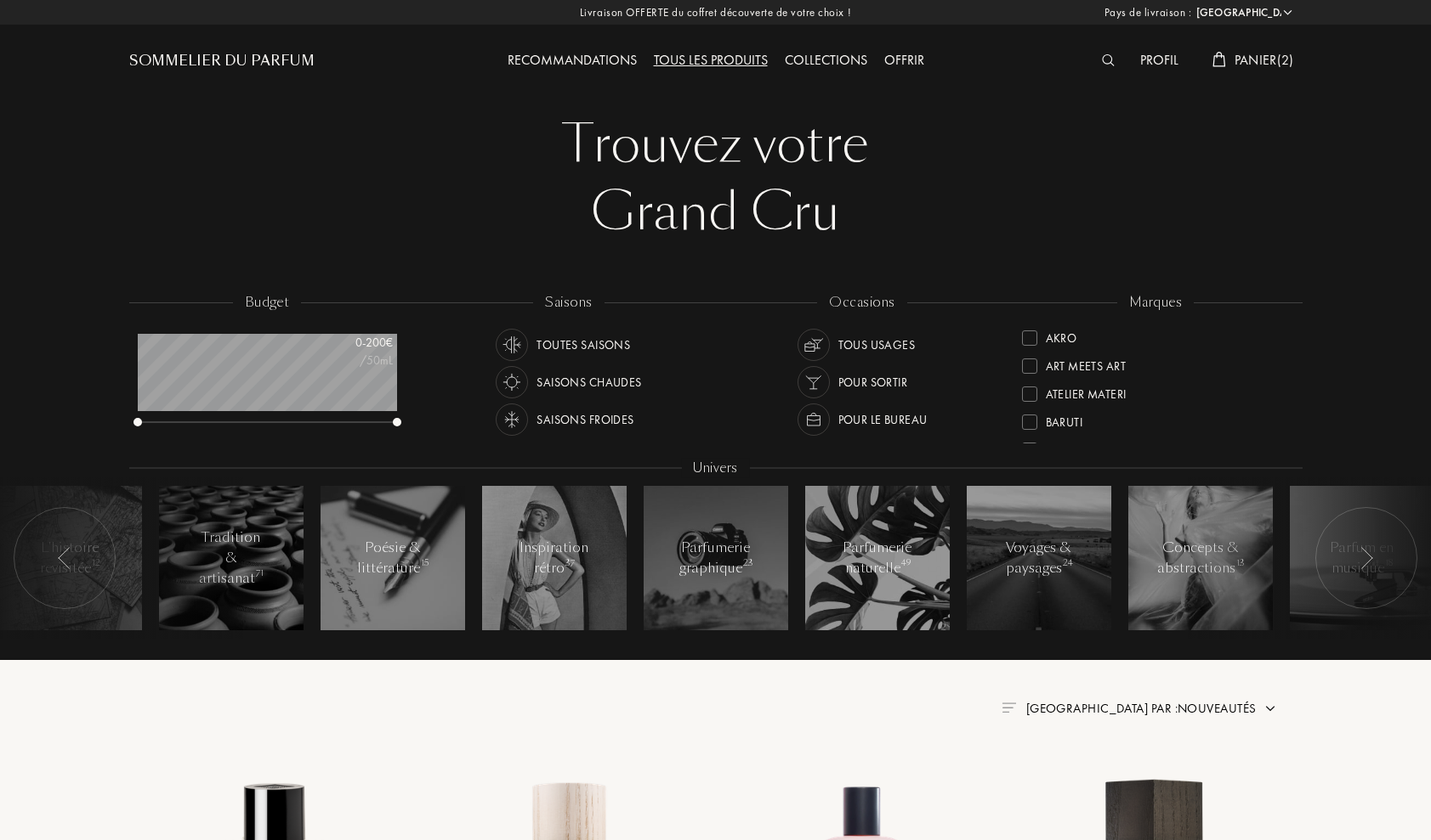
select select "FR"
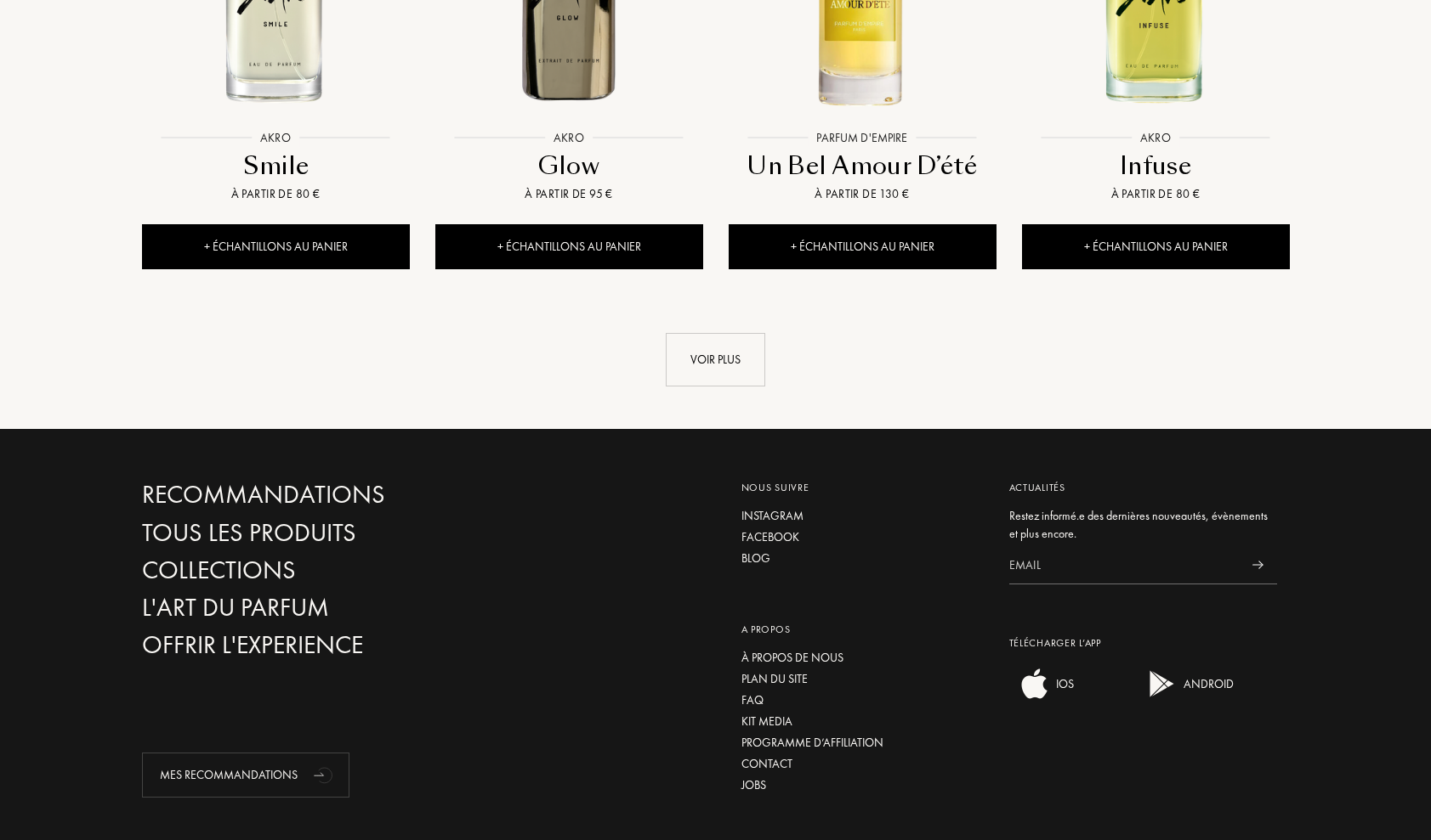
scroll to position [1947, 0]
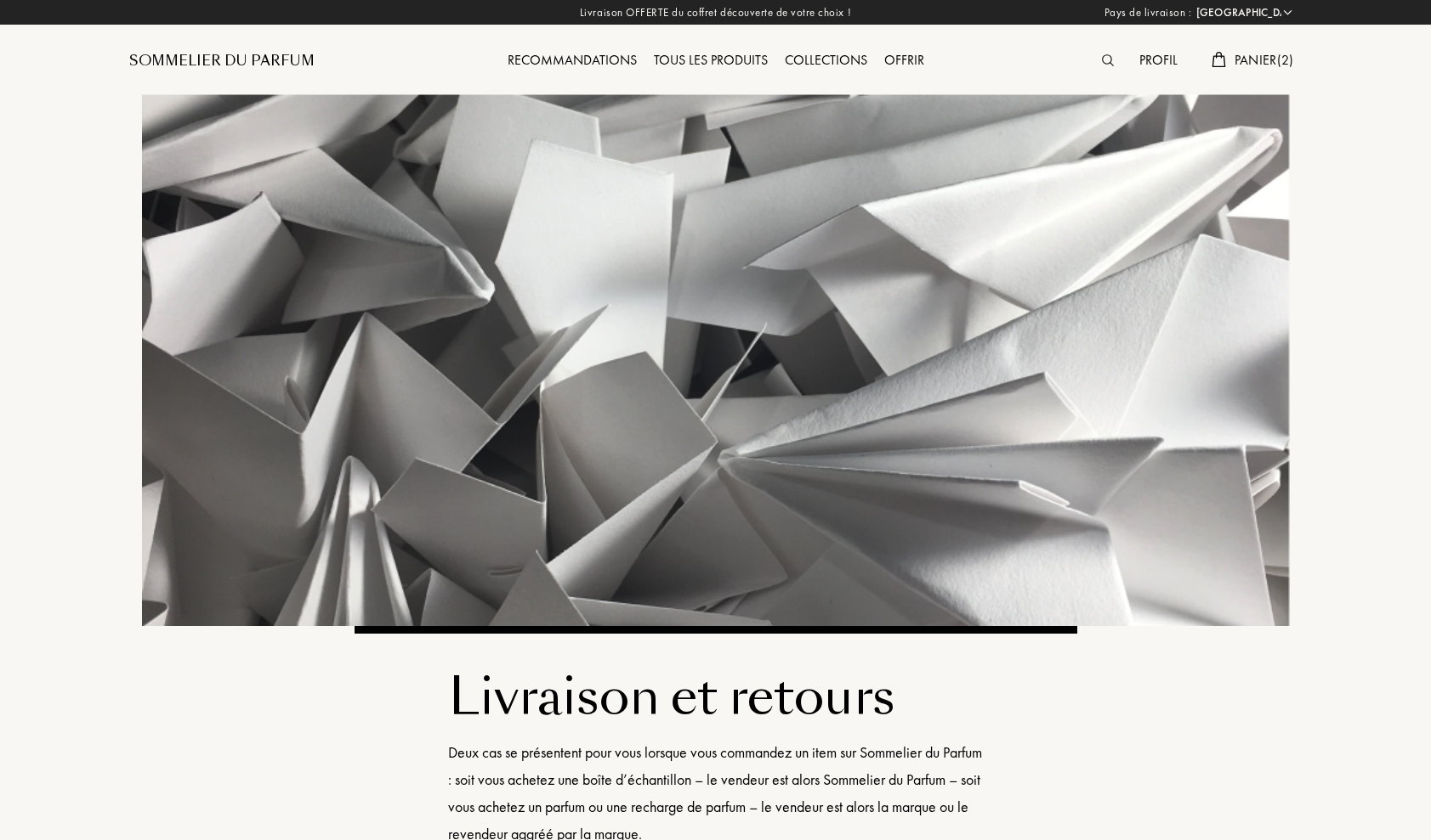
select select "FR"
click at [1272, 59] on span "Panier ( 2 )" at bounding box center [1264, 60] width 60 height 18
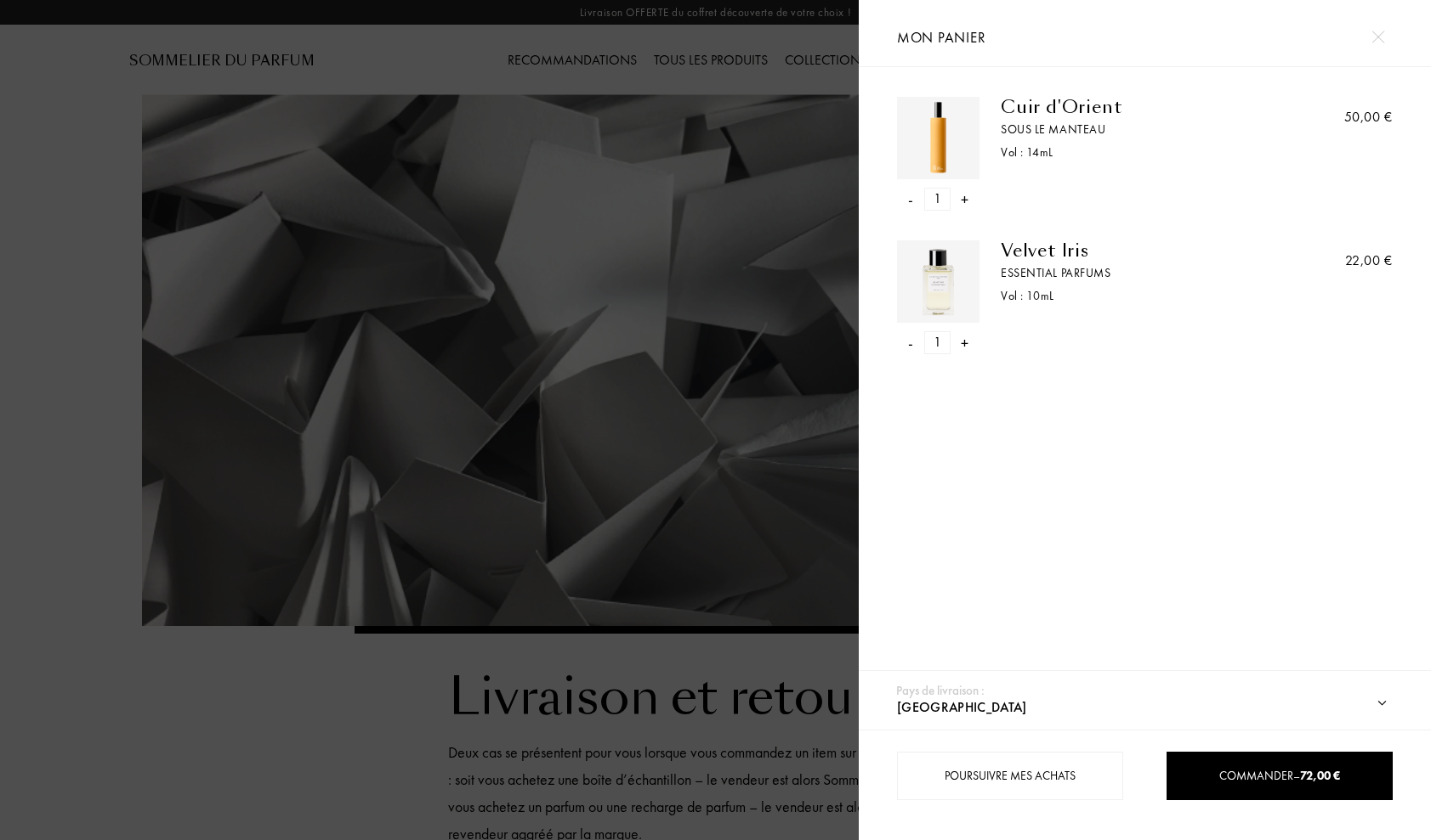
click at [963, 347] on div "+" at bounding box center [965, 342] width 7 height 23
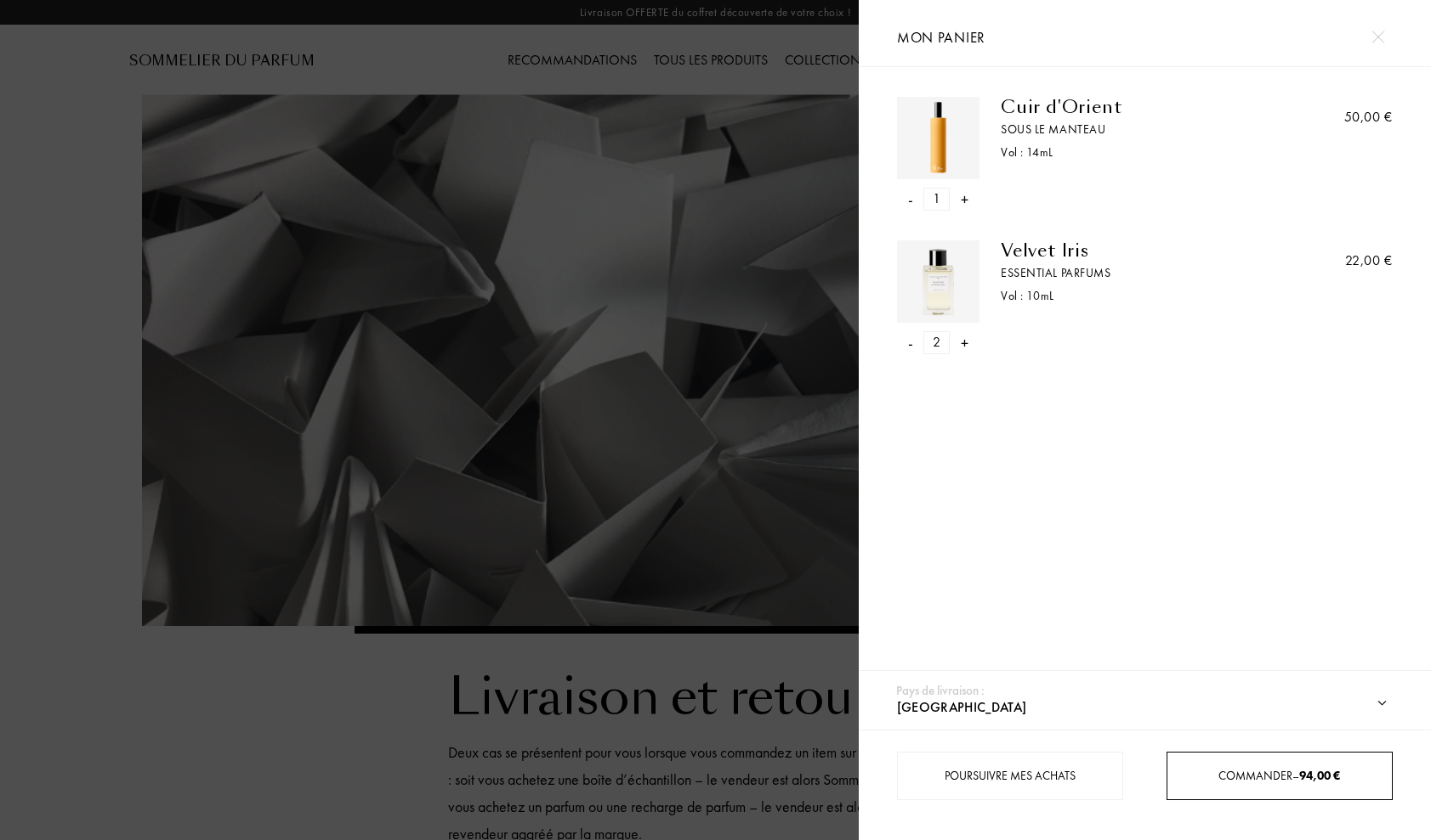
click at [1238, 789] on div "Commander – 94,00 €" at bounding box center [1279, 776] width 226 height 49
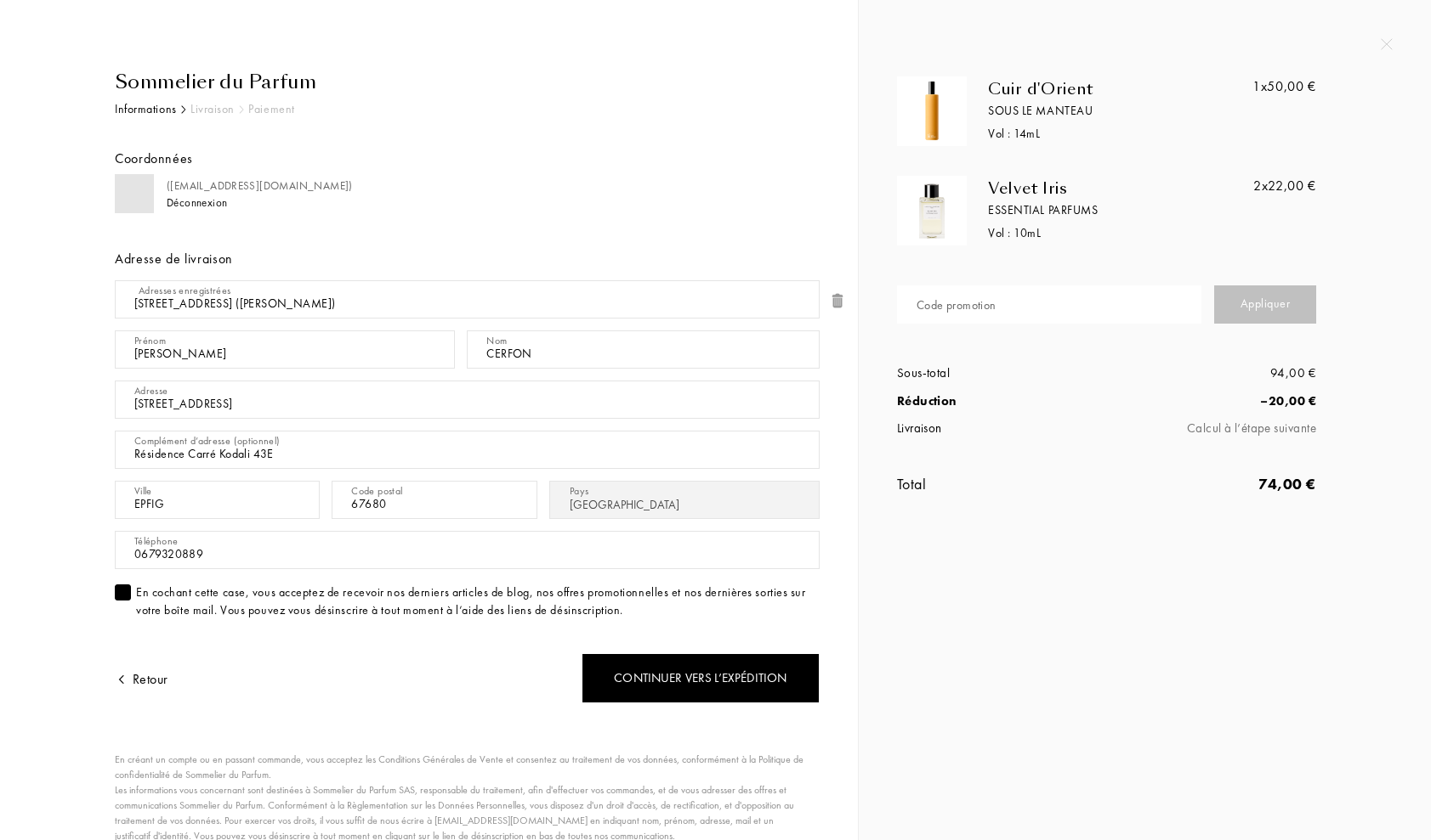
select select "FR"
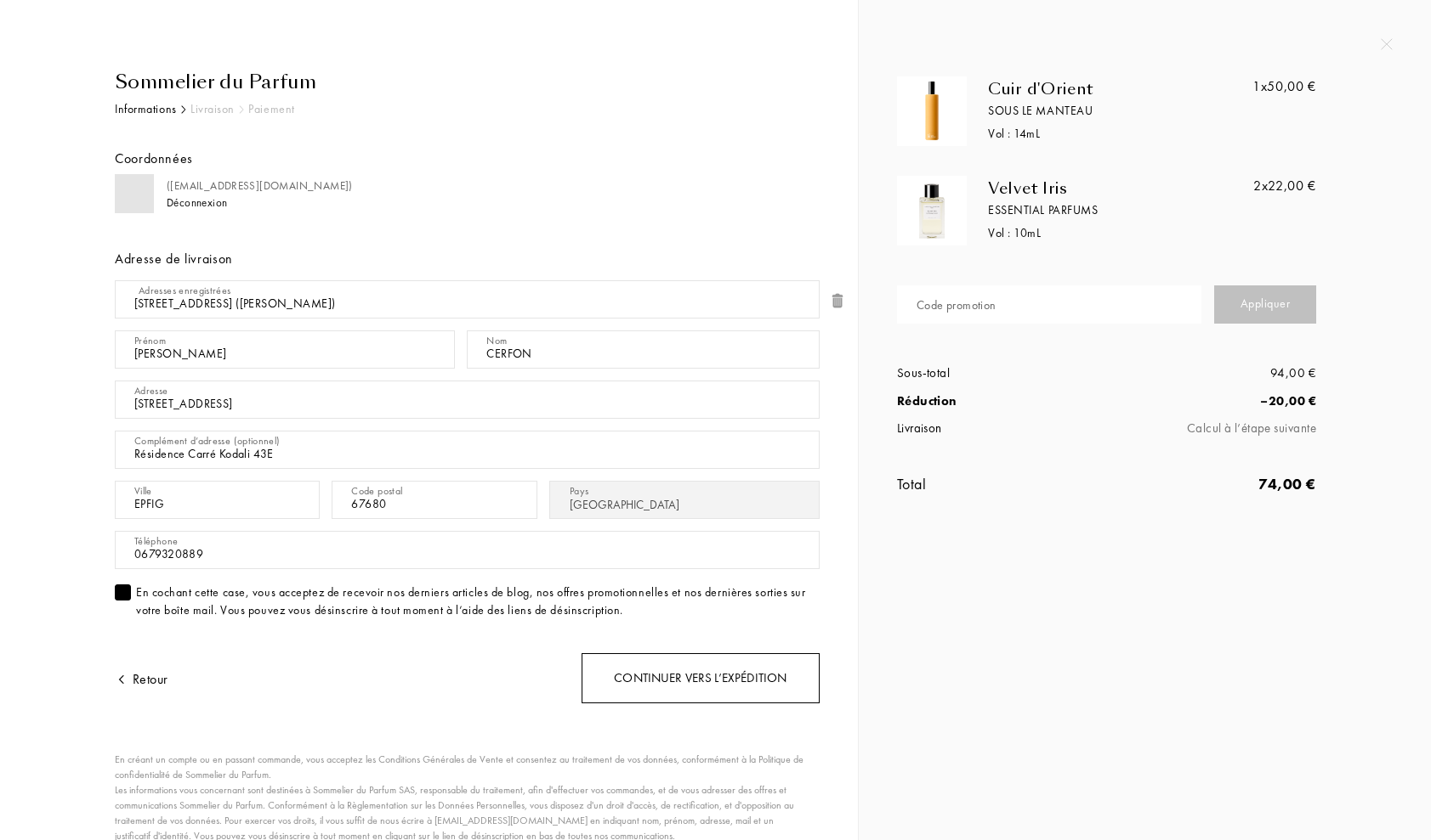
click at [670, 694] on div "Continuer vers l’expédition" at bounding box center [700, 679] width 238 height 51
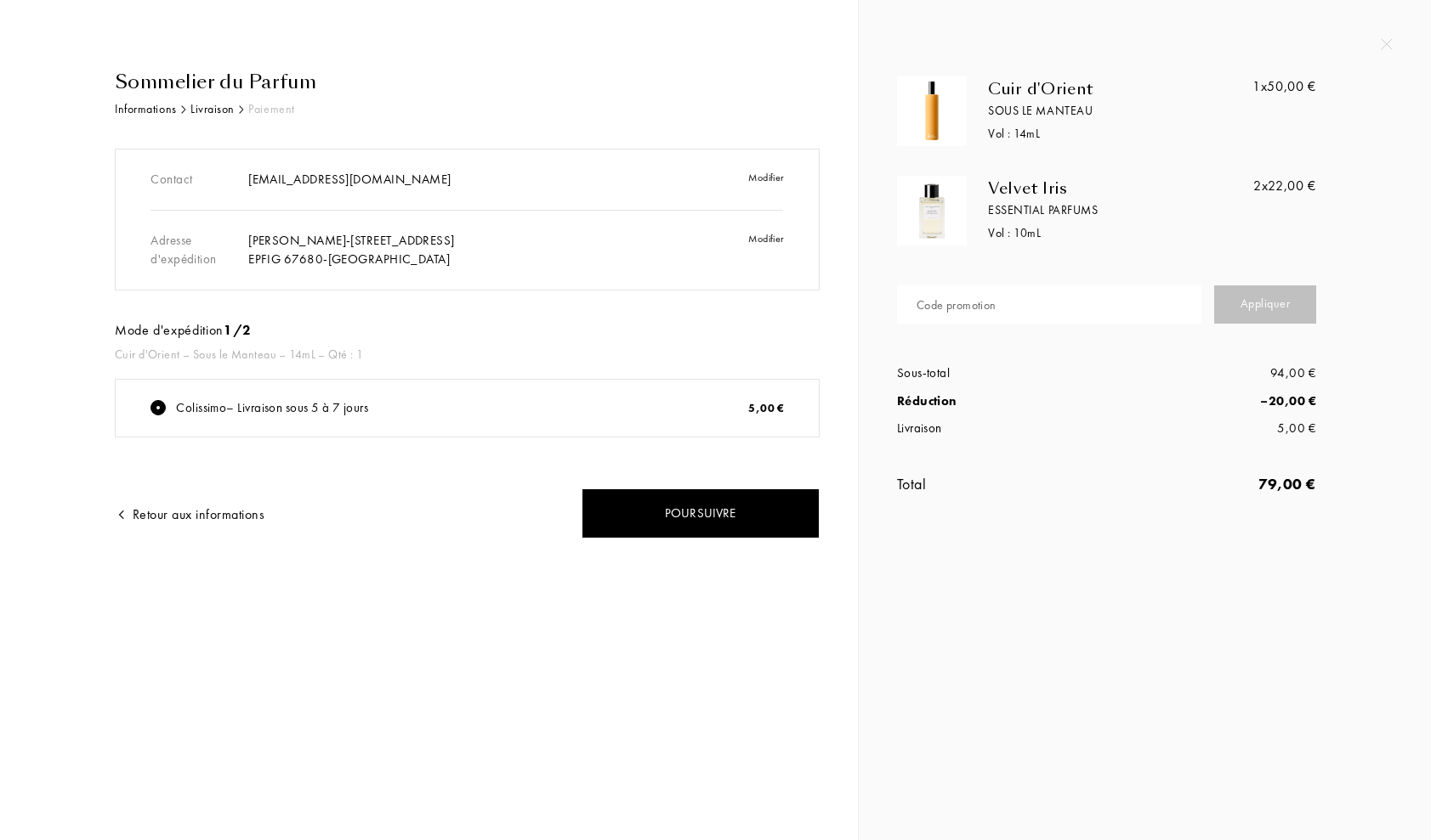
click at [305, 419] on div "Colissimo – Livraison sous 5 à 7 jours 5,00 €" at bounding box center [467, 409] width 703 height 58
click at [209, 409] on div "Colissimo – Livraison sous 5 à 7 jours" at bounding box center [271, 408] width 192 height 20
click at [1390, 43] on img at bounding box center [1386, 44] width 12 height 12
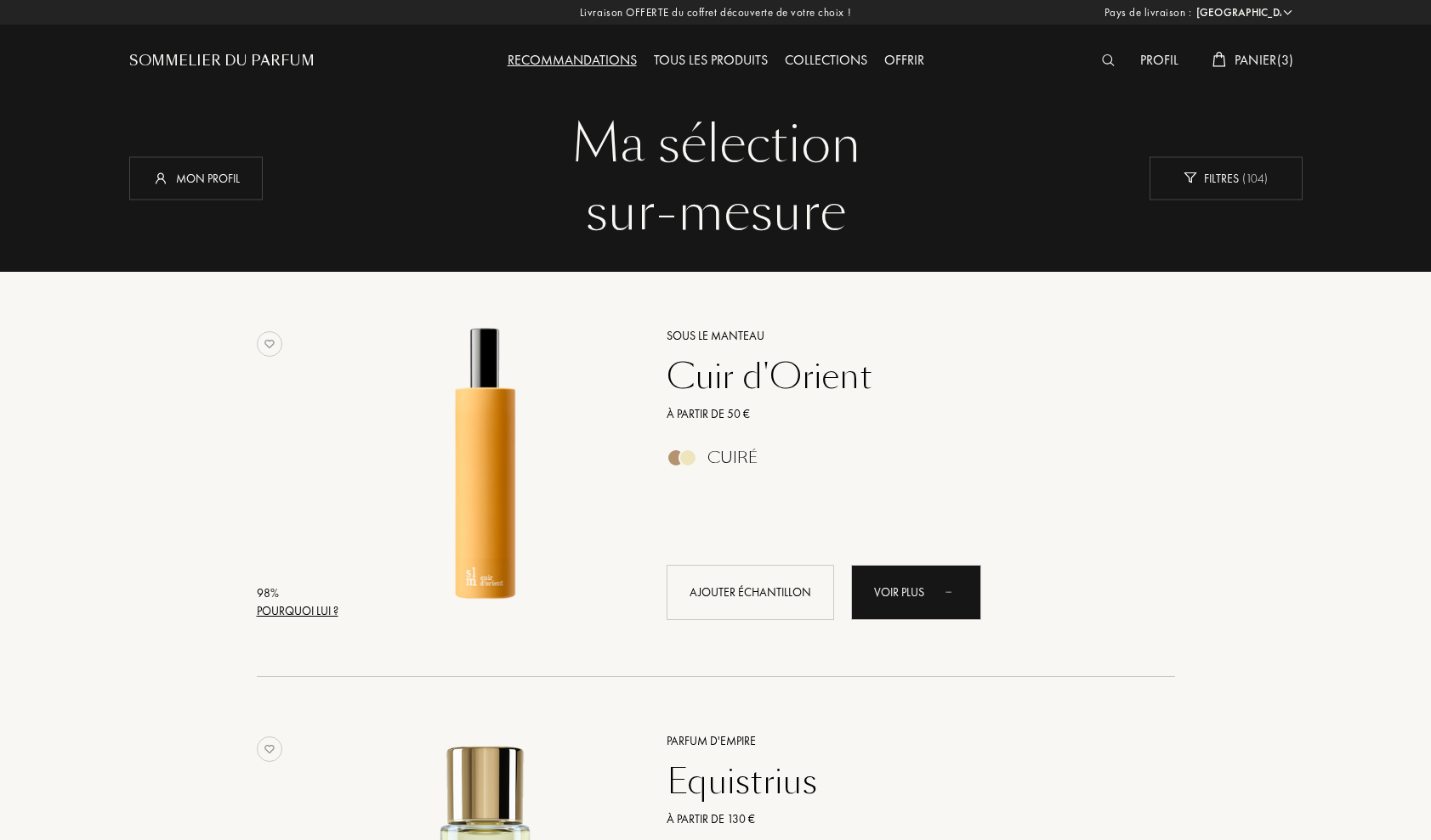
select select "FR"
click at [1234, 58] on span "Panier ( 3 )" at bounding box center [1264, 60] width 60 height 18
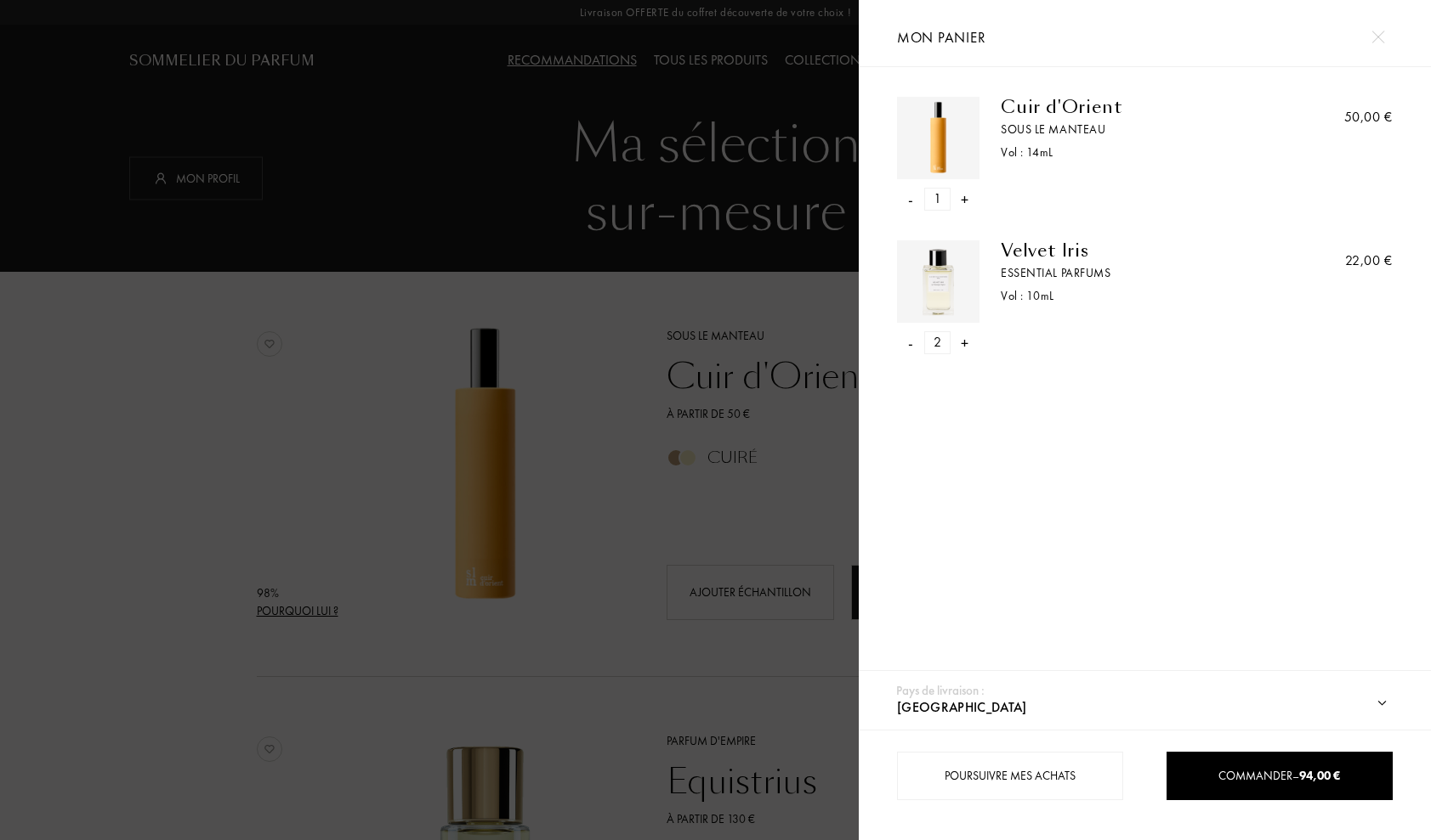
click at [915, 199] on div "- 1 +" at bounding box center [938, 199] width 82 height 23
click at [913, 202] on div "- 1 +" at bounding box center [938, 199] width 82 height 23
click at [1052, 116] on div "Cuir d'Orient" at bounding box center [1134, 108] width 268 height 21
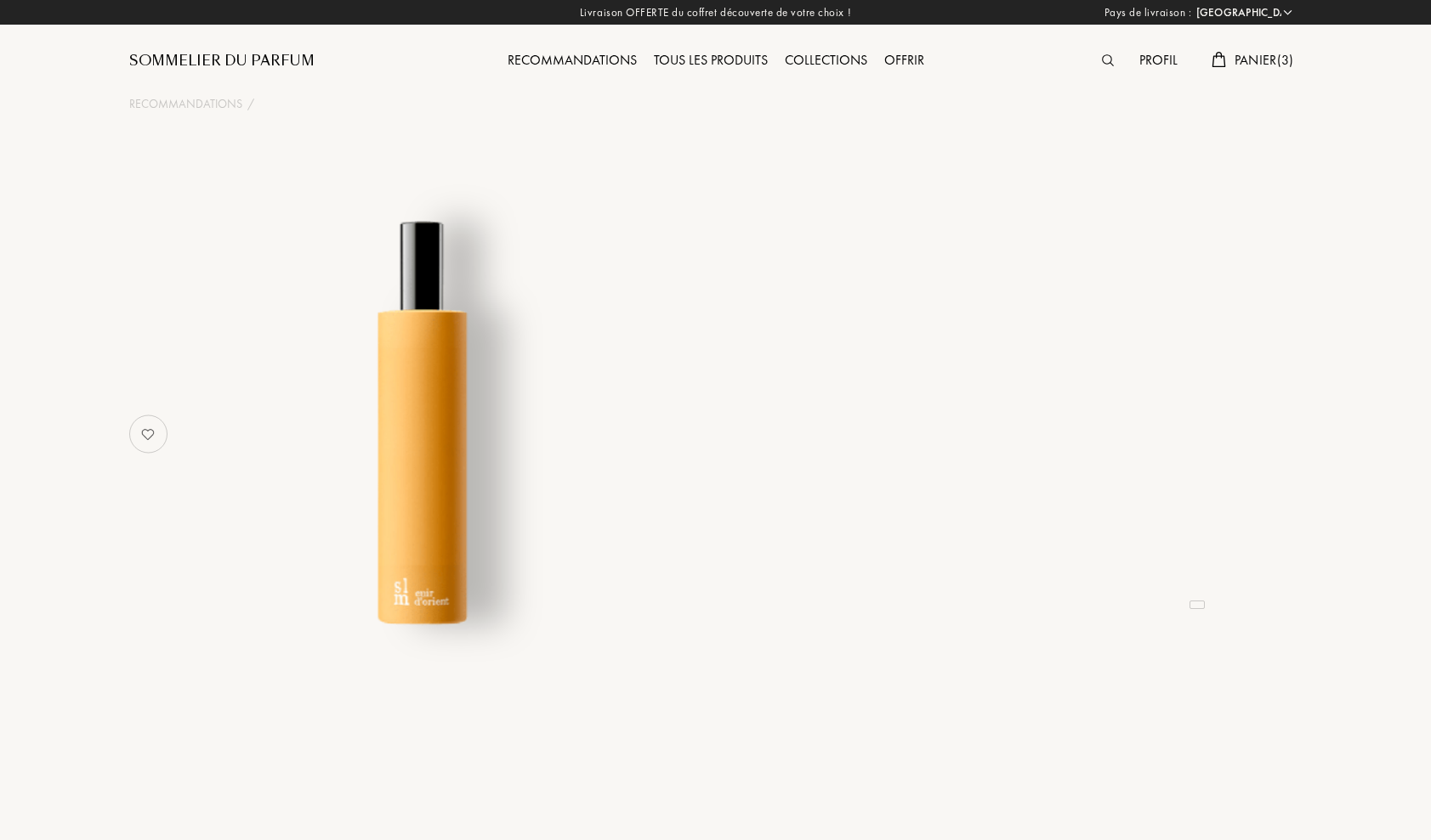
select select "FR"
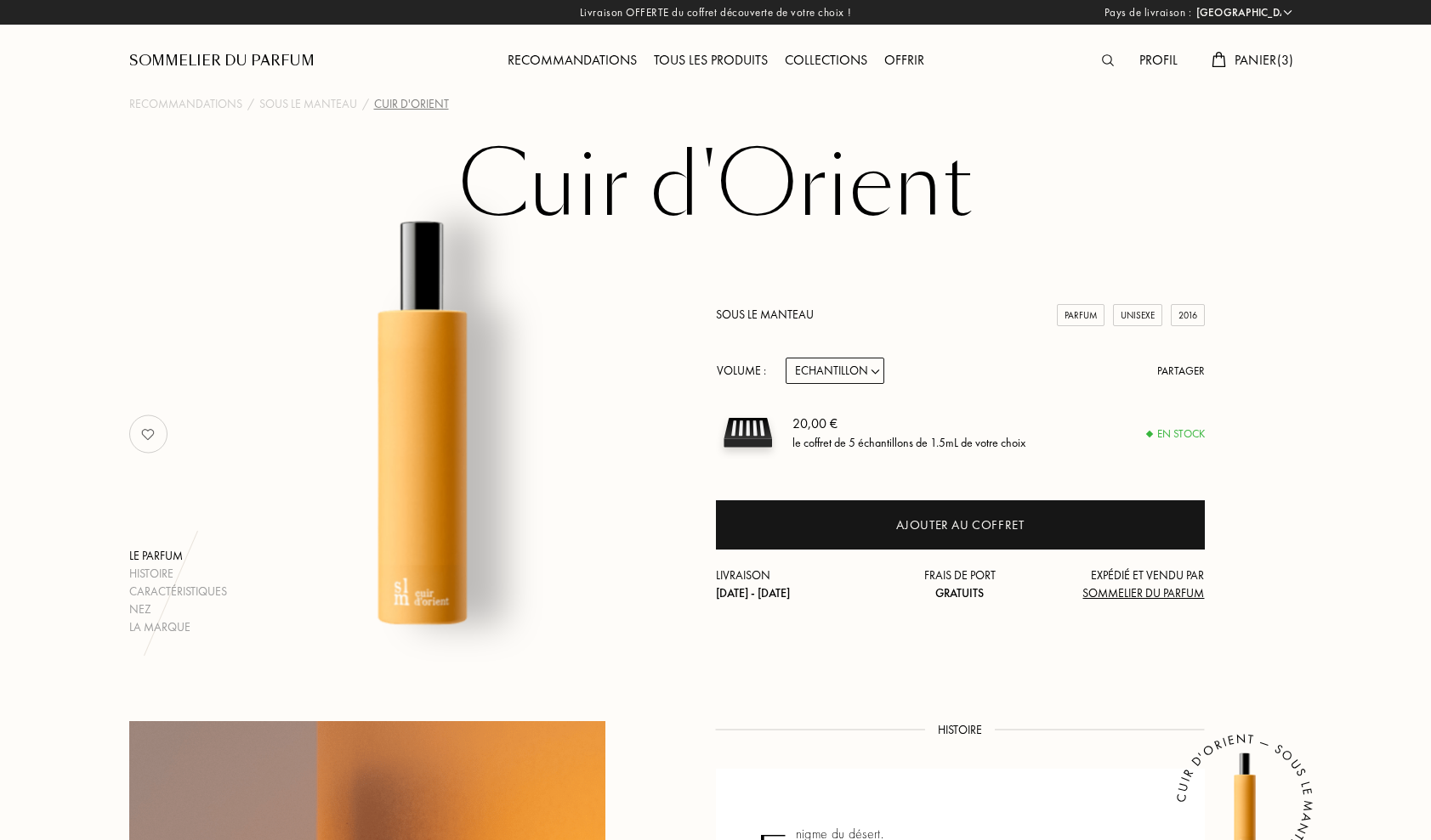
click at [1236, 59] on span "Panier ( 3 )" at bounding box center [1264, 60] width 60 height 18
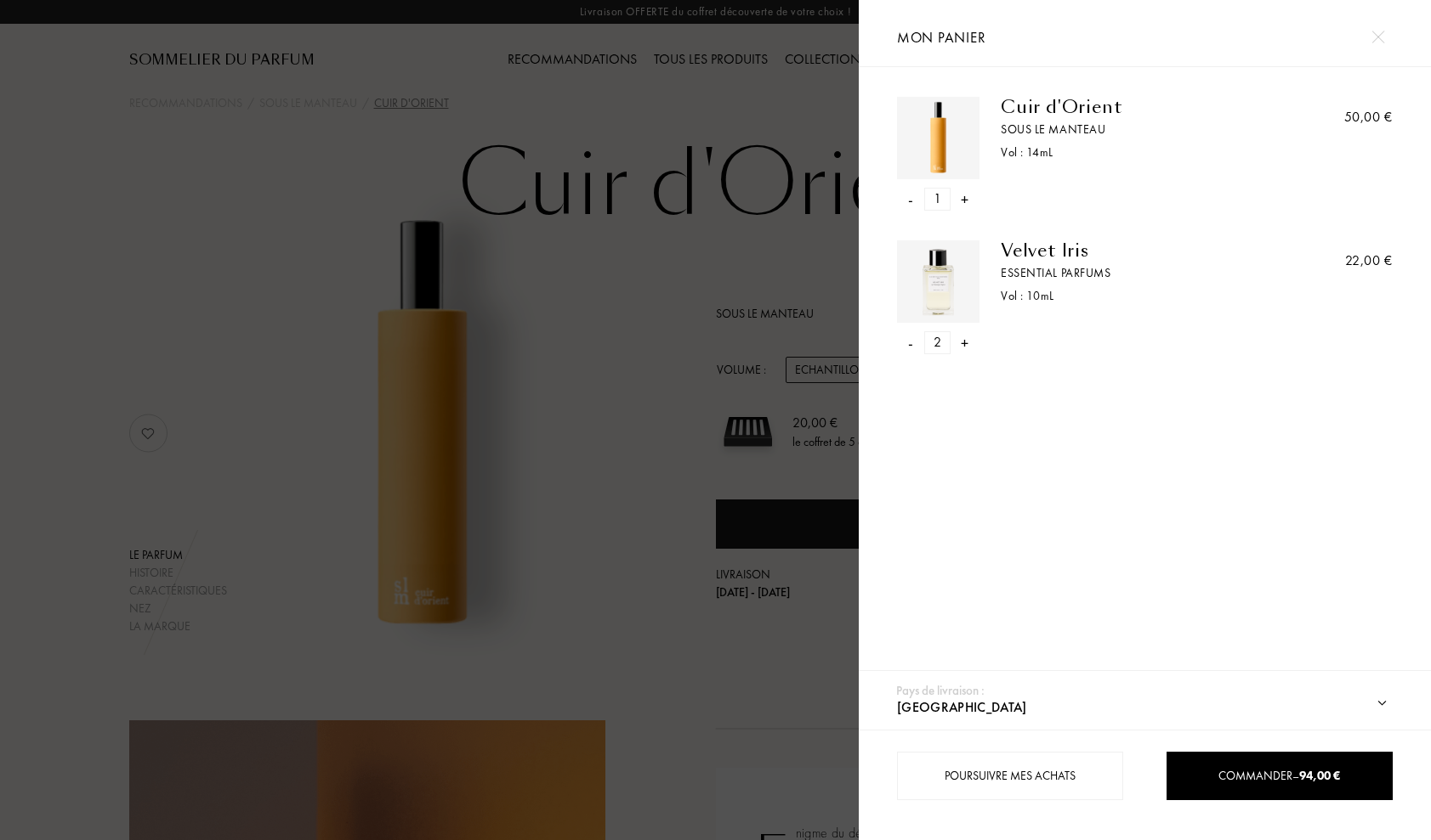
click at [913, 202] on div "- 1 +" at bounding box center [938, 199] width 82 height 23
click at [912, 202] on div "-" at bounding box center [910, 199] width 5 height 23
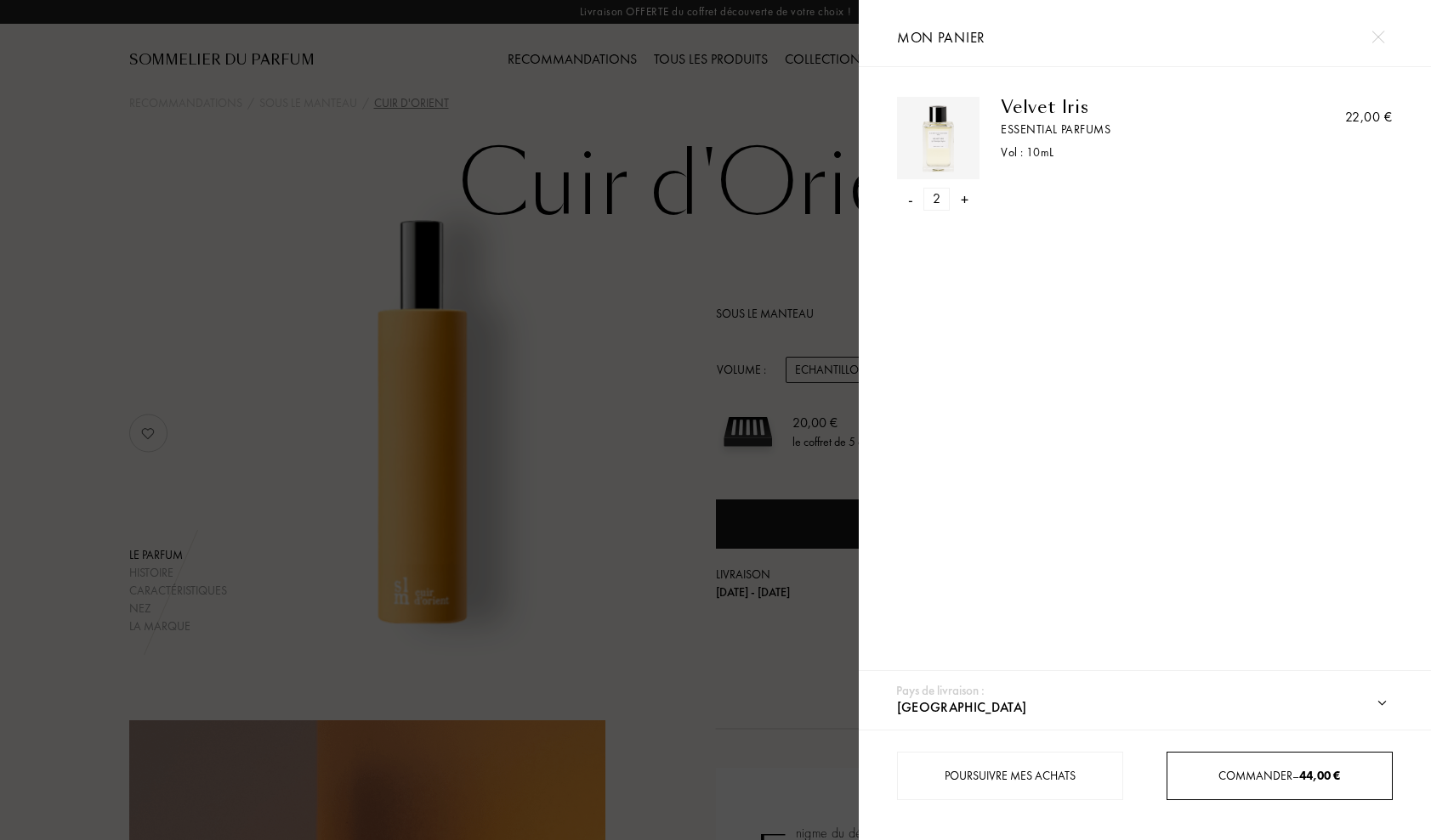
click at [1258, 773] on span "Commander – 44,00 €" at bounding box center [1279, 775] width 122 height 15
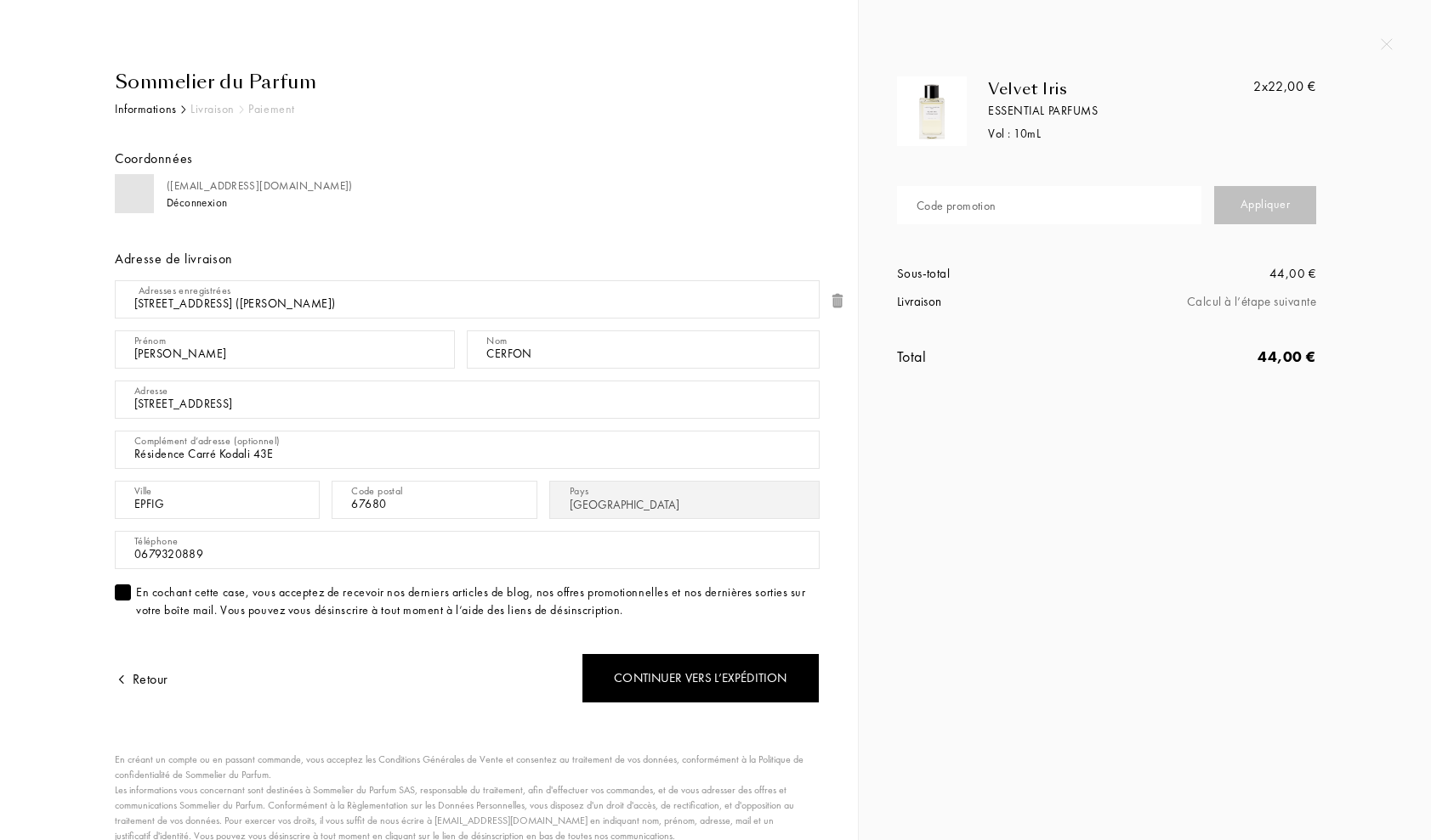
select select "FR"
click at [935, 214] on div "Code promotion" at bounding box center [956, 206] width 80 height 18
paste input "L2KT7-MS5QY"
type input "L2KT7-MS5QY"
click at [1237, 203] on div "Appliquer" at bounding box center [1264, 205] width 102 height 38
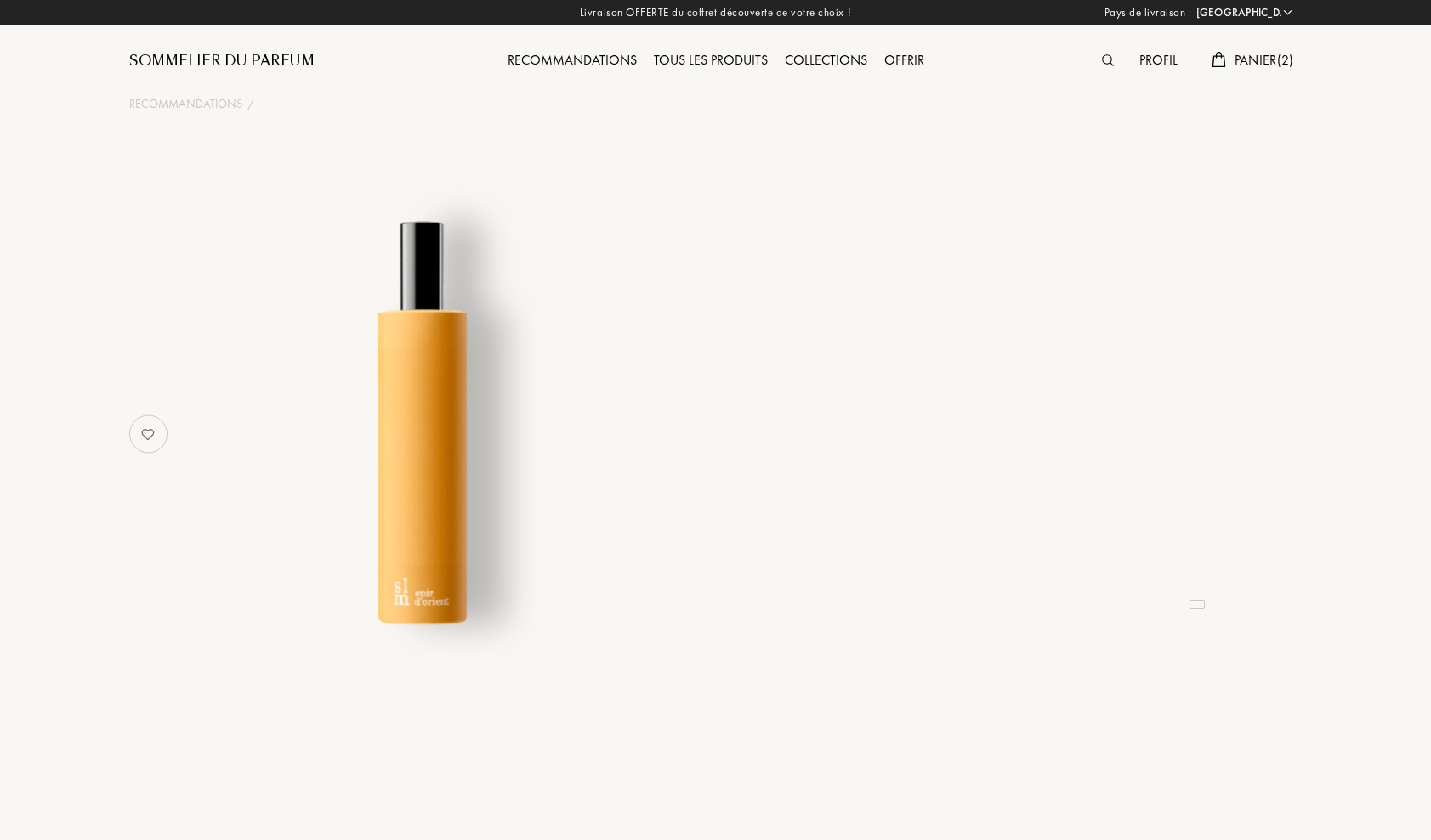
select select "FR"
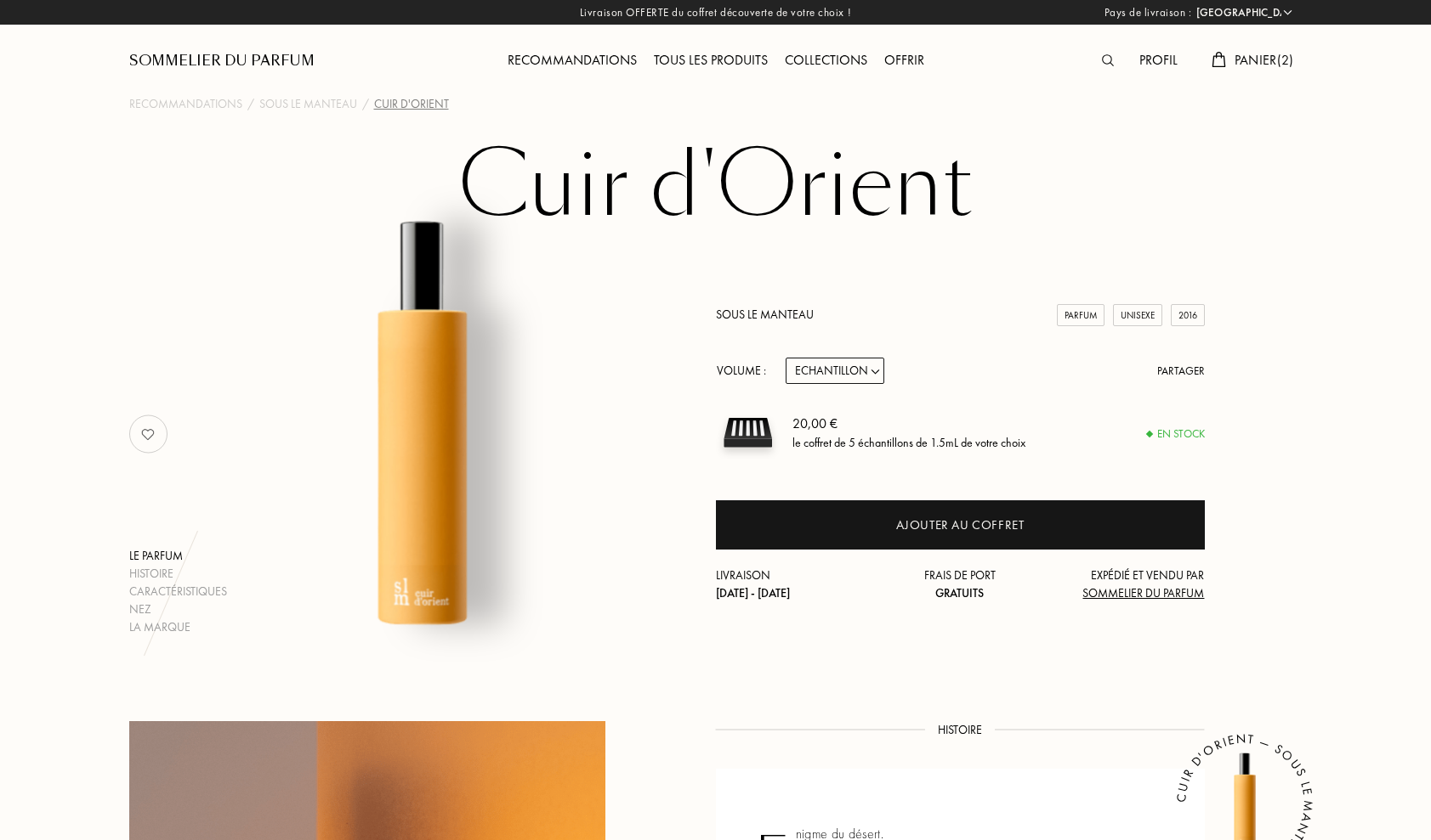
select select "1"
click option "14mL" at bounding box center [0, 0] width 0 height 0
select select "1"
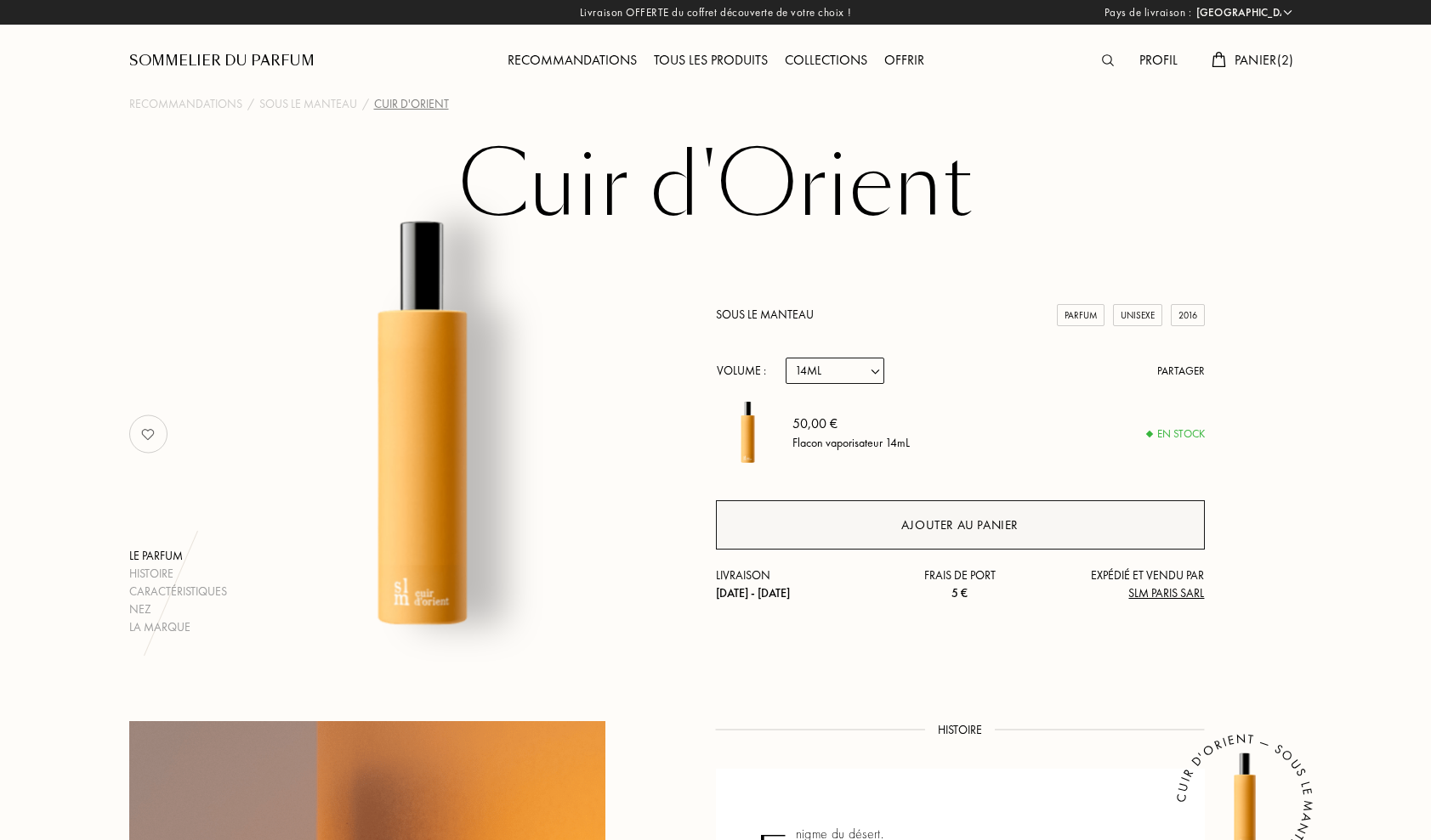
click at [958, 525] on div "Ajouter au panier" at bounding box center [959, 525] width 117 height 20
